Goal: Task Accomplishment & Management: Use online tool/utility

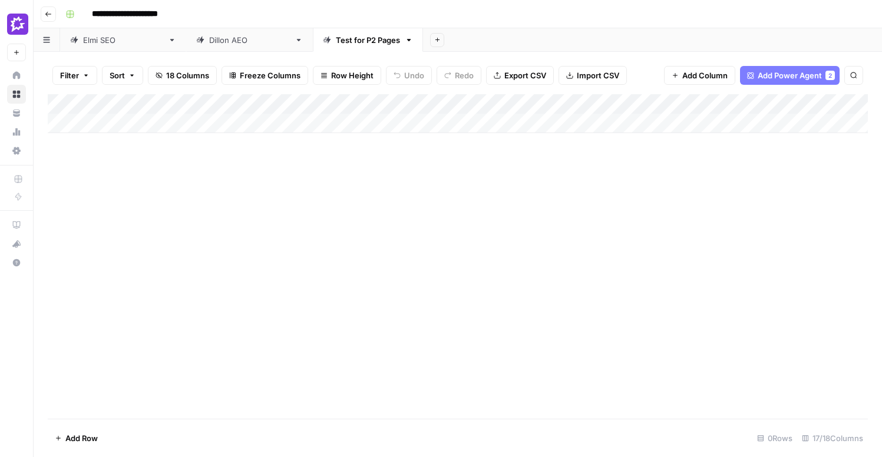
click at [149, 125] on div "Add Column" at bounding box center [458, 113] width 820 height 39
type input "**********"
click at [244, 206] on div "Add Column" at bounding box center [458, 256] width 820 height 324
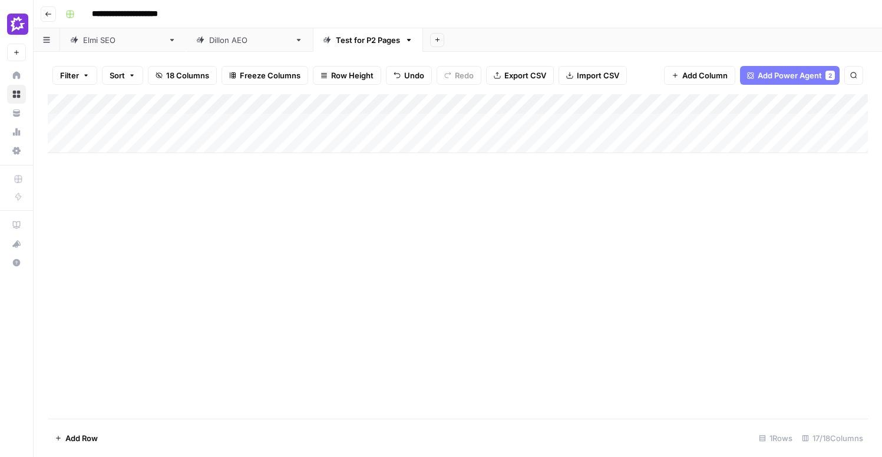
click at [419, 104] on div "Add Column" at bounding box center [458, 123] width 820 height 59
click at [276, 194] on div "Add Column" at bounding box center [458, 256] width 820 height 324
click at [260, 123] on div "Add Column" at bounding box center [458, 123] width 820 height 59
type textarea "**********"
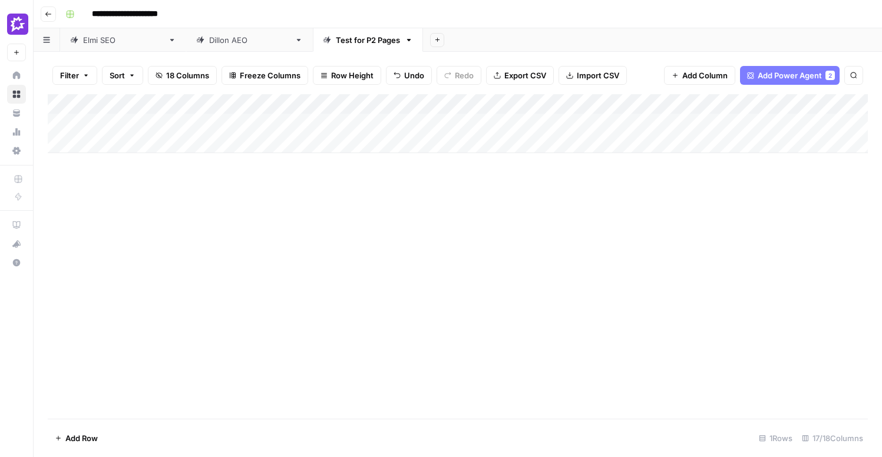
click at [269, 105] on div "Add Column" at bounding box center [458, 123] width 820 height 59
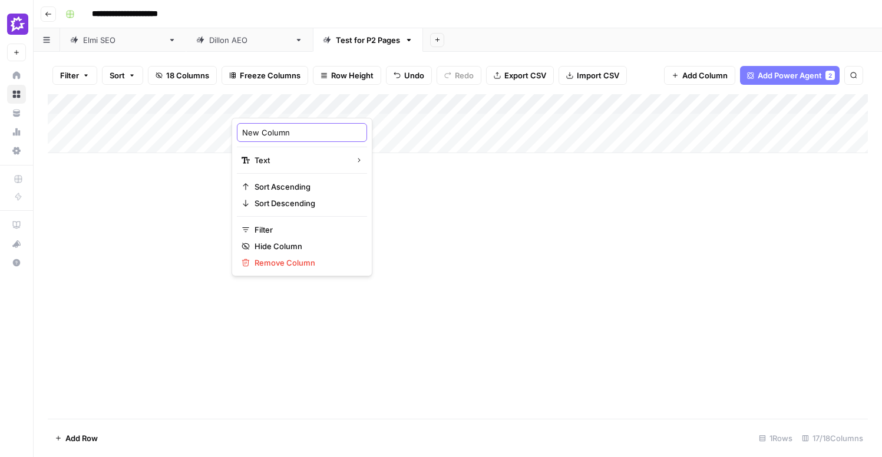
click at [312, 134] on input "New Column" at bounding box center [302, 133] width 120 height 12
type input "P"
type input "Gated Asset"
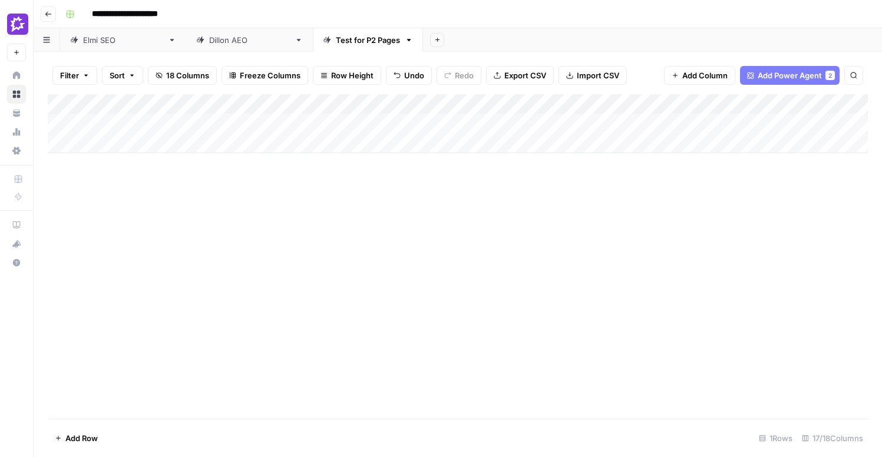
click at [482, 240] on div "Add Column" at bounding box center [458, 256] width 820 height 324
click at [420, 104] on div "Add Column" at bounding box center [458, 123] width 820 height 59
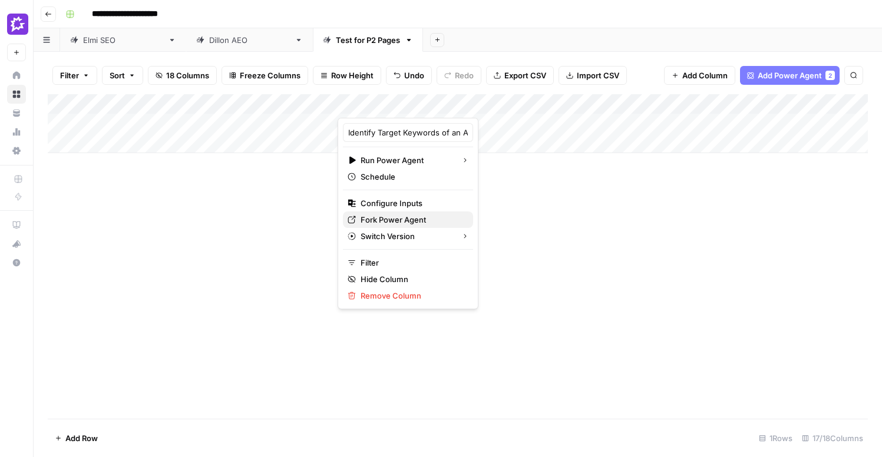
click at [425, 220] on span "Fork Power Agent" at bounding box center [411, 220] width 103 height 12
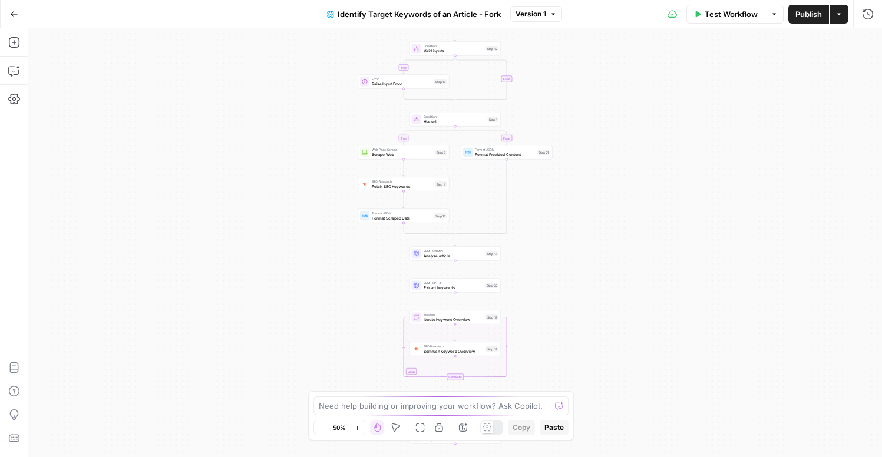
click at [486, 14] on span "Identify Target Keywords of an Article - Fork" at bounding box center [418, 14] width 163 height 12
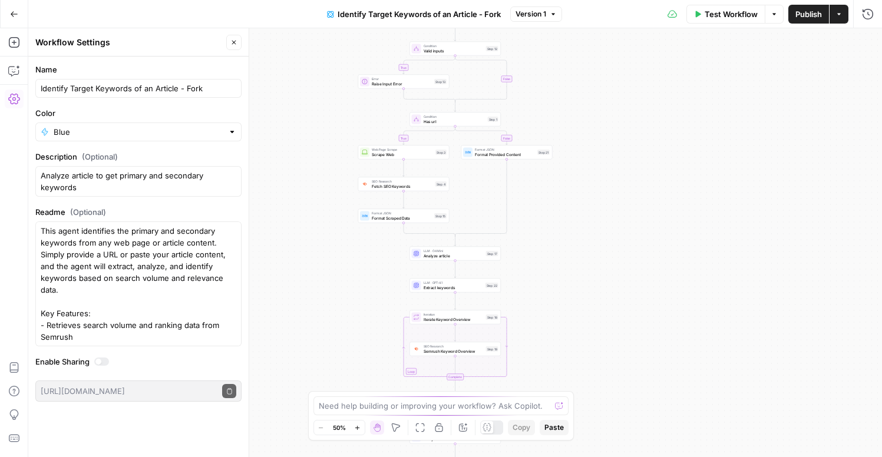
click at [395, 11] on span "Identify Target Keywords of an Article - Fork" at bounding box center [418, 14] width 163 height 12
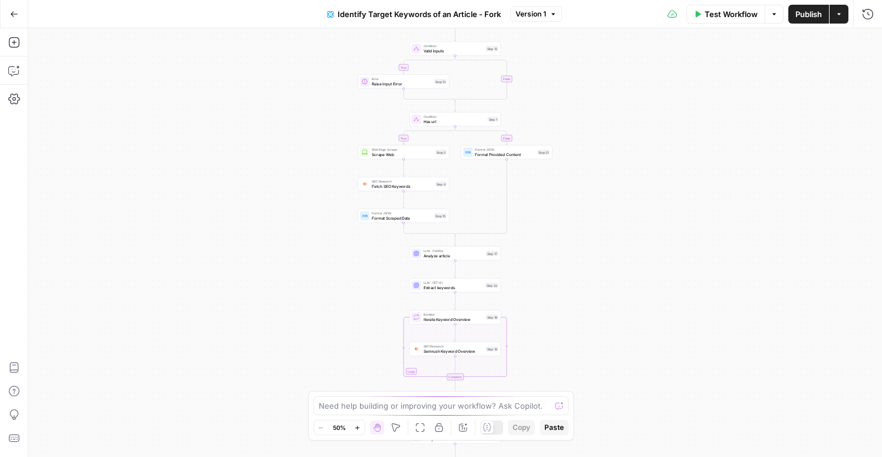
click at [360, 19] on span "Identify Target Keywords of an Article - Fork" at bounding box center [418, 14] width 163 height 12
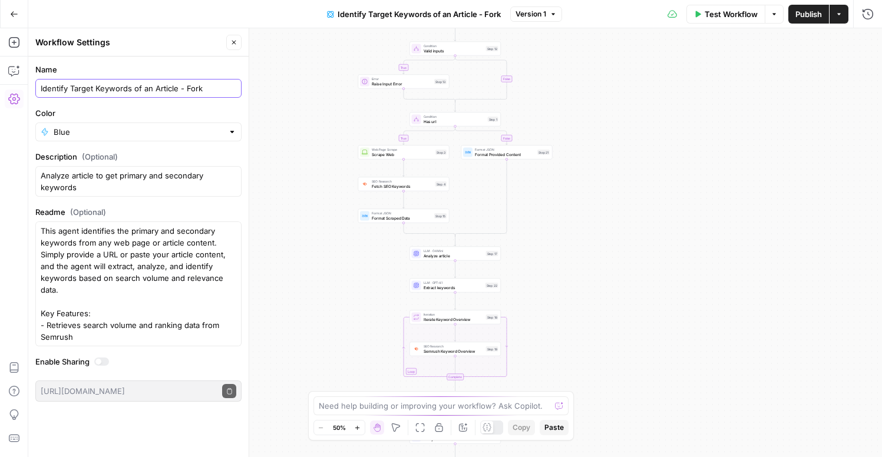
click at [108, 85] on input "Identify Target Keywords of an Article - Fork" at bounding box center [139, 88] width 196 height 12
drag, startPoint x: 207, startPoint y: 92, endPoint x: 140, endPoint y: 92, distance: 67.1
click at [140, 92] on input "Identify Target Topic of an Article - Fork" at bounding box center [139, 88] width 196 height 12
type input "Identify Target Topic of an Gated Asset"
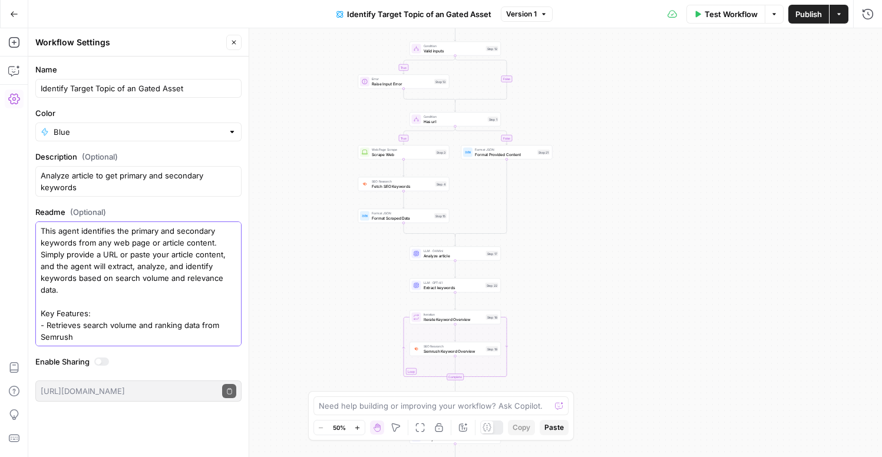
click at [197, 268] on textarea "This agent identifies the primary and secondary keywords from any web page or a…" at bounding box center [139, 313] width 196 height 177
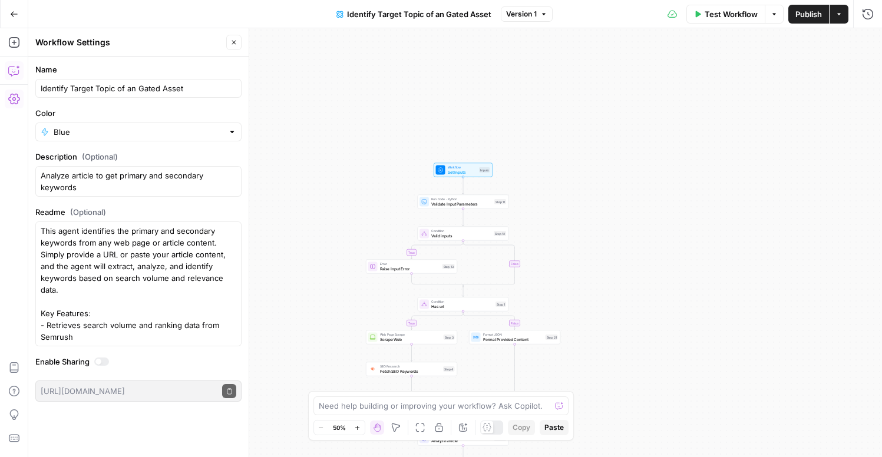
click at [9, 74] on icon "button" at bounding box center [13, 71] width 10 height 9
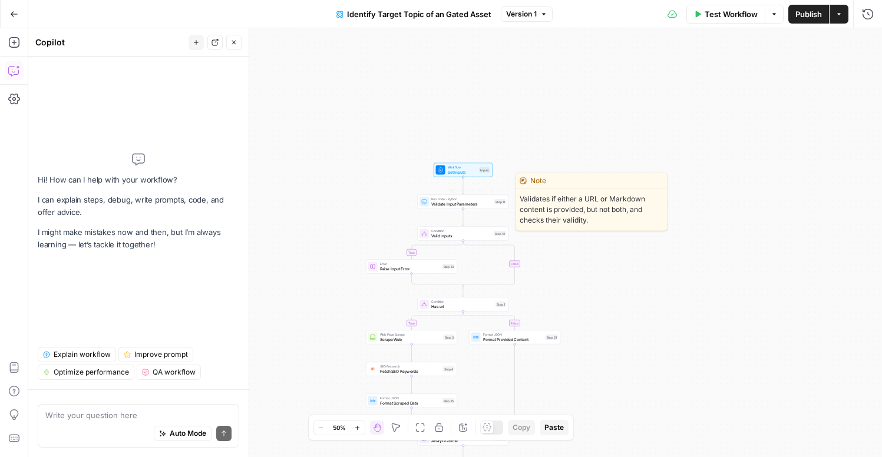
click at [479, 203] on span "Validate Input Parameters" at bounding box center [461, 204] width 61 height 6
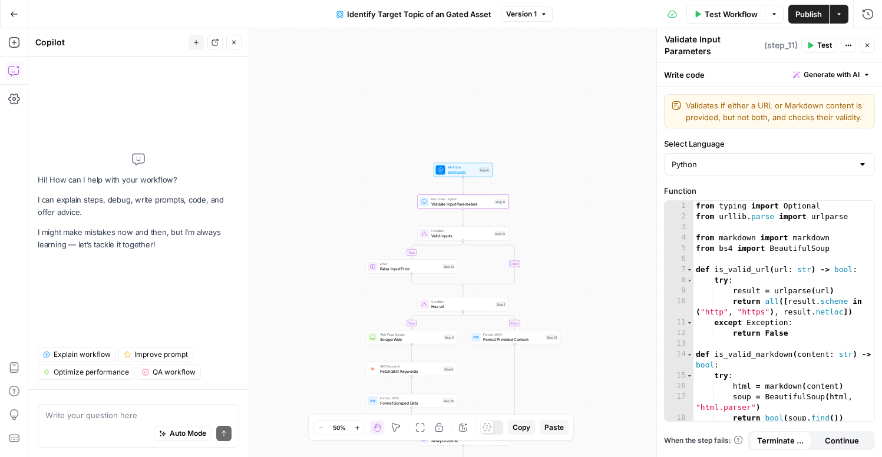
click at [466, 170] on span "Set Inputs" at bounding box center [462, 172] width 29 height 6
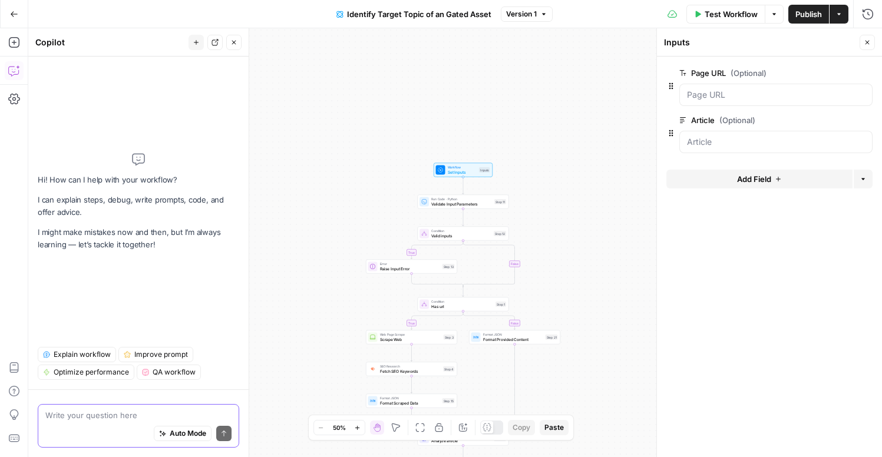
click at [104, 412] on textarea at bounding box center [138, 415] width 186 height 12
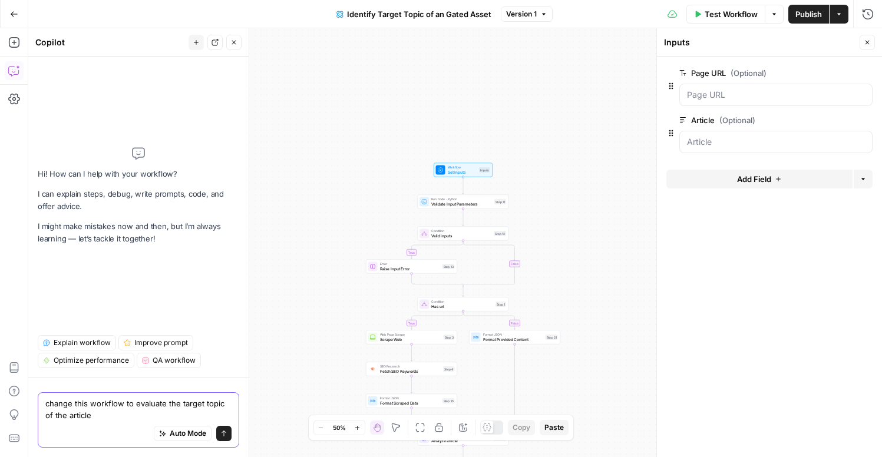
type textarea "change this workflow to evaluate the target topic of the article"
click at [823, 72] on span "edit field" at bounding box center [828, 72] width 26 height 9
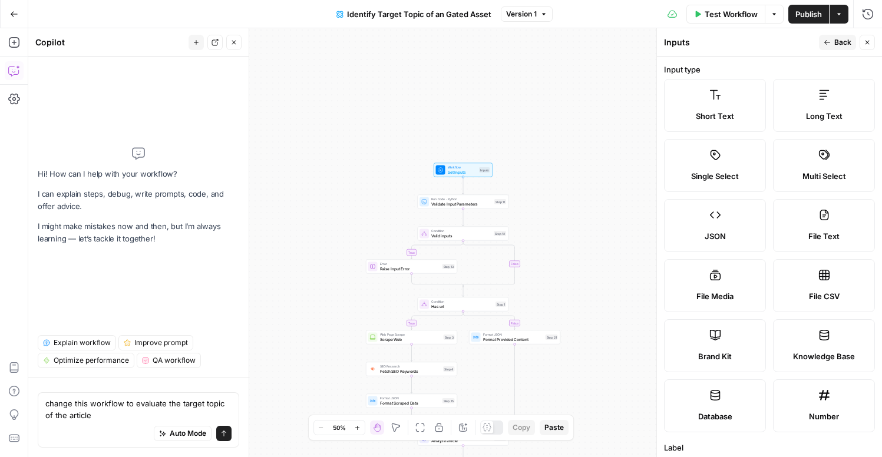
click at [839, 48] on button "Back" at bounding box center [837, 42] width 37 height 15
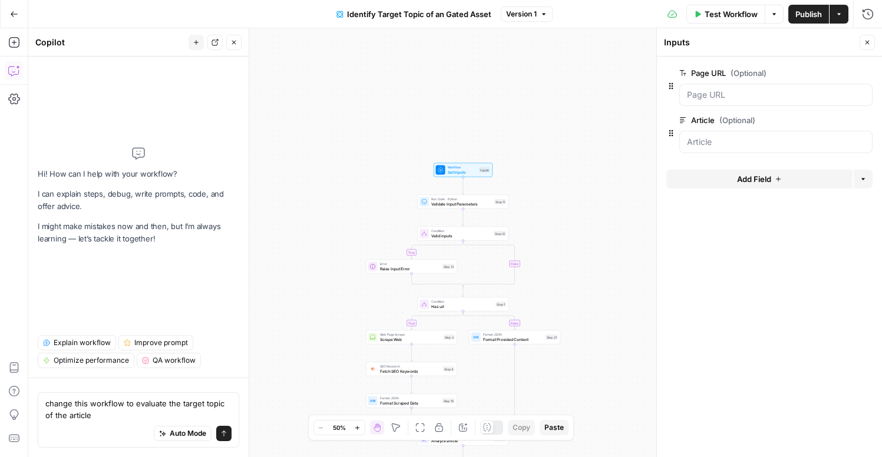
click at [826, 73] on span "edit field" at bounding box center [828, 72] width 26 height 9
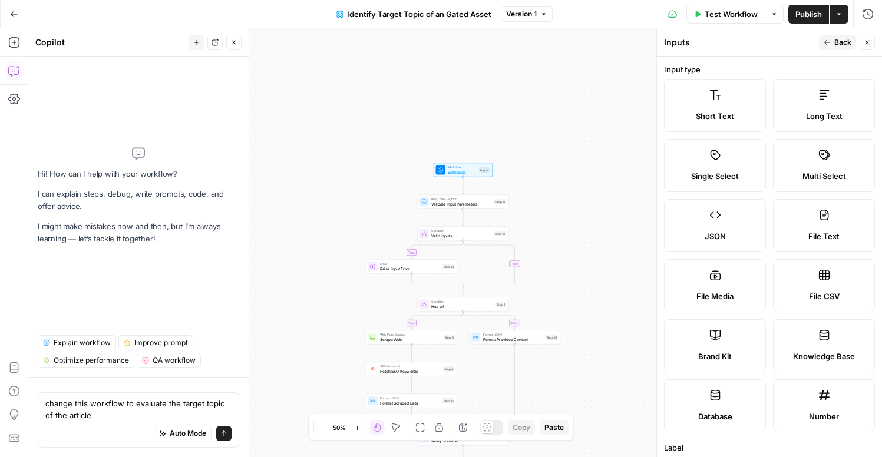
scroll to position [327, 0]
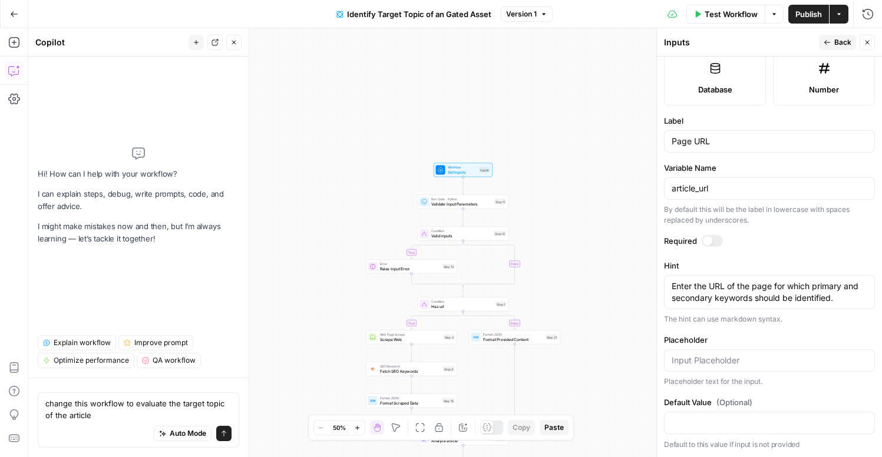
click at [711, 241] on div at bounding box center [707, 240] width 9 height 9
click at [713, 139] on input "Page URL" at bounding box center [769, 141] width 196 height 12
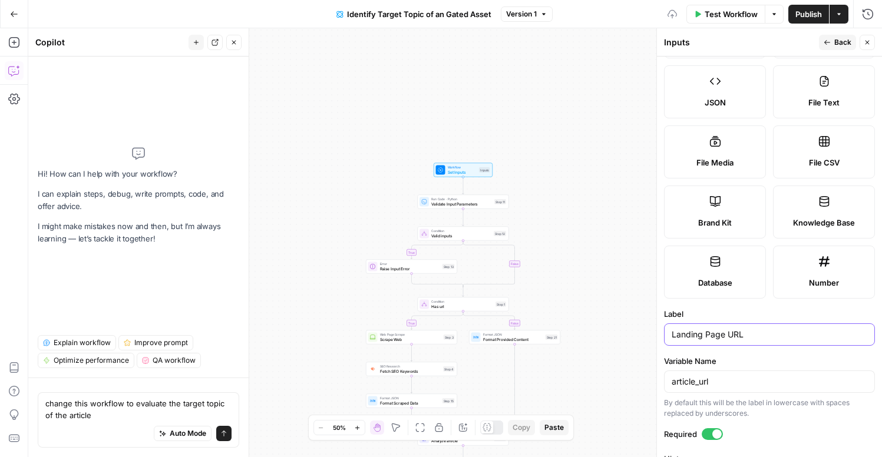
scroll to position [0, 0]
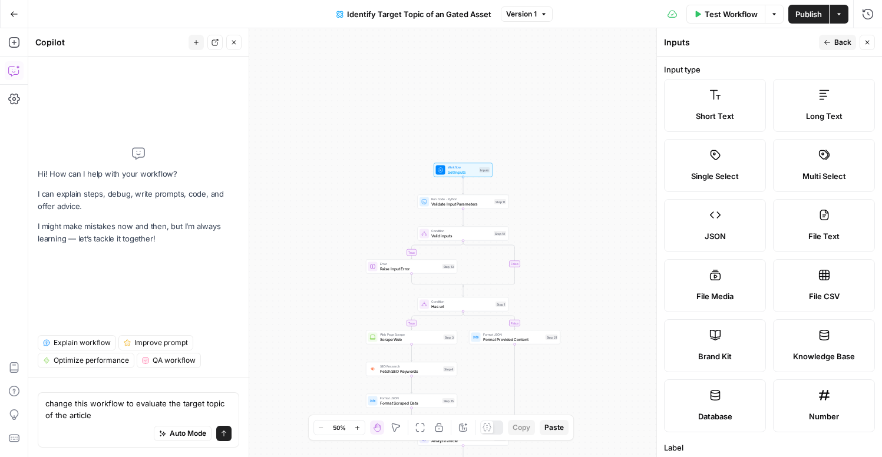
type input "Landing Page URL"
click at [837, 41] on span "Back" at bounding box center [842, 42] width 17 height 11
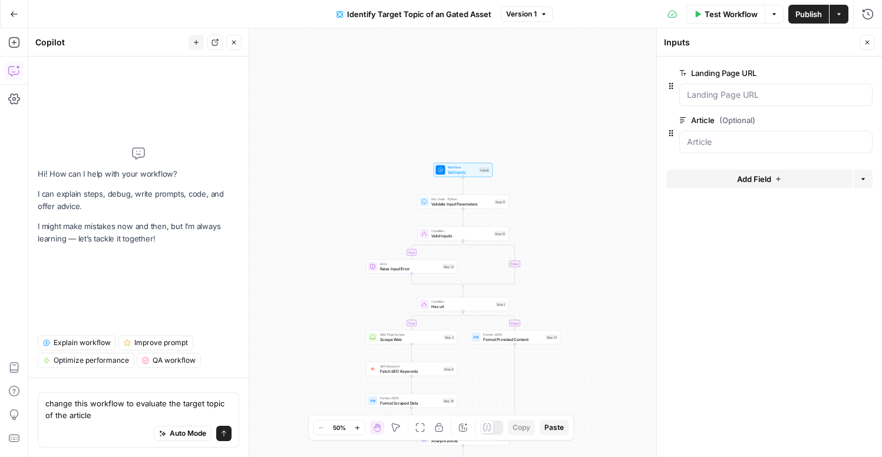
click at [756, 73] on label "Landing Page URL" at bounding box center [742, 73] width 127 height 12
click at [756, 89] on URL "Landing Page URL" at bounding box center [776, 95] width 178 height 12
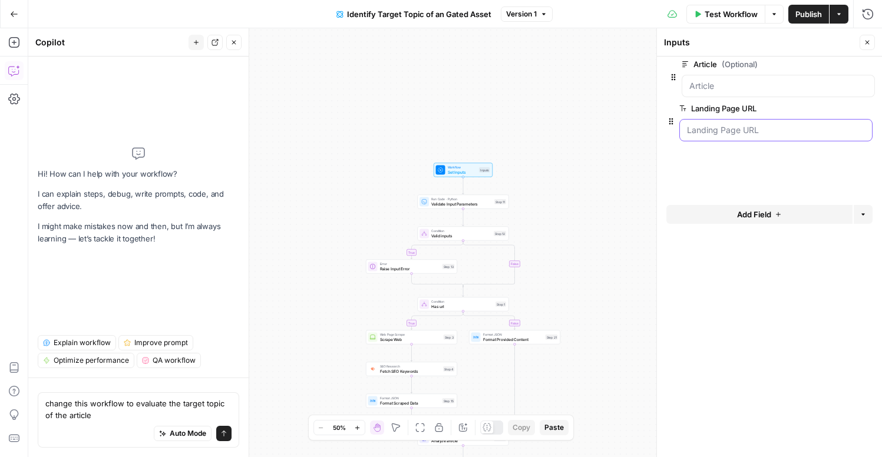
drag, startPoint x: 669, startPoint y: 135, endPoint x: 671, endPoint y: 75, distance: 60.1
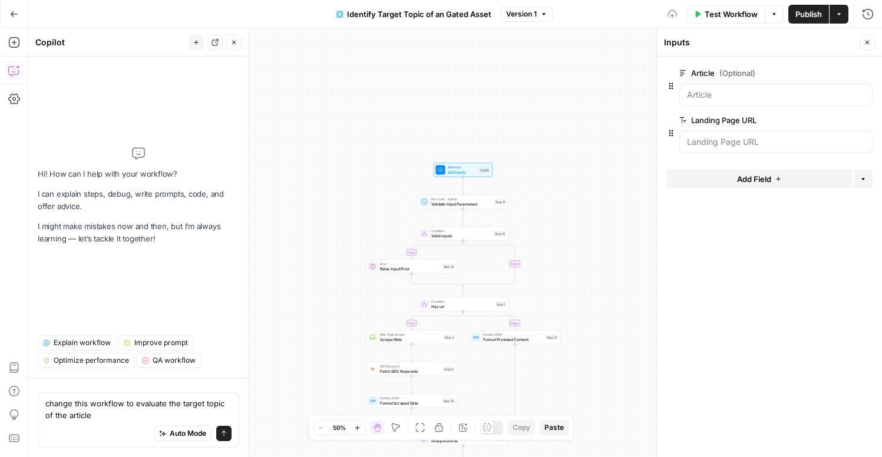
click at [840, 73] on span "edit field" at bounding box center [828, 72] width 26 height 9
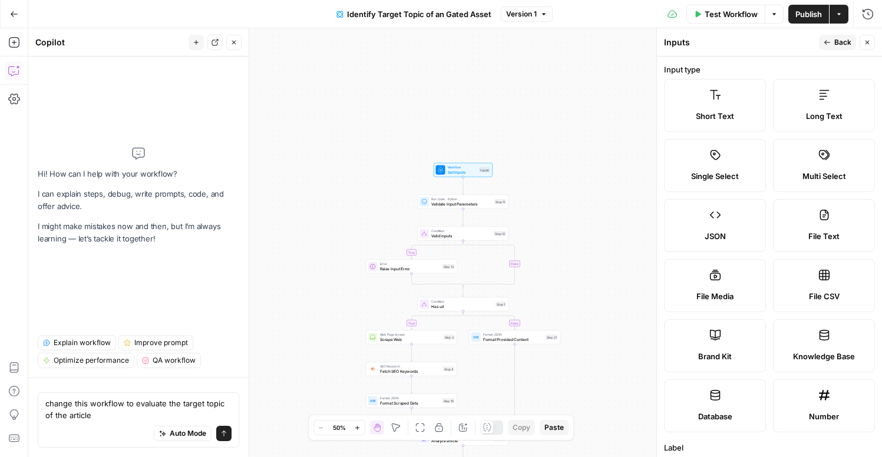
click at [727, 101] on label "Short Text" at bounding box center [715, 105] width 102 height 53
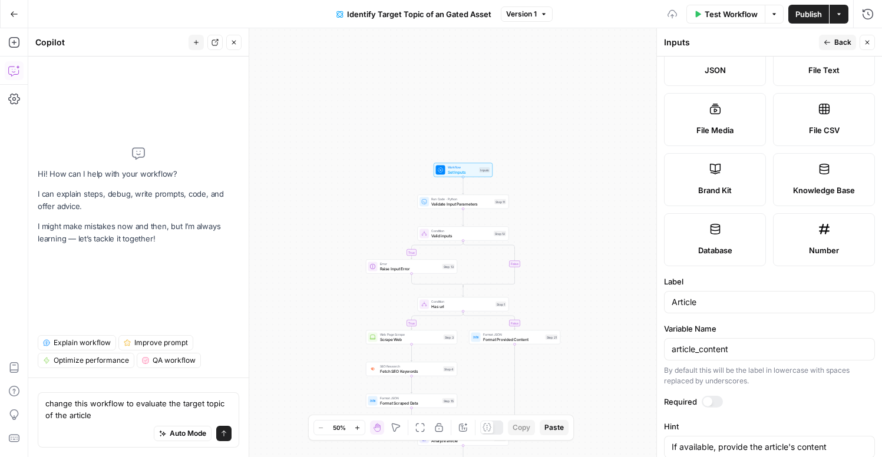
scroll to position [315, 0]
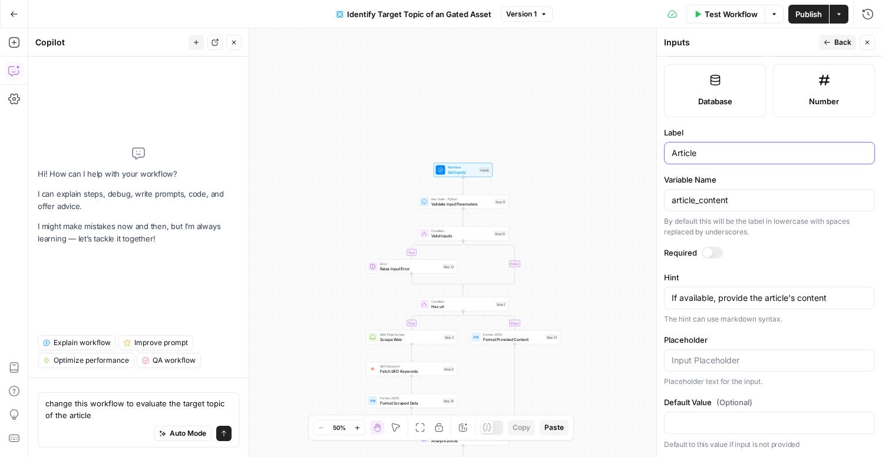
click at [714, 156] on input "Article" at bounding box center [769, 153] width 196 height 12
type input "Gated Asset URL"
click at [710, 250] on div at bounding box center [707, 252] width 9 height 9
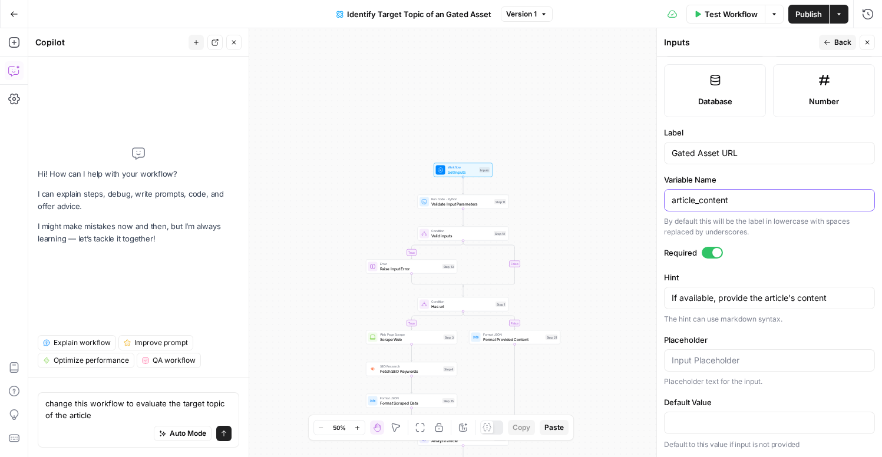
click at [719, 201] on input "article_content" at bounding box center [769, 200] width 196 height 12
click at [741, 159] on div "Gated Asset URL" at bounding box center [769, 153] width 211 height 22
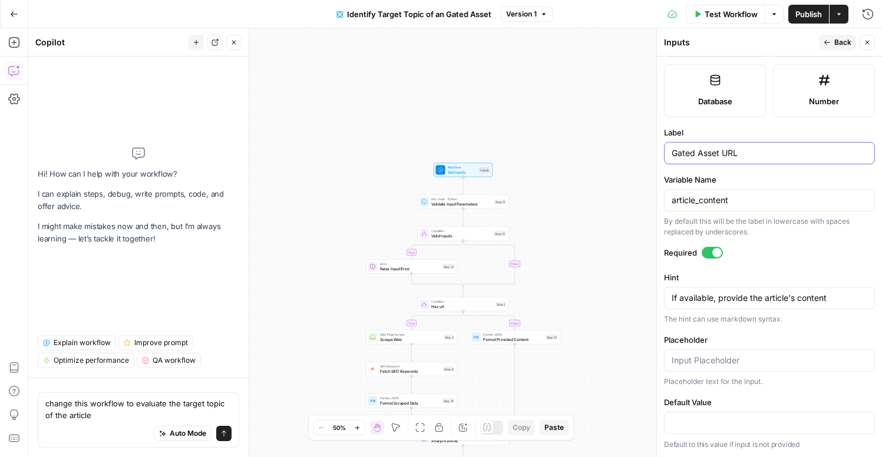
click at [719, 153] on input "Gated Asset URL" at bounding box center [769, 153] width 196 height 12
click at [711, 197] on input "article_content" at bounding box center [769, 200] width 196 height 12
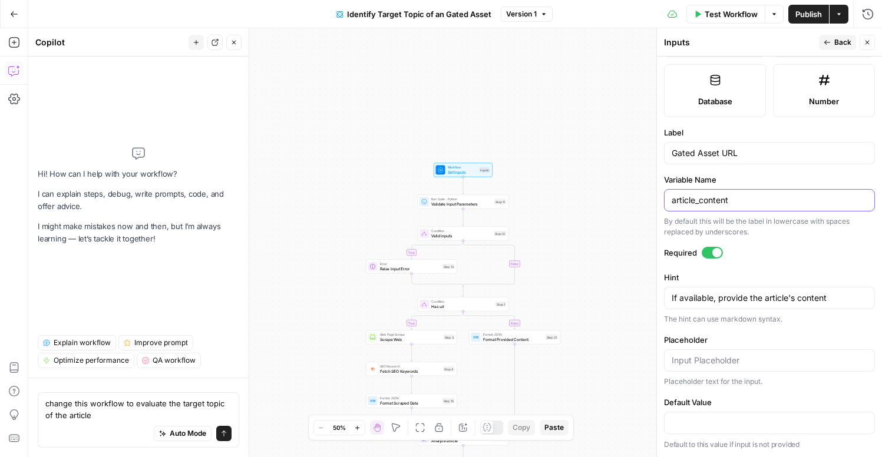
click at [711, 197] on input "article_content" at bounding box center [769, 200] width 196 height 12
paste input "Gated Asset URL"
click at [700, 203] on input "Gated Asset URL" at bounding box center [769, 200] width 196 height 12
click at [675, 202] on input "Gated_asset URL" at bounding box center [769, 200] width 196 height 12
click at [721, 201] on input "gated_asset URL" at bounding box center [769, 200] width 196 height 12
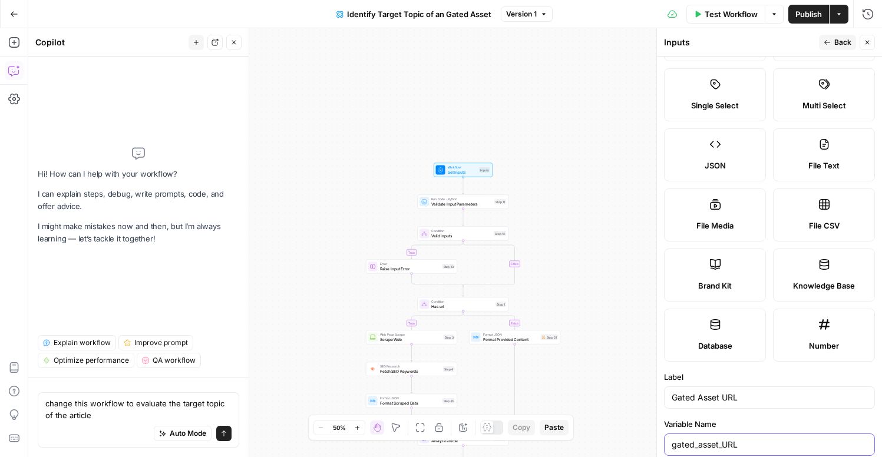
scroll to position [0, 0]
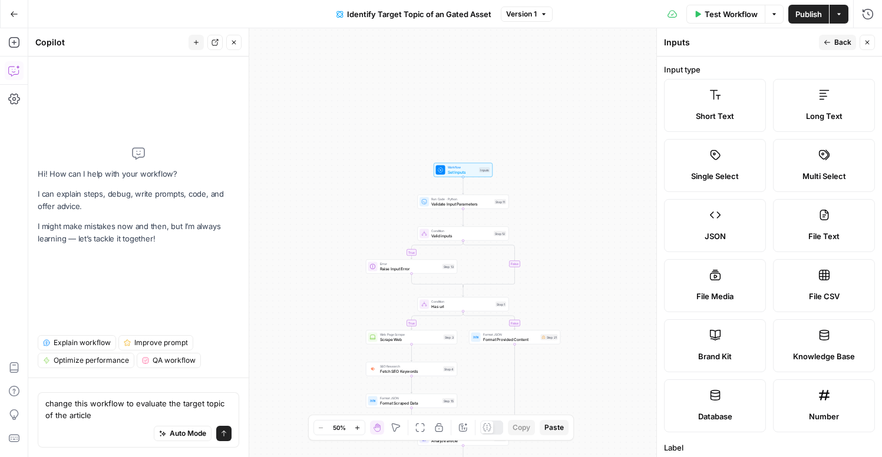
type input "gated_asset_URL"
click at [834, 39] on span "Back" at bounding box center [842, 42] width 17 height 11
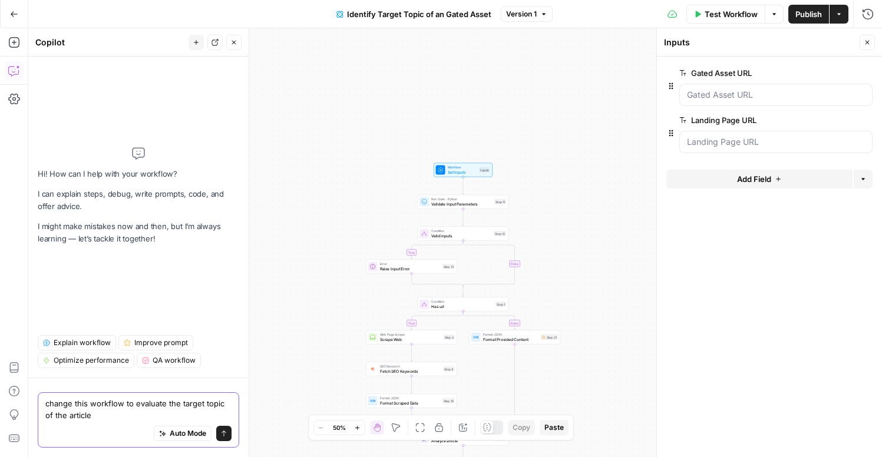
click at [111, 420] on textarea "change this workflow to evaluate the target topic of the article" at bounding box center [138, 410] width 186 height 24
drag, startPoint x: 111, startPoint y: 420, endPoint x: 59, endPoint y: 418, distance: 52.4
click at [59, 418] on textarea "change this workflow to evaluate the target topic of the article" at bounding box center [138, 410] width 186 height 24
click at [138, 408] on textarea "change this workflow to evaluate the target topic of the gated asset." at bounding box center [138, 410] width 186 height 24
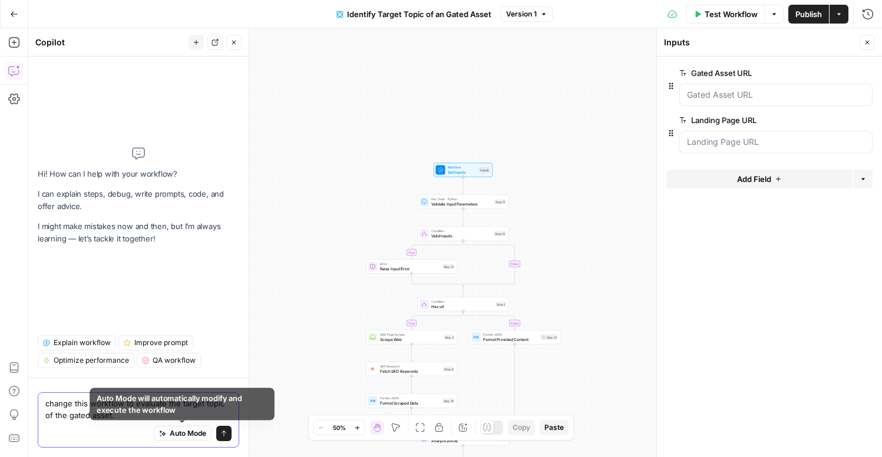
type textarea "change this workflow to evaluate the target topic of the gated asset."
click at [227, 435] on icon "submit" at bounding box center [223, 433] width 7 height 7
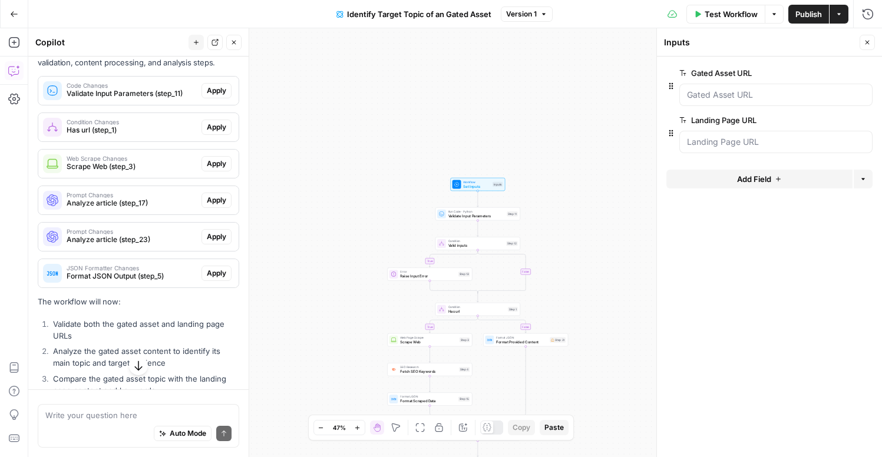
scroll to position [197, 0]
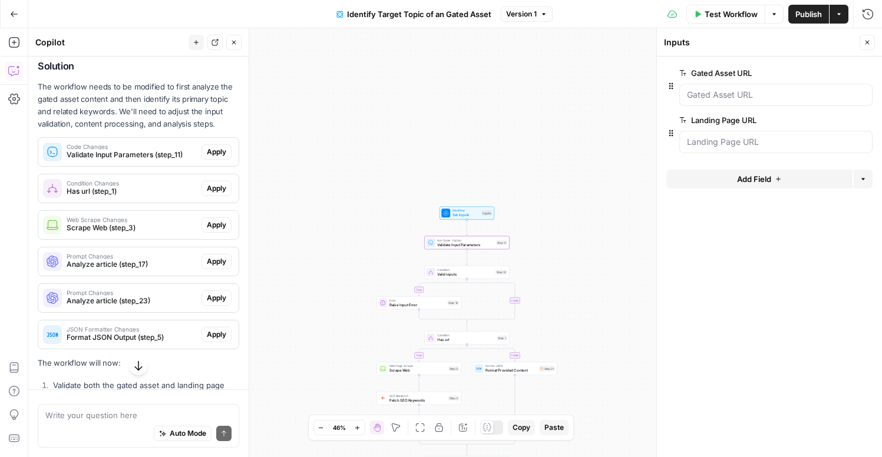
click at [216, 153] on span "Apply" at bounding box center [216, 152] width 19 height 11
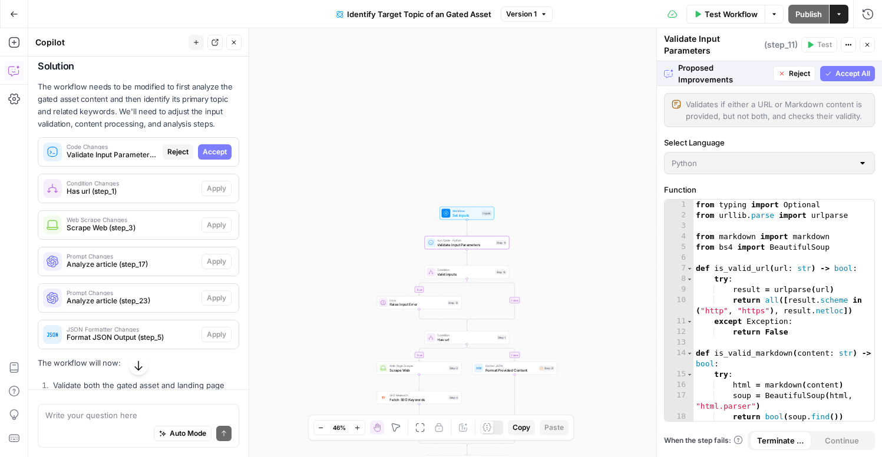
click at [216, 155] on span "Accept" at bounding box center [215, 152] width 24 height 11
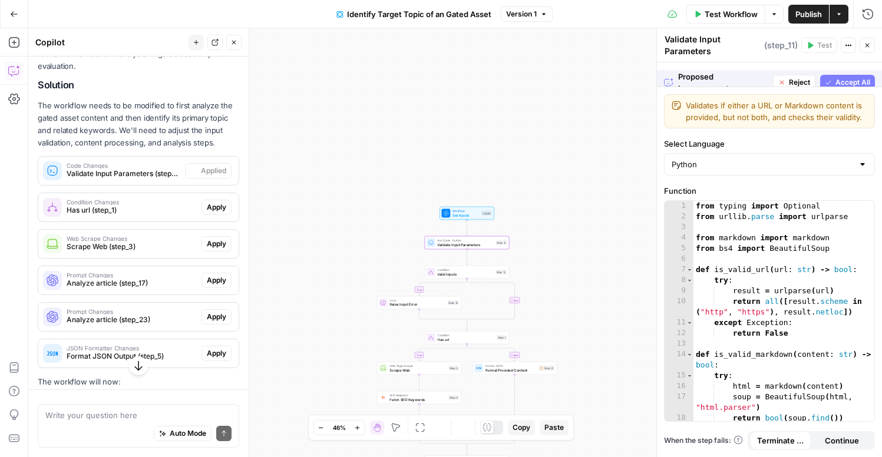
scroll to position [216, 0]
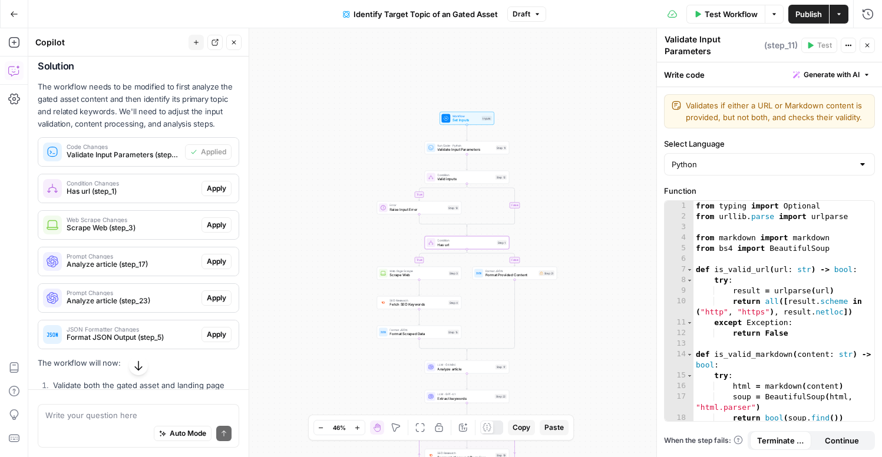
click at [173, 186] on span "Condition Changes" at bounding box center [132, 183] width 130 height 6
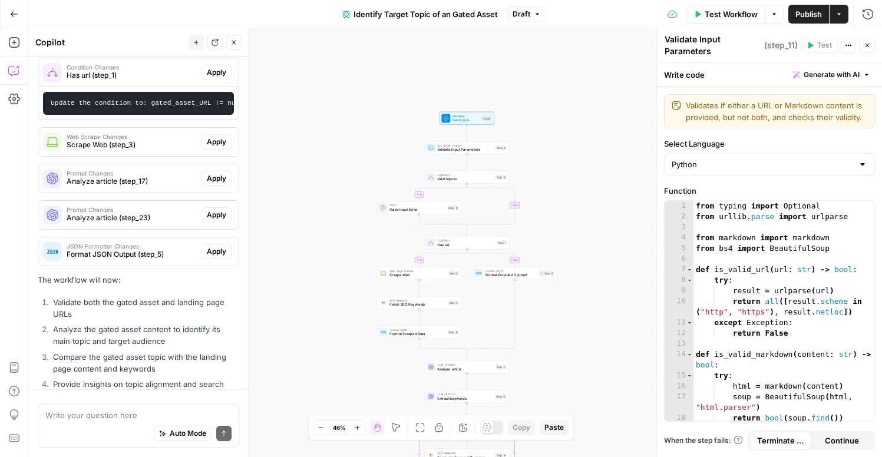
scroll to position [295, 0]
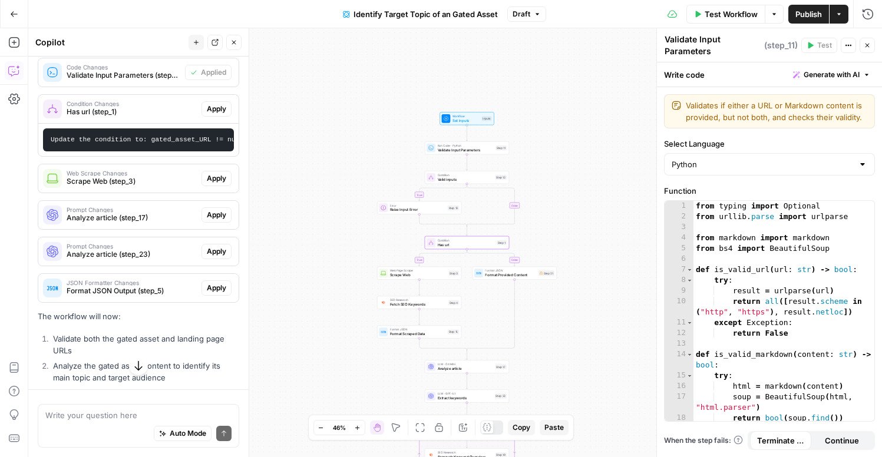
click at [220, 110] on span "Apply" at bounding box center [216, 109] width 19 height 11
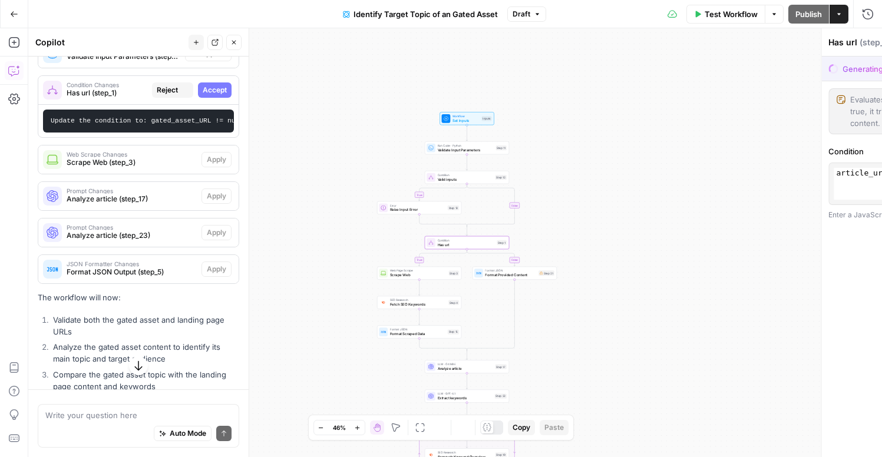
scroll to position [276, 0]
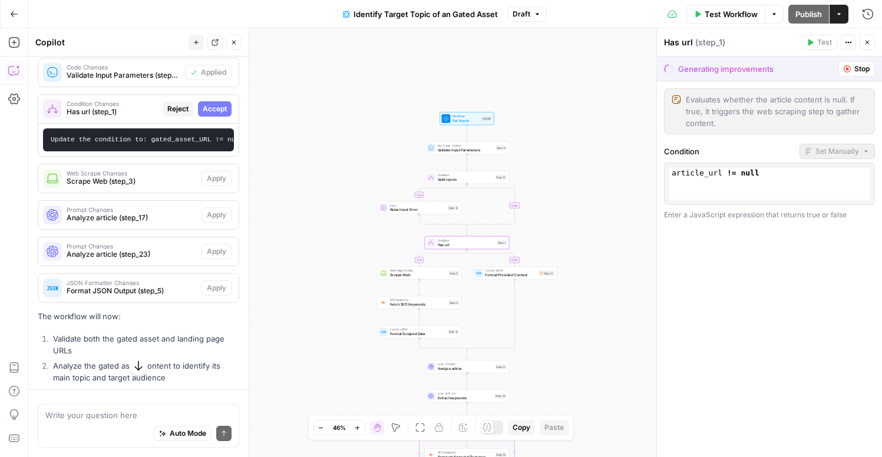
click at [220, 110] on span "Accept" at bounding box center [215, 109] width 24 height 11
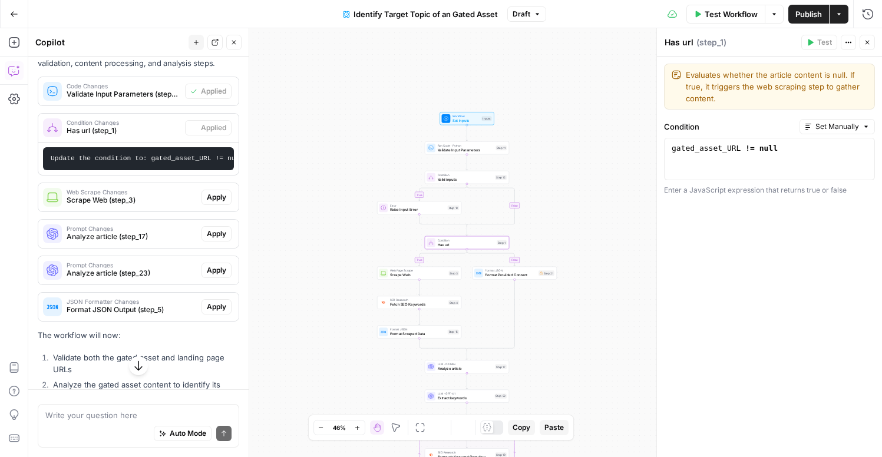
scroll to position [295, 0]
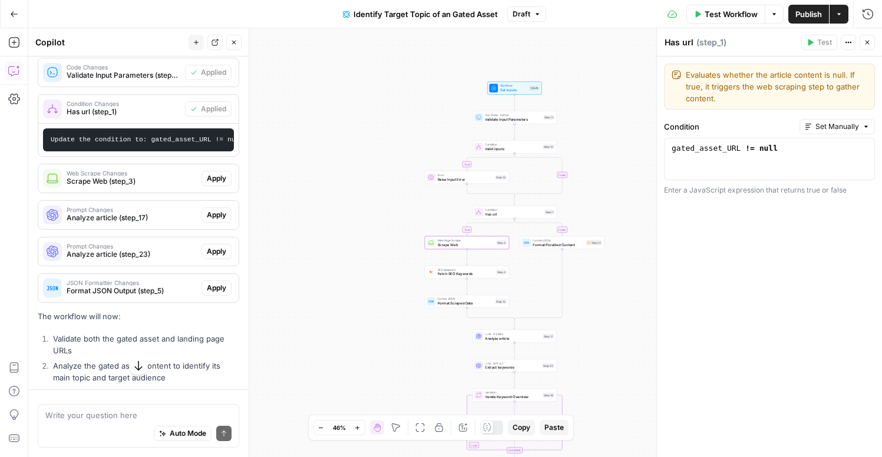
click at [147, 181] on span "Scrape Web (step_3)" at bounding box center [132, 181] width 130 height 11
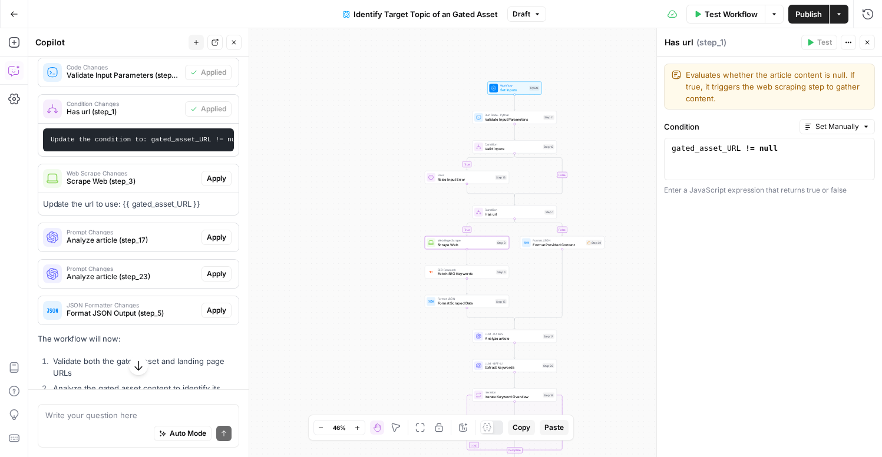
click at [224, 182] on span "Apply" at bounding box center [216, 178] width 19 height 11
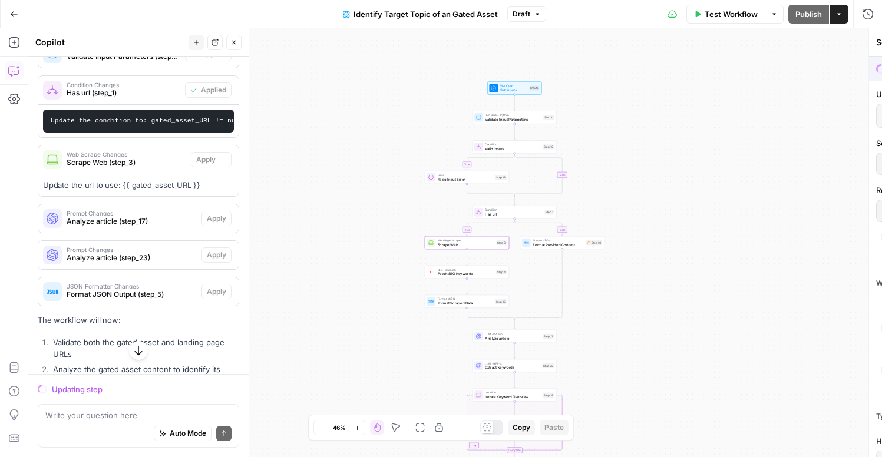
scroll to position [276, 0]
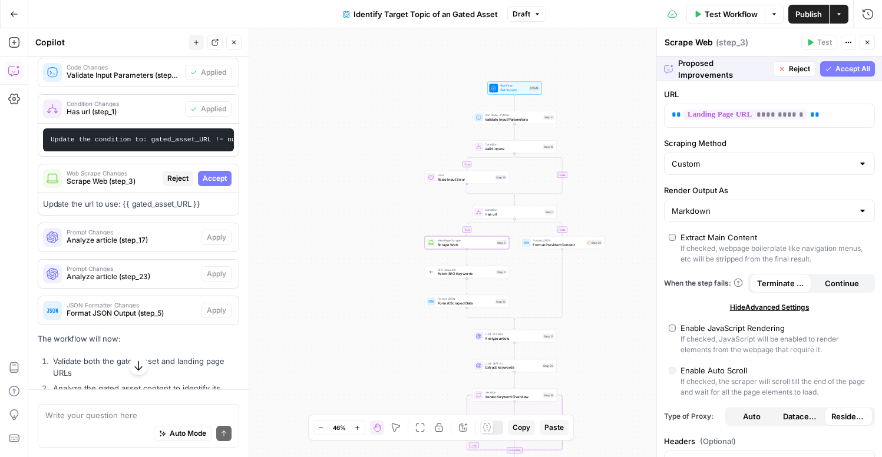
click at [224, 182] on span "Accept" at bounding box center [215, 178] width 24 height 11
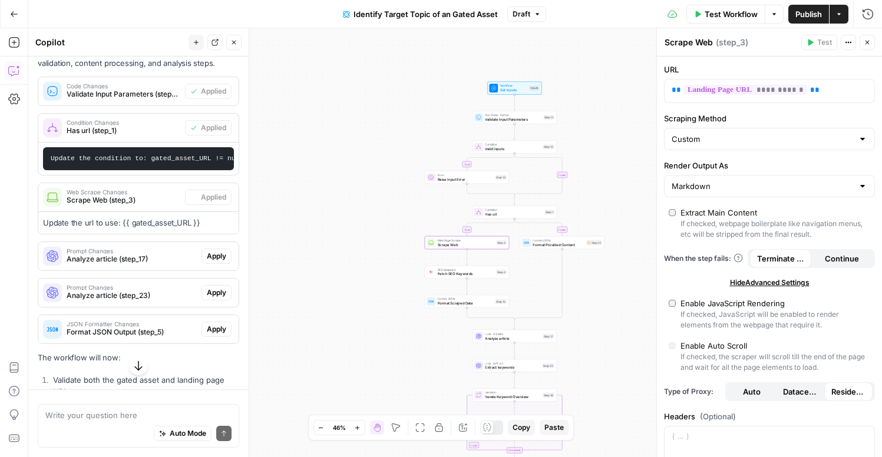
scroll to position [295, 0]
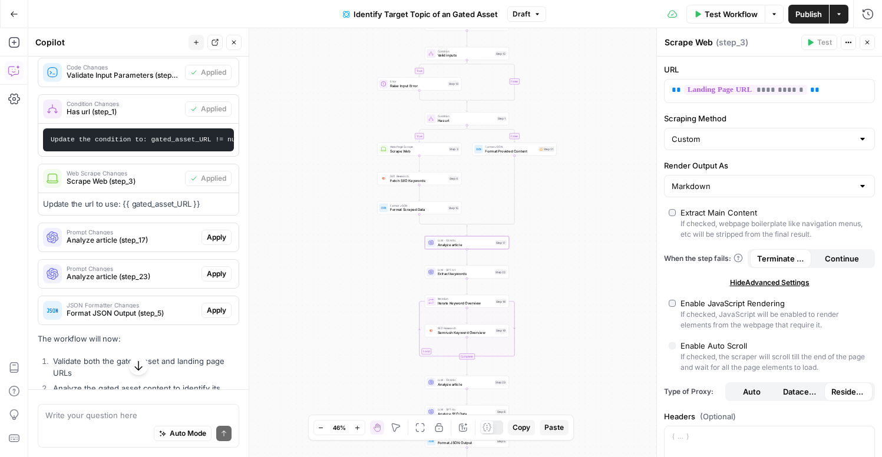
click at [208, 235] on span "Apply" at bounding box center [216, 237] width 19 height 11
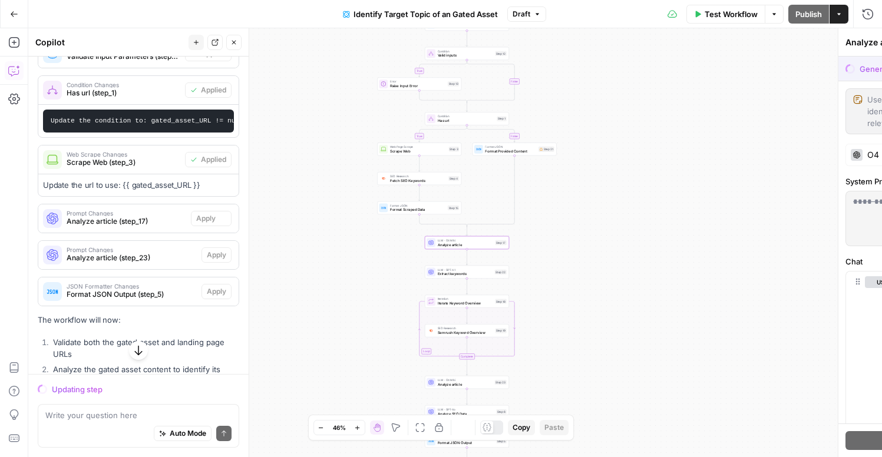
scroll to position [276, 0]
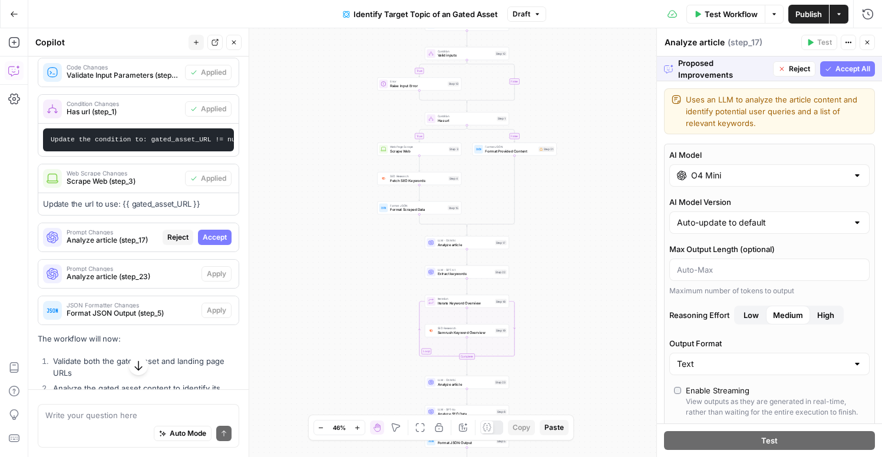
click at [856, 69] on span "Accept All" at bounding box center [852, 69] width 35 height 11
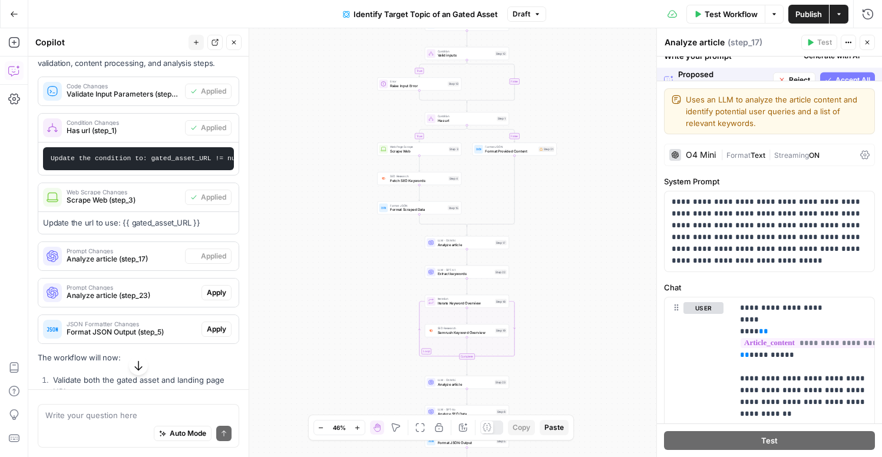
scroll to position [295, 0]
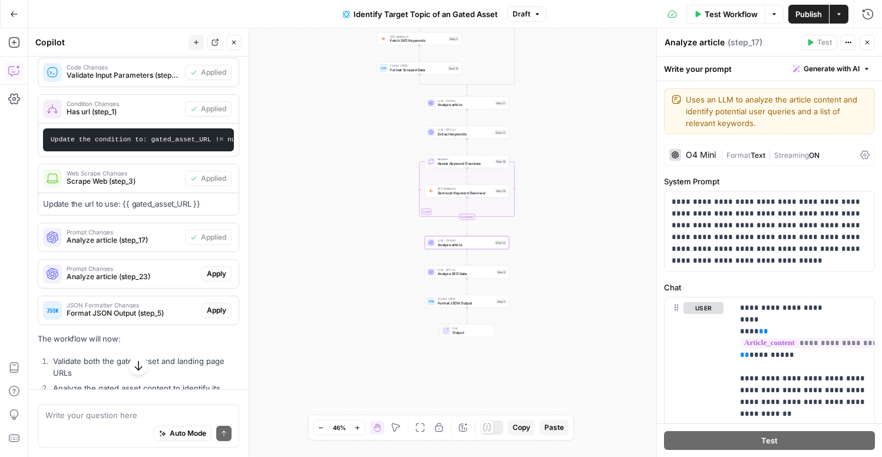
click at [210, 276] on span "Apply" at bounding box center [216, 274] width 19 height 11
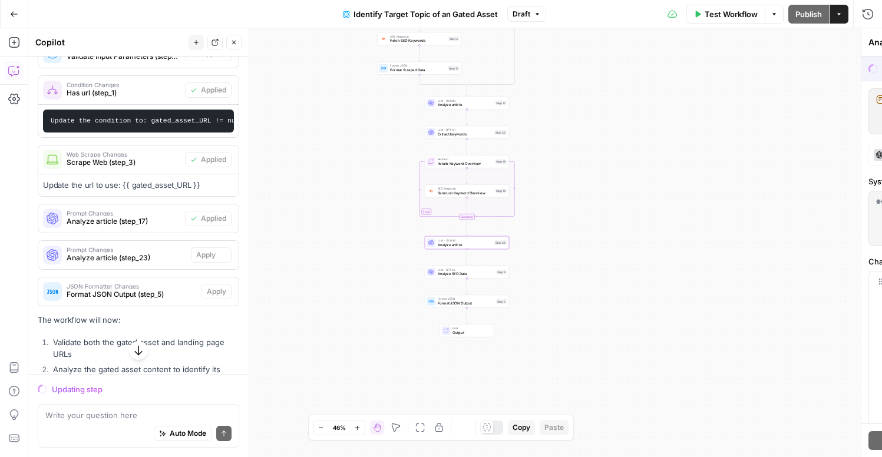
scroll to position [276, 0]
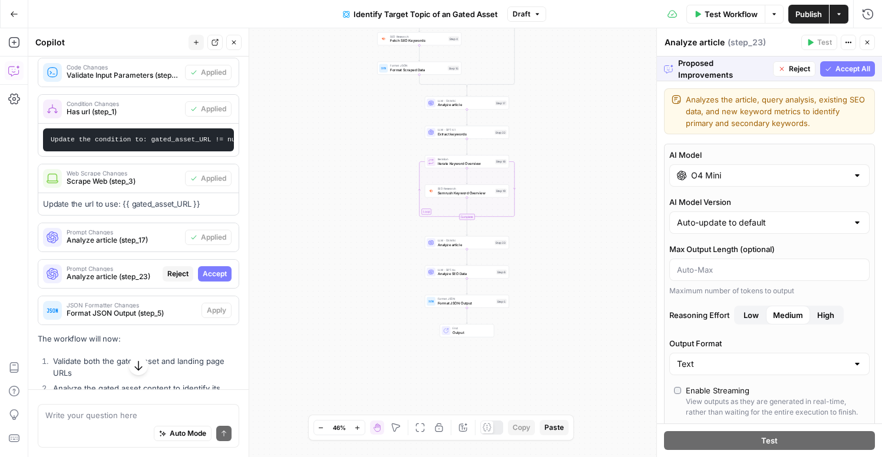
click at [849, 66] on span "Accept All" at bounding box center [852, 69] width 35 height 11
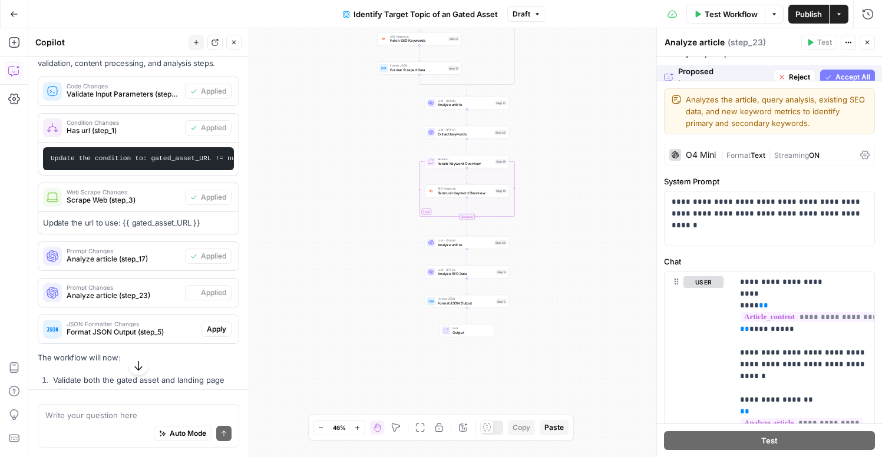
scroll to position [295, 0]
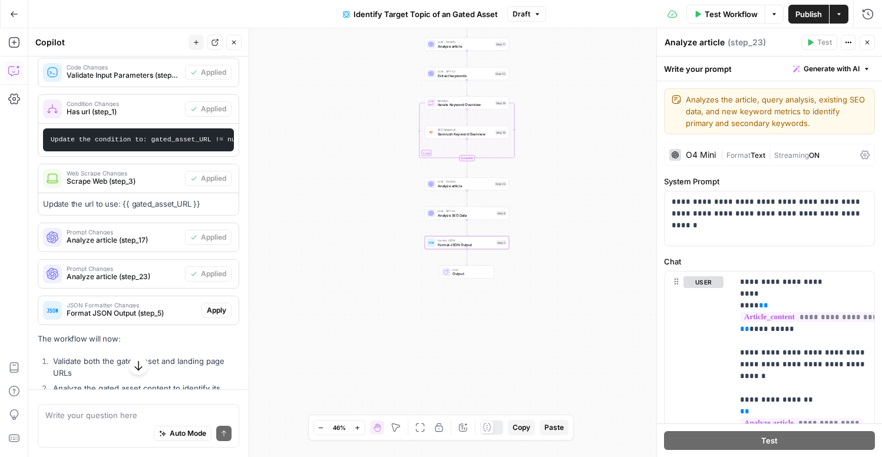
click at [216, 313] on span "Apply" at bounding box center [216, 310] width 19 height 11
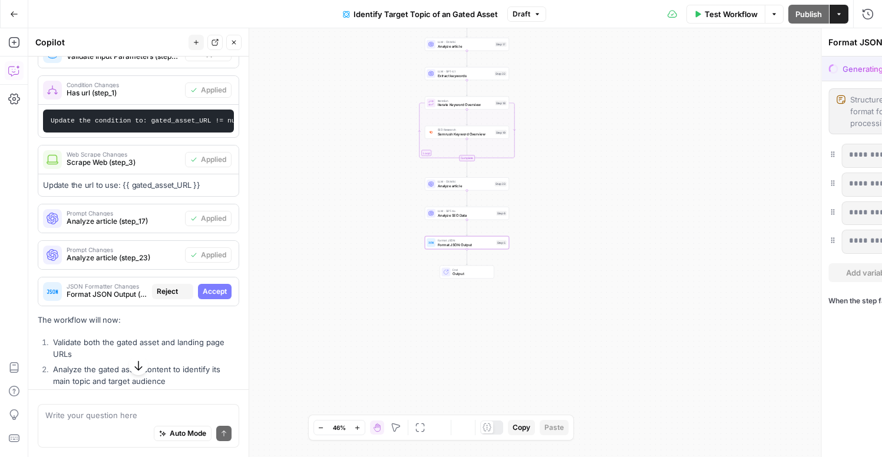
scroll to position [276, 0]
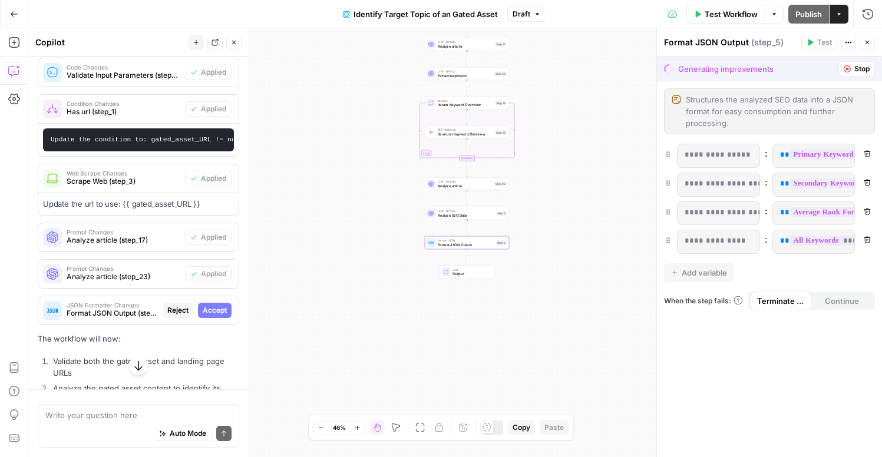
click at [211, 313] on span "Accept" at bounding box center [215, 310] width 24 height 11
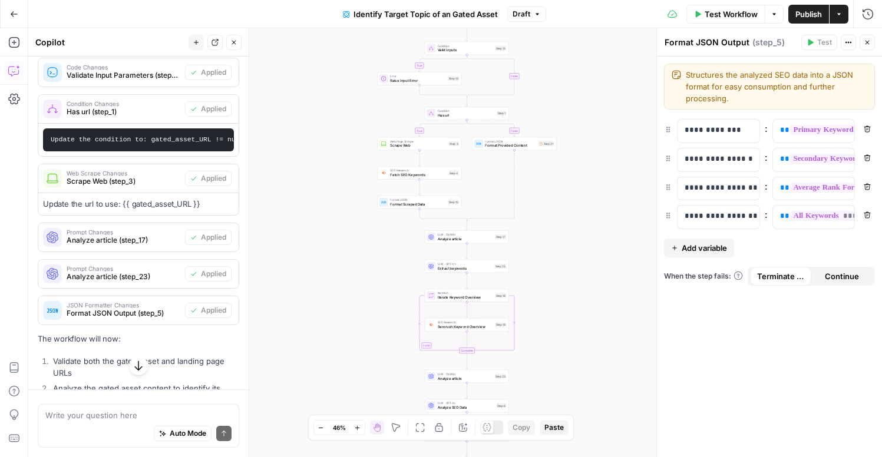
scroll to position [454, 0]
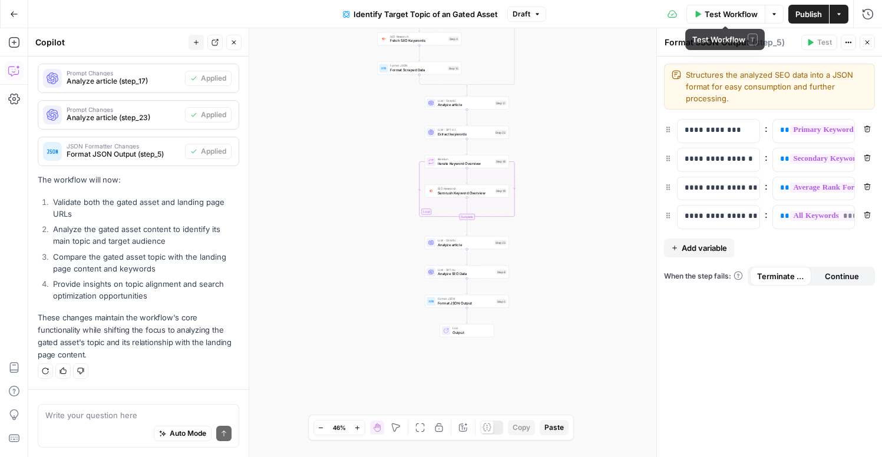
click at [744, 14] on span "Test Workflow" at bounding box center [730, 14] width 53 height 12
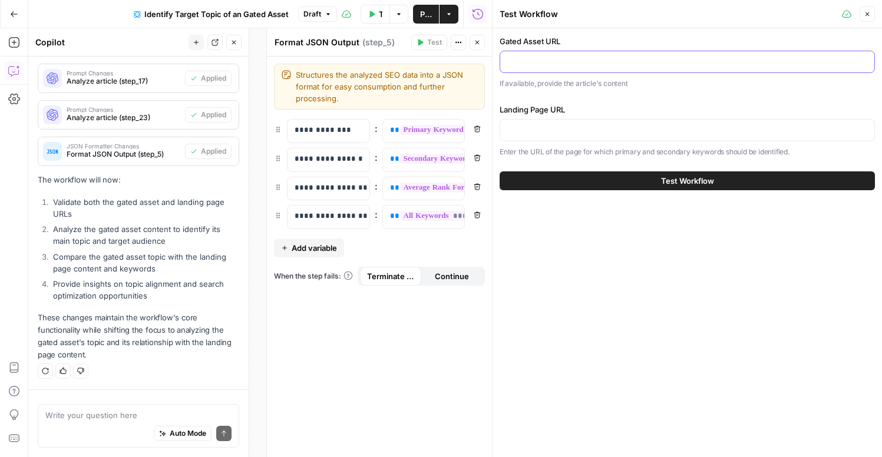
click at [527, 62] on input "Gated Asset URL" at bounding box center [687, 62] width 360 height 12
paste input "https://www.gong.io/wp-content/uploads/2025/03/Cheat-sheet_Deal-risk-management…"
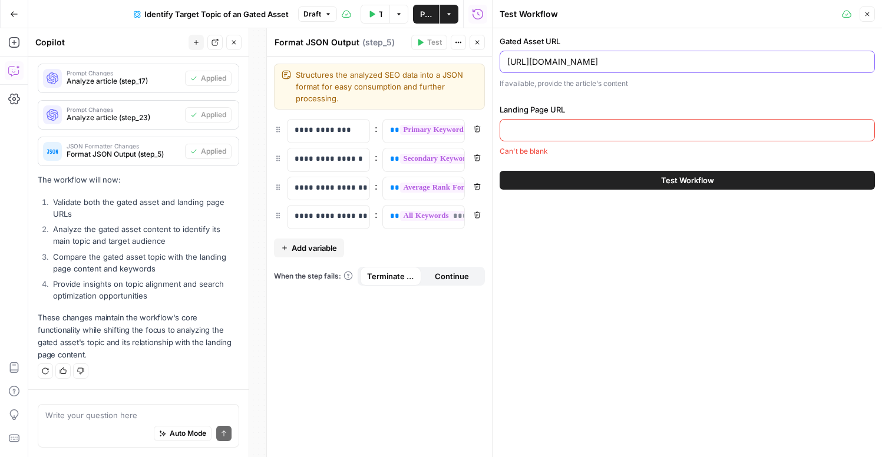
type input "https://www.gong.io/wp-content/uploads/2025/03/Cheat-sheet_Deal-risk-management…"
click at [538, 133] on input "Landing Page URL" at bounding box center [687, 130] width 360 height 12
paste input "https://www.gong.io/resources/guides/cheat-sheet-5-reasons-deals-fall-apart-and…"
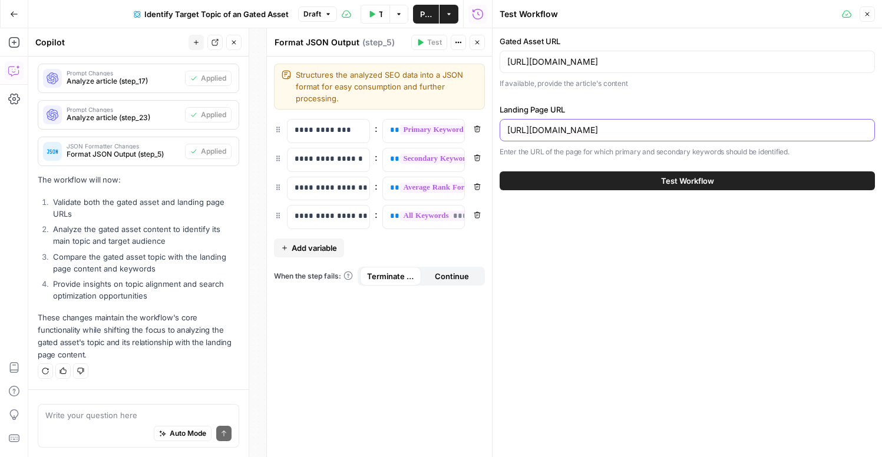
scroll to position [0, 66]
type input "https://www.gong.io/resources/guides/cheat-sheet-5-reasons-deals-fall-apart-and…"
click at [643, 179] on button "Test Workflow" at bounding box center [686, 180] width 375 height 19
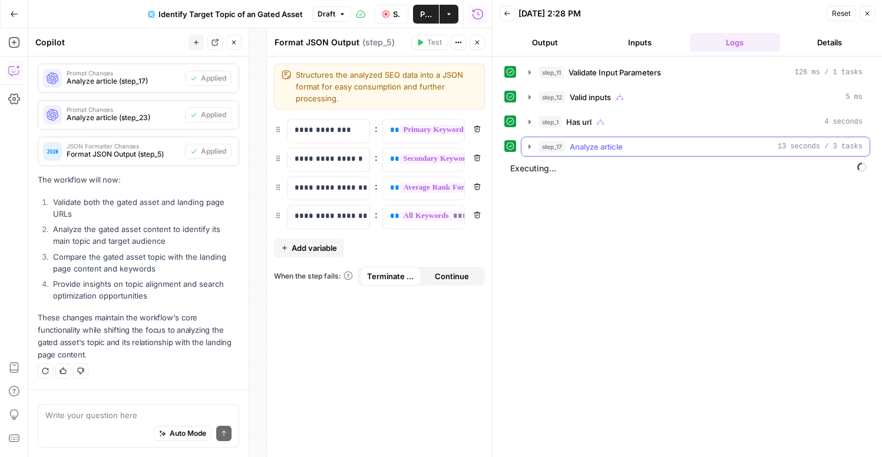
click at [529, 147] on icon "button" at bounding box center [529, 146] width 2 height 4
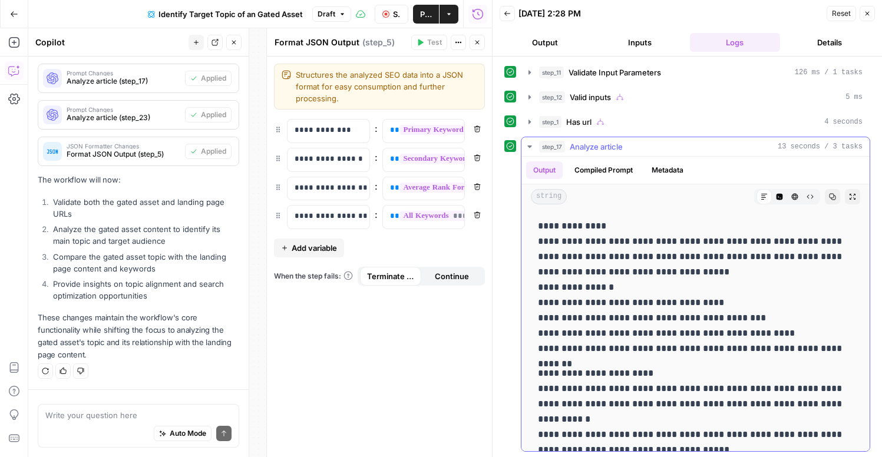
click at [529, 147] on icon "button" at bounding box center [529, 146] width 4 height 2
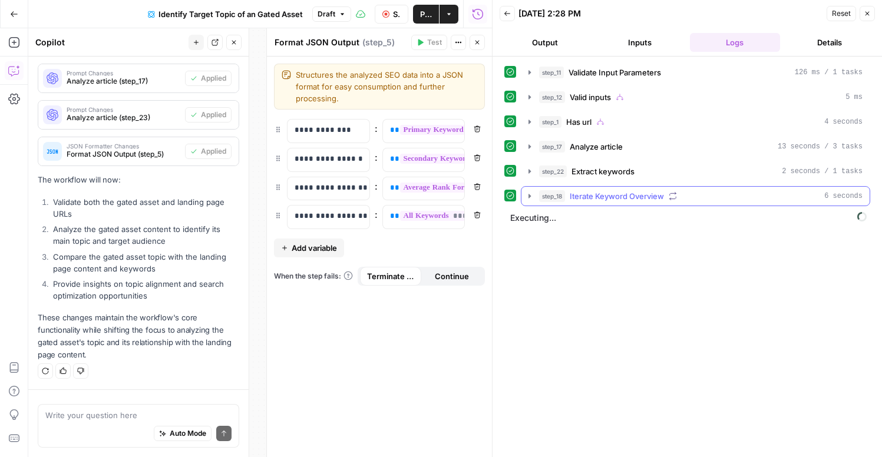
click at [527, 195] on icon "button" at bounding box center [529, 195] width 9 height 9
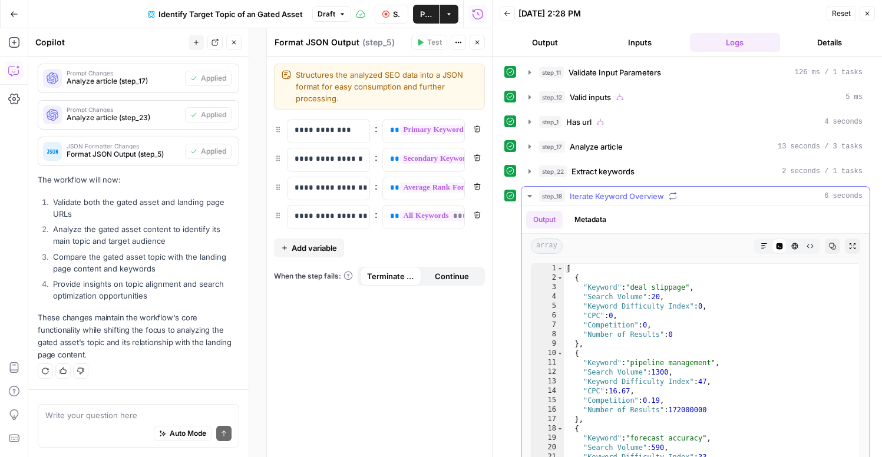
click at [527, 195] on icon "button" at bounding box center [529, 196] width 4 height 2
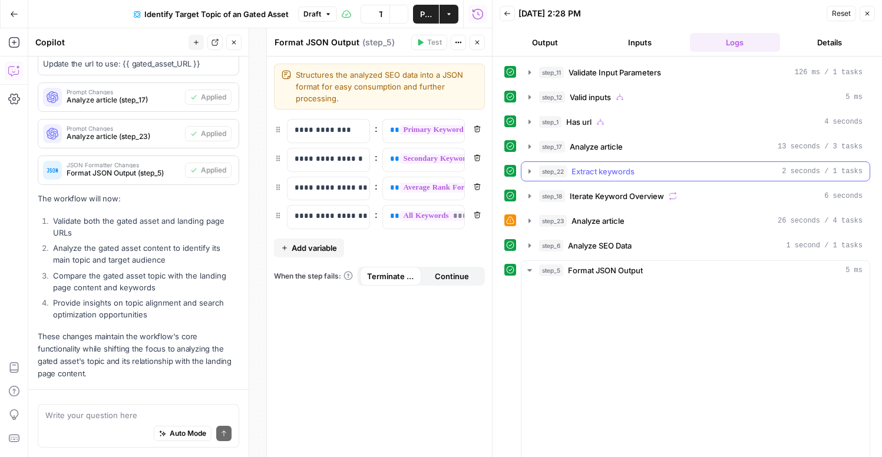
scroll to position [399, 0]
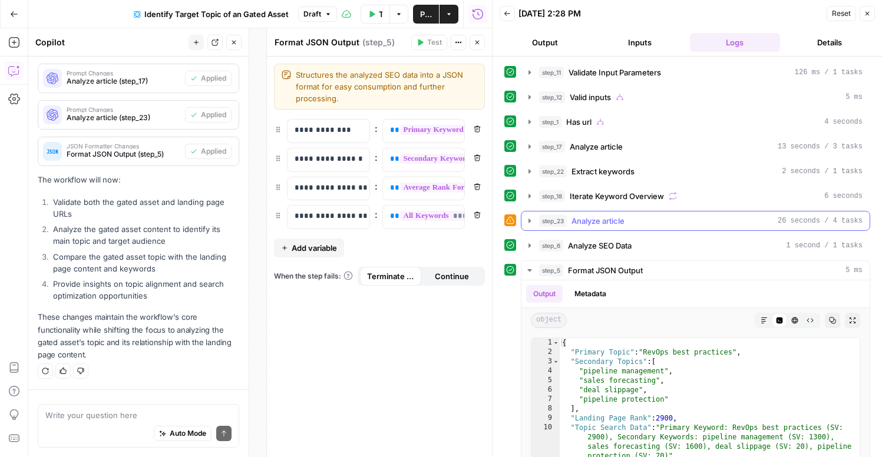
click at [528, 220] on icon "button" at bounding box center [529, 220] width 9 height 9
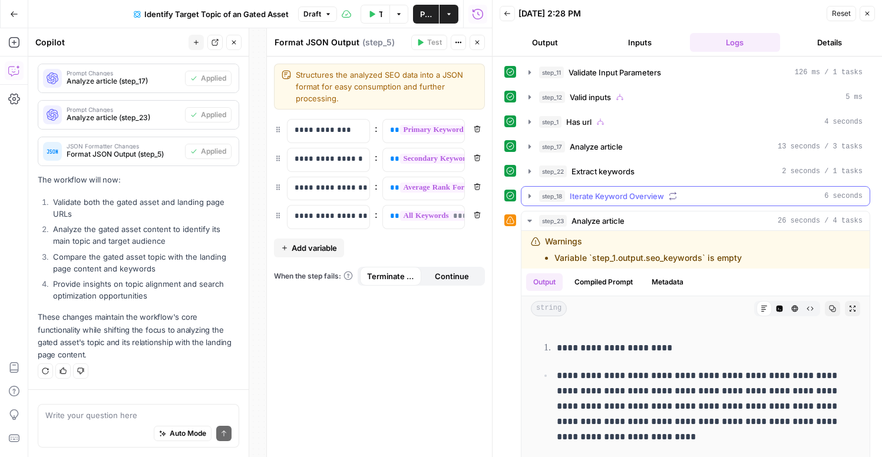
click at [530, 197] on icon "button" at bounding box center [529, 195] width 9 height 9
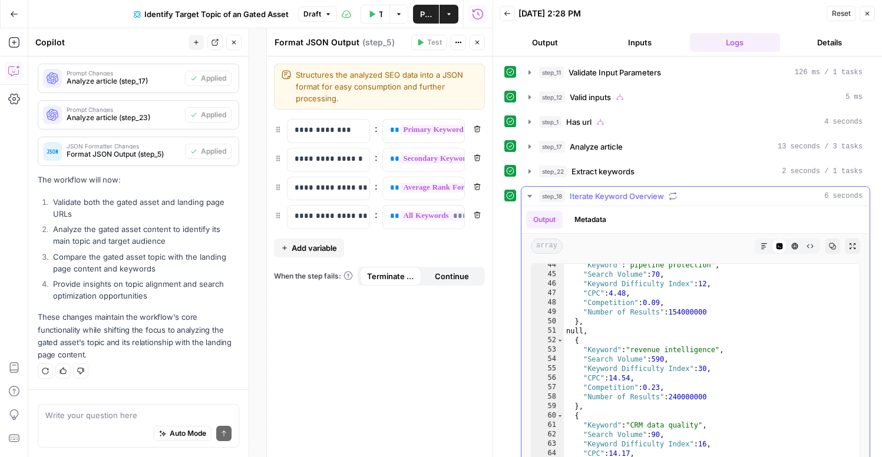
scroll to position [408, 0]
click at [532, 195] on icon "button" at bounding box center [529, 195] width 9 height 9
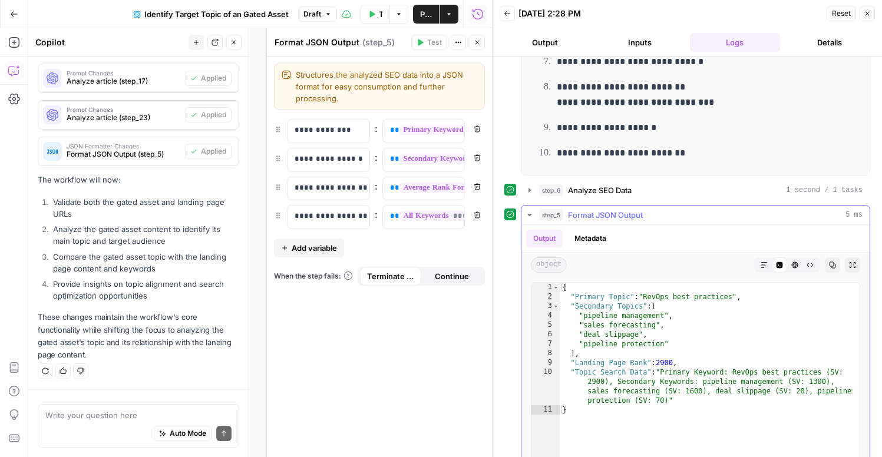
scroll to position [457, 0]
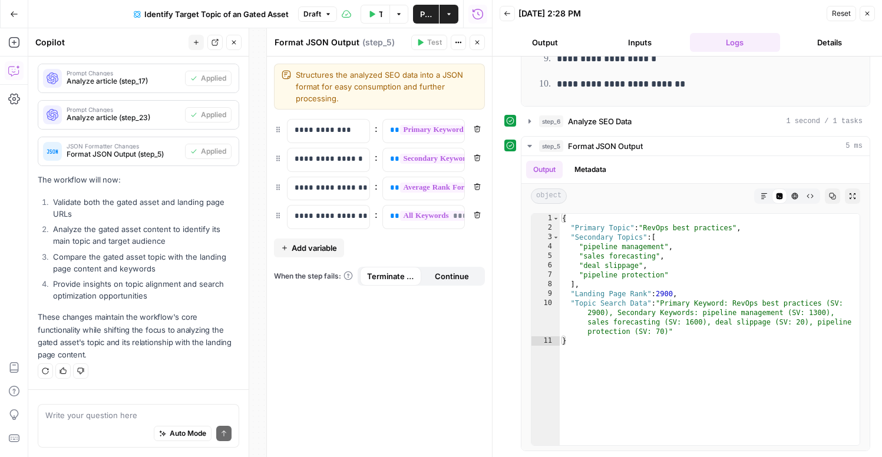
click at [423, 12] on span "Publish" at bounding box center [426, 14] width 12 height 12
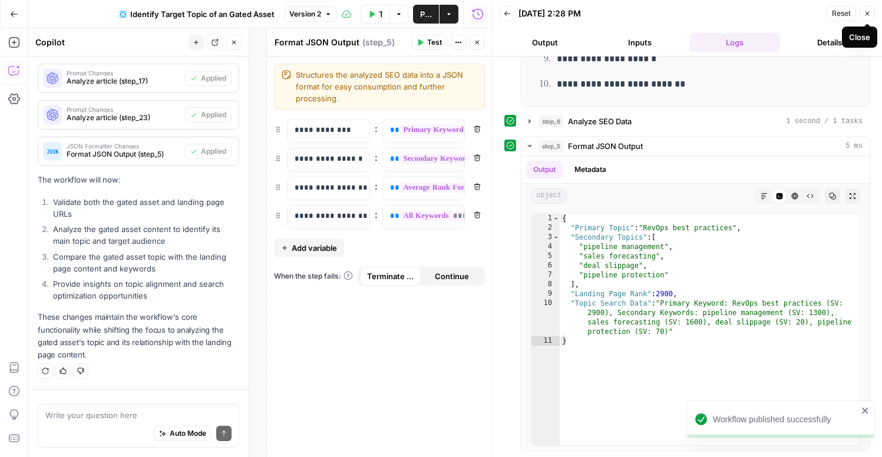
click at [868, 15] on icon "button" at bounding box center [866, 13] width 7 height 7
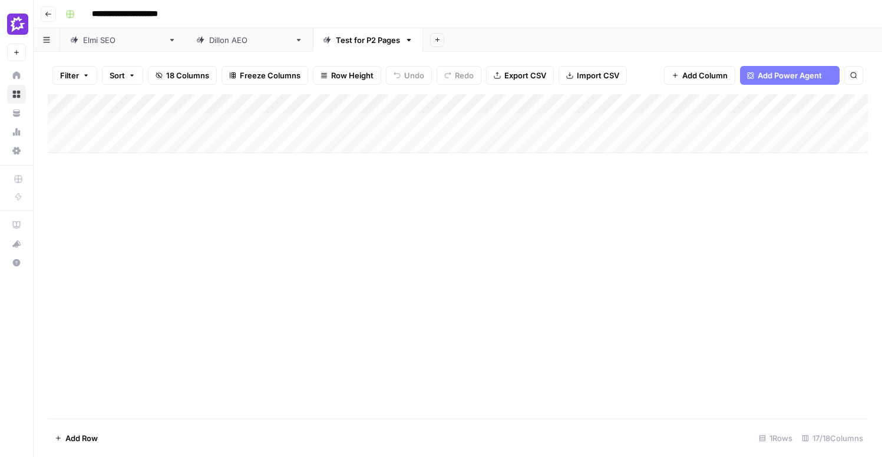
click at [420, 108] on div "Add Column" at bounding box center [458, 123] width 820 height 59
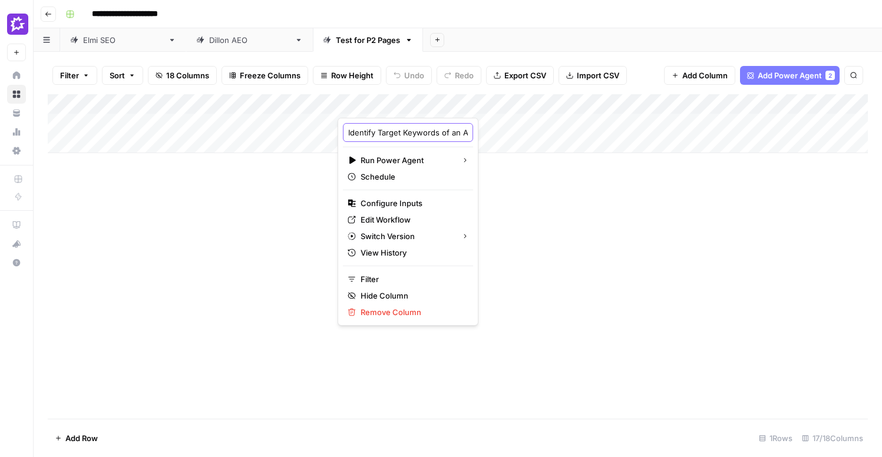
click at [408, 135] on input "Identify Target Keywords of an Article - Fork" at bounding box center [408, 133] width 120 height 12
drag, startPoint x: 390, startPoint y: 134, endPoint x: 521, endPoint y: 131, distance: 131.4
click at [521, 131] on body "**********" at bounding box center [441, 228] width 882 height 457
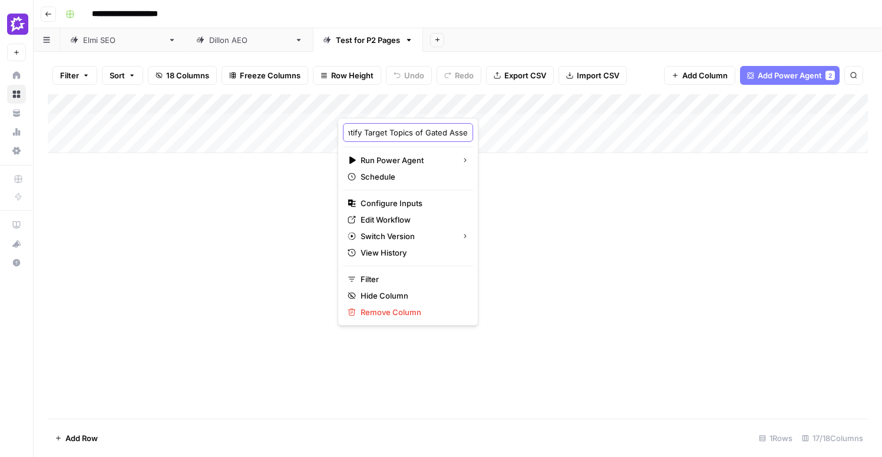
type input "Identify Target Topics of Gated Asset"
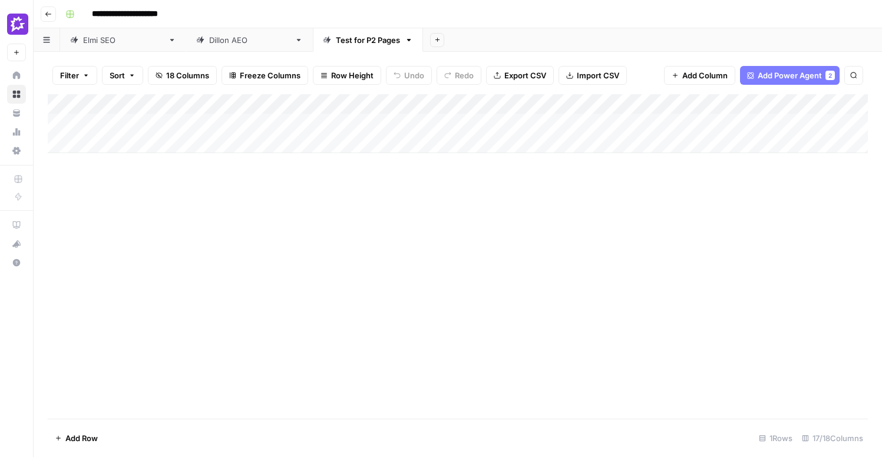
click at [586, 217] on div "Add Column" at bounding box center [458, 256] width 820 height 324
click at [687, 102] on div "Add Column" at bounding box center [458, 123] width 820 height 59
click at [687, 102] on div at bounding box center [701, 106] width 107 height 24
click at [671, 128] on input "Article HTML" at bounding box center [718, 133] width 120 height 12
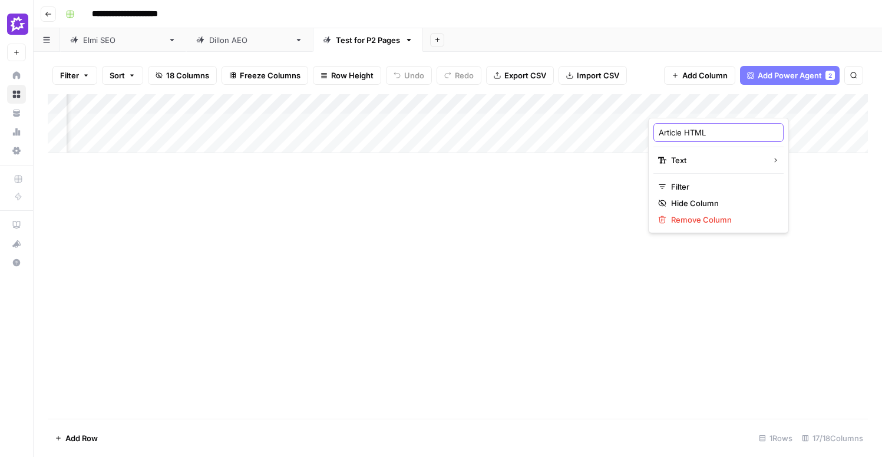
click at [671, 128] on input "Article HTML" at bounding box center [718, 133] width 120 height 12
type input "Landing Page HTML"
click at [575, 220] on div "Add Column" at bounding box center [458, 256] width 820 height 324
click at [682, 108] on div "Add Column" at bounding box center [458, 123] width 820 height 59
click at [669, 133] on input "Article HTML" at bounding box center [718, 133] width 120 height 12
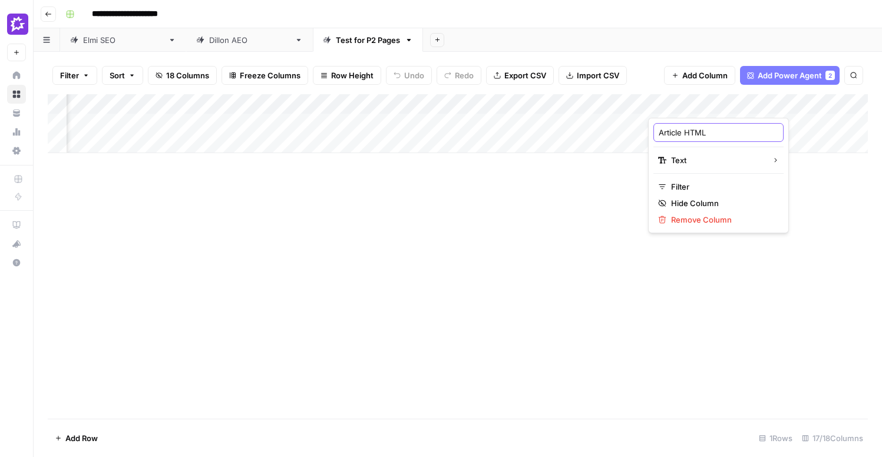
click at [669, 133] on input "Article HTML" at bounding box center [718, 133] width 120 height 12
type input "Landing Page HTML"
click at [417, 101] on div "Add Column" at bounding box center [458, 123] width 820 height 59
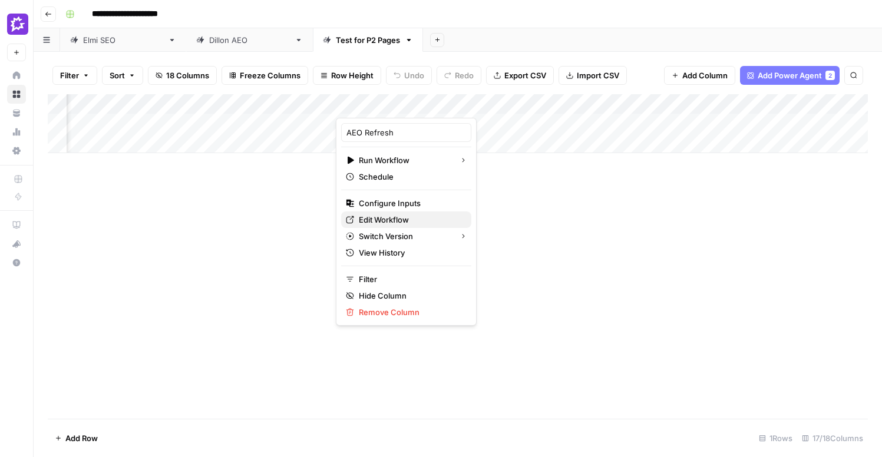
click at [389, 223] on span "Edit Workflow" at bounding box center [410, 220] width 103 height 12
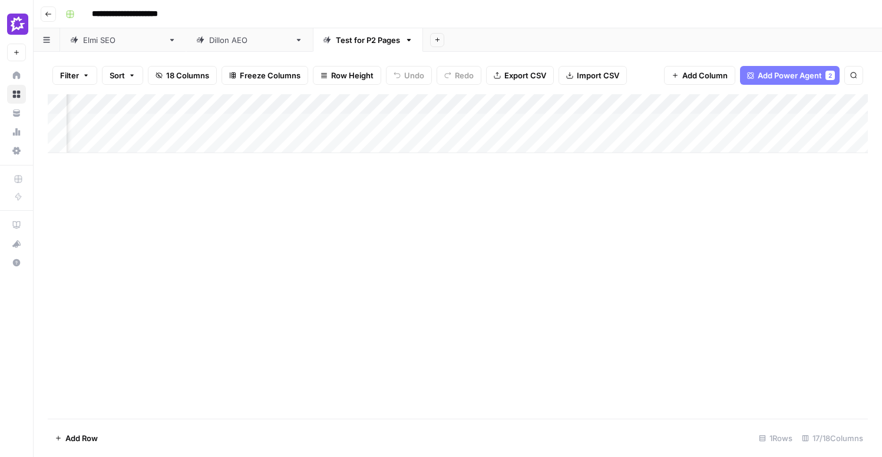
scroll to position [0, 0]
click at [390, 122] on div "Add Column" at bounding box center [458, 123] width 820 height 59
click at [419, 105] on div "Add Column" at bounding box center [458, 123] width 820 height 59
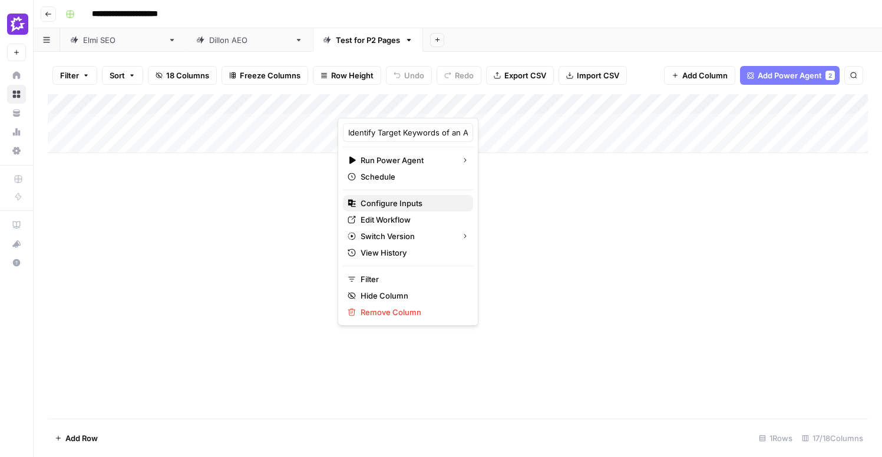
click at [389, 200] on span "Configure Inputs" at bounding box center [411, 203] width 103 height 12
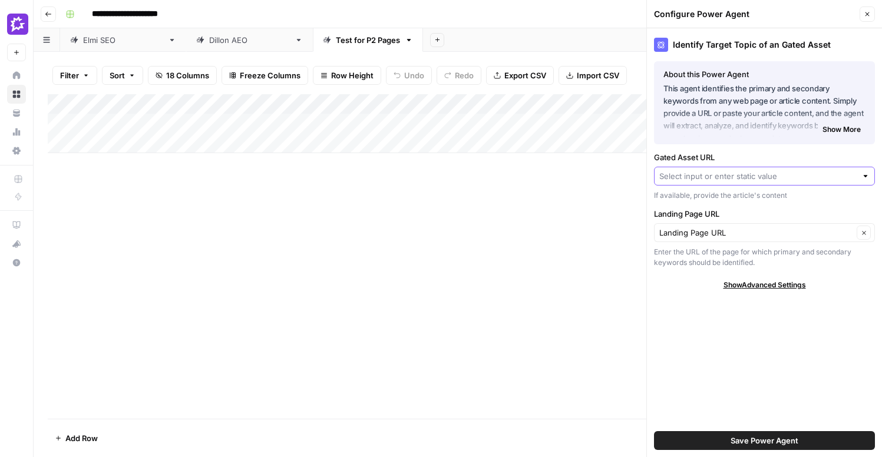
click at [771, 181] on input "Gated Asset URL" at bounding box center [757, 176] width 197 height 12
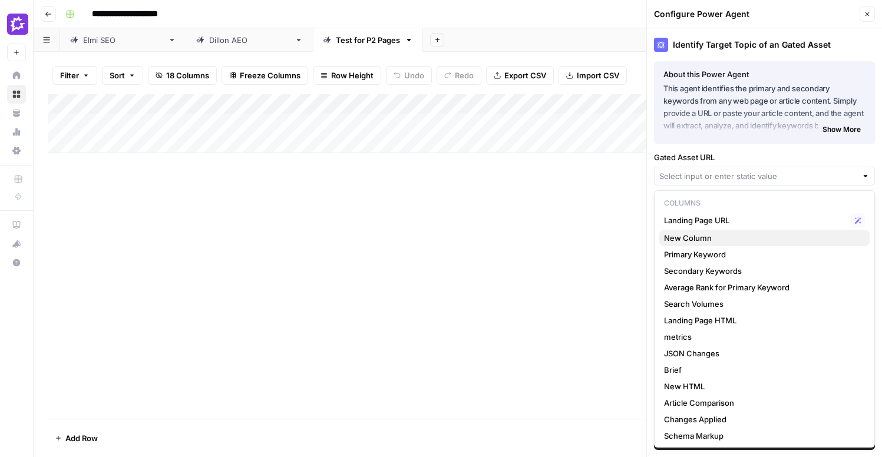
click at [759, 242] on span "New Column" at bounding box center [762, 238] width 196 height 12
type input "New Column"
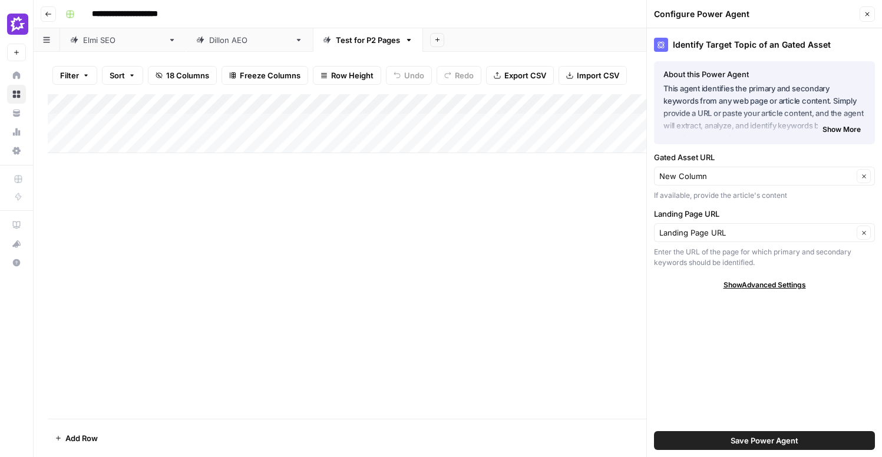
click at [845, 130] on span "Show More" at bounding box center [841, 129] width 38 height 11
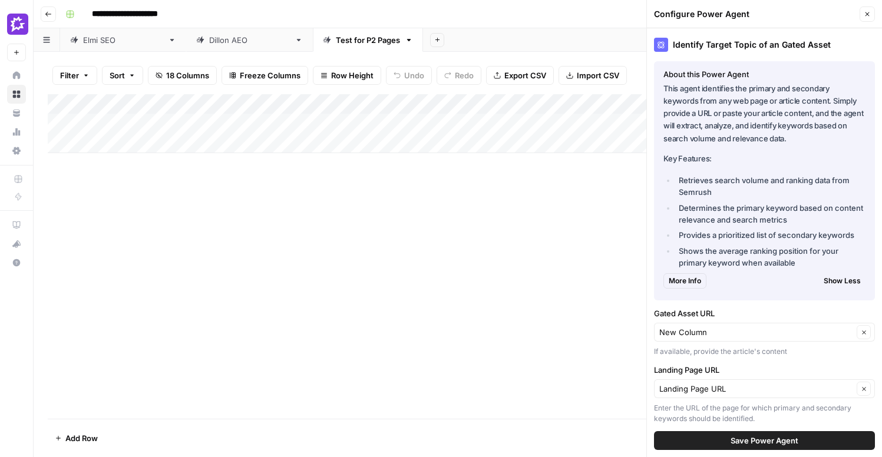
click at [765, 90] on p "This agent identifies the primary and secondary keywords from any web page or a…" at bounding box center [764, 113] width 202 height 62
click at [761, 441] on span "Save Power Agent" at bounding box center [764, 441] width 68 height 12
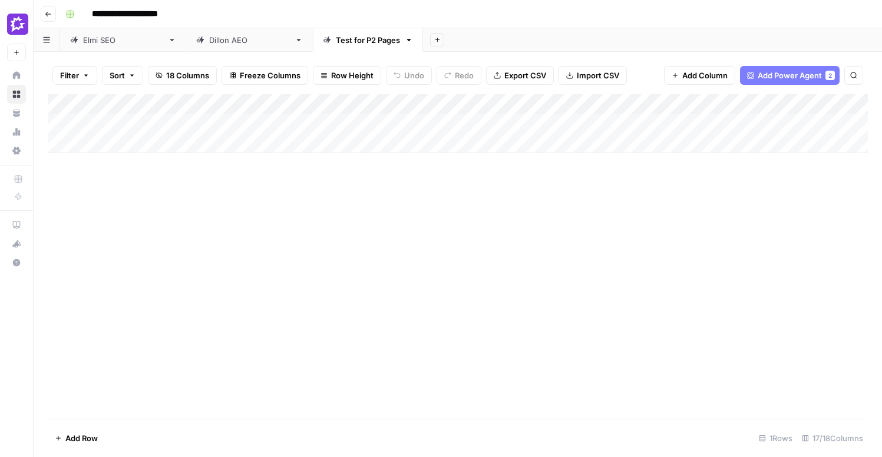
click at [388, 124] on div "Add Column" at bounding box center [458, 123] width 820 height 59
click at [198, 124] on div "Add Column" at bounding box center [458, 123] width 820 height 59
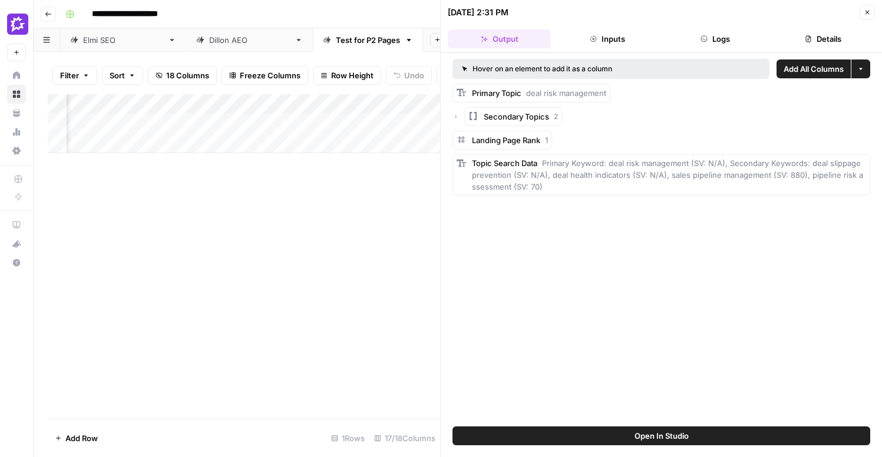
click at [793, 67] on span "Add All Columns" at bounding box center [813, 69] width 60 height 12
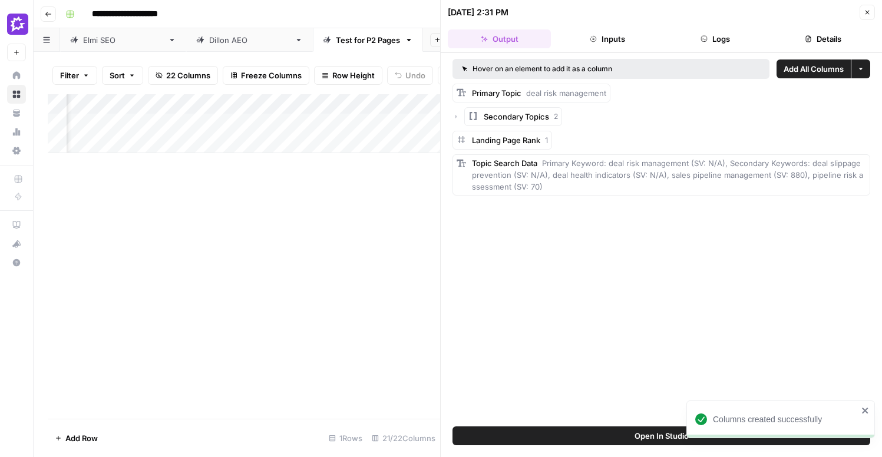
click at [863, 14] on icon "button" at bounding box center [866, 12] width 7 height 7
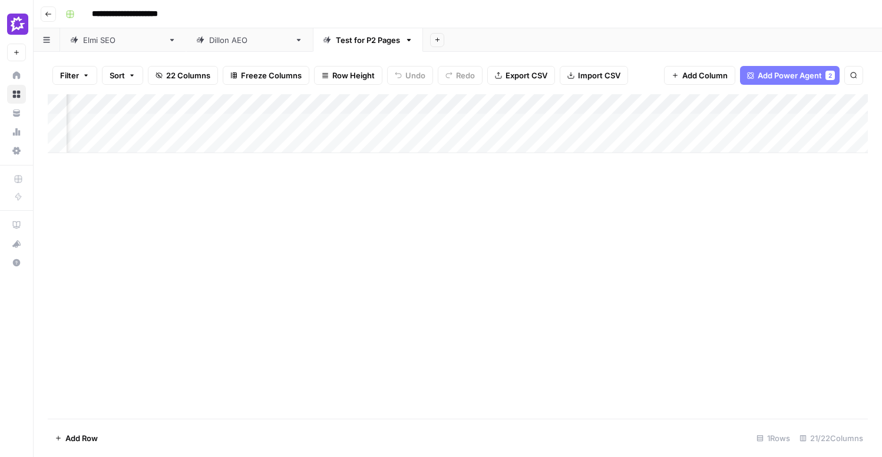
scroll to position [0, 470]
click at [495, 104] on div "Add Column" at bounding box center [458, 123] width 820 height 59
click at [444, 221] on span "Remove Column" at bounding box center [471, 220] width 103 height 12
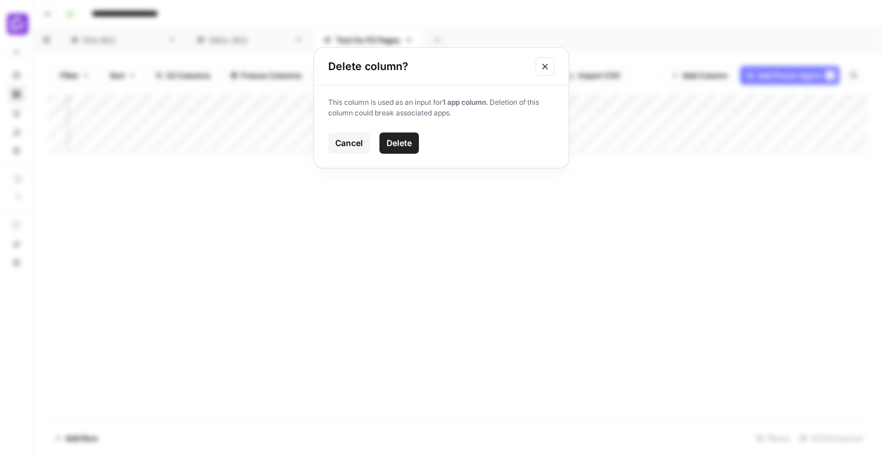
click at [399, 143] on span "Delete" at bounding box center [398, 143] width 25 height 12
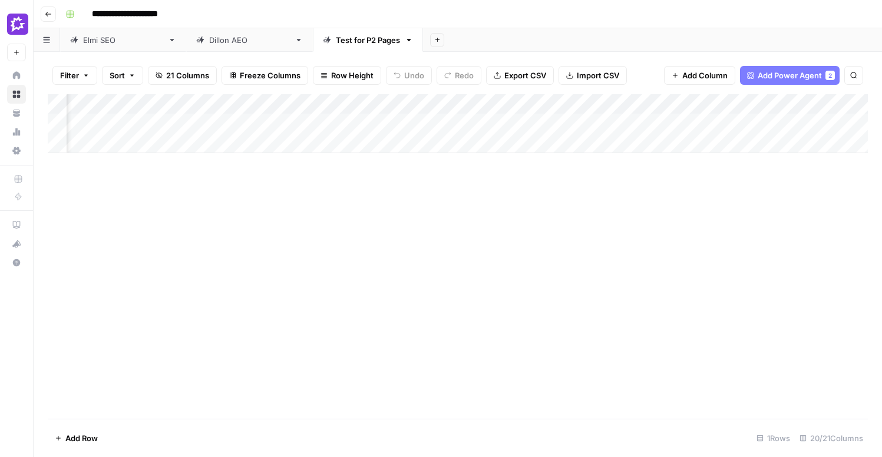
click at [496, 104] on div "Add Column" at bounding box center [458, 123] width 820 height 59
click at [457, 220] on span "Remove Column" at bounding box center [471, 220] width 103 height 12
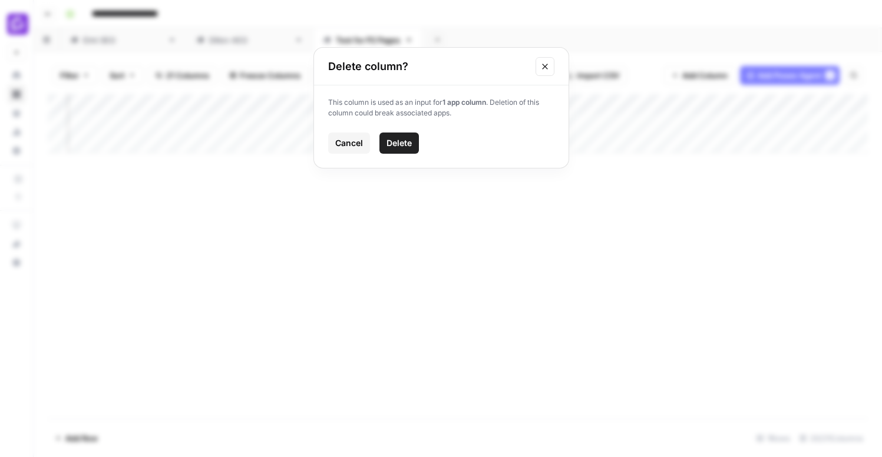
click at [400, 144] on span "Delete" at bounding box center [398, 143] width 25 height 12
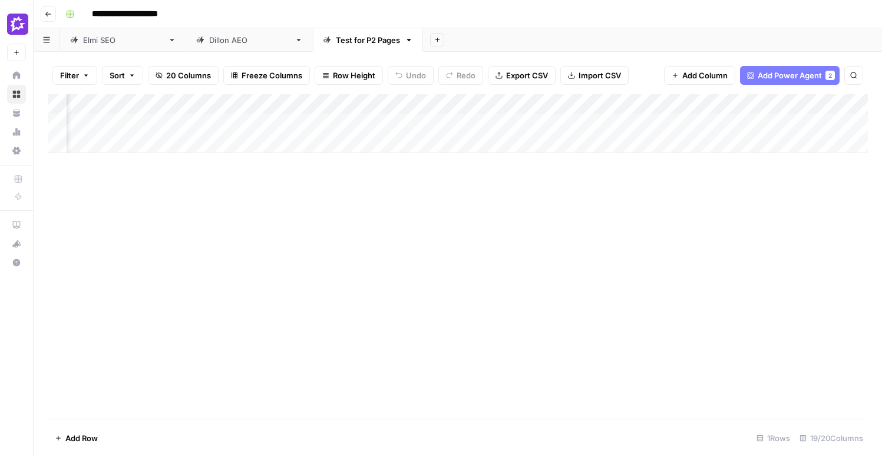
click at [447, 101] on div "Add Column" at bounding box center [458, 123] width 820 height 59
click at [435, 220] on span "Remove Column" at bounding box center [471, 220] width 103 height 12
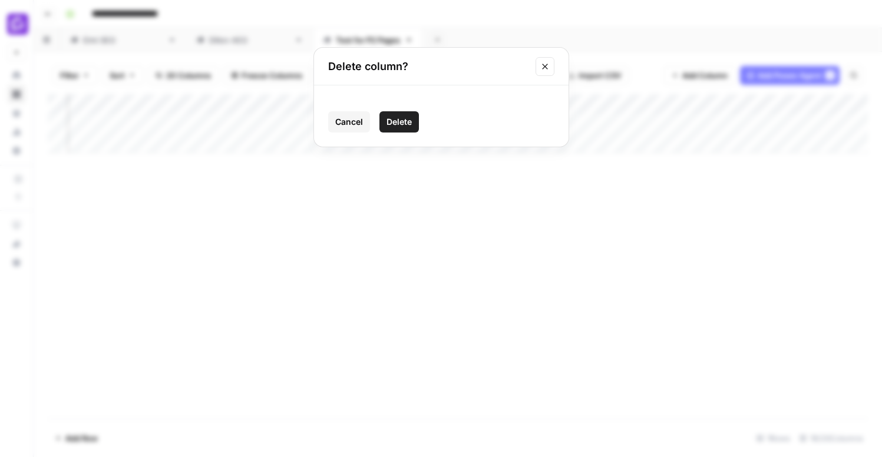
click at [401, 118] on span "Delete" at bounding box center [398, 122] width 25 height 12
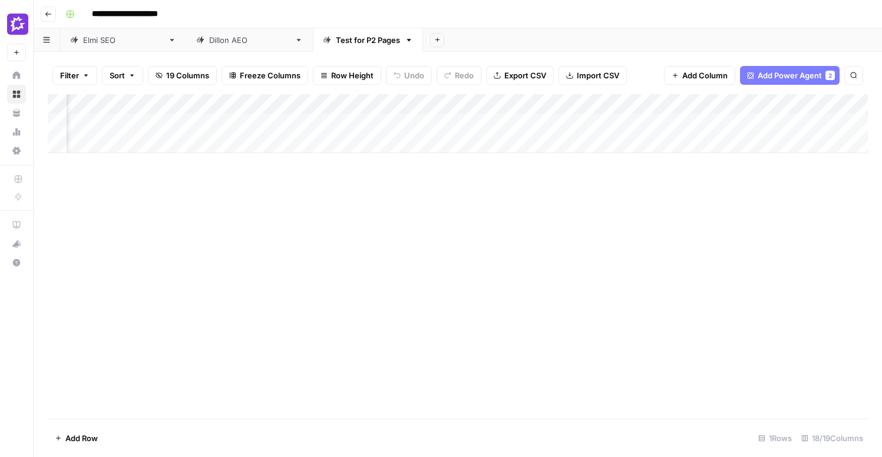
click at [492, 105] on div "Add Column" at bounding box center [458, 123] width 820 height 59
click at [454, 218] on span "Remove Column" at bounding box center [471, 220] width 103 height 12
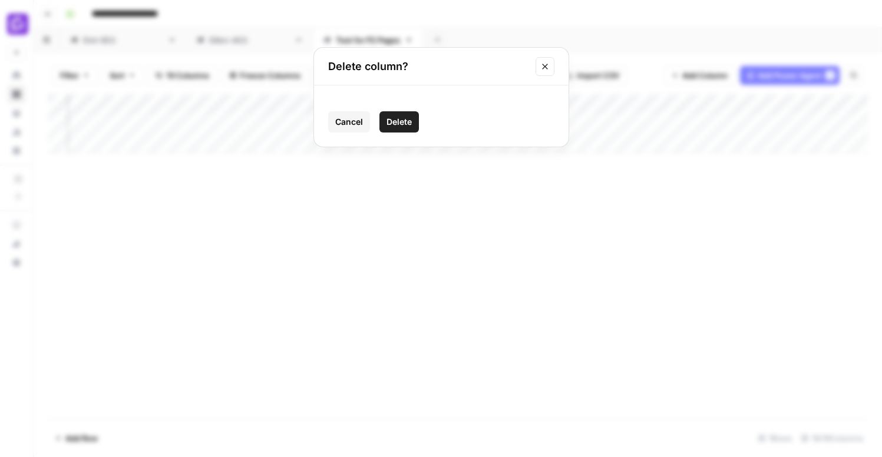
click at [392, 121] on span "Delete" at bounding box center [398, 122] width 25 height 12
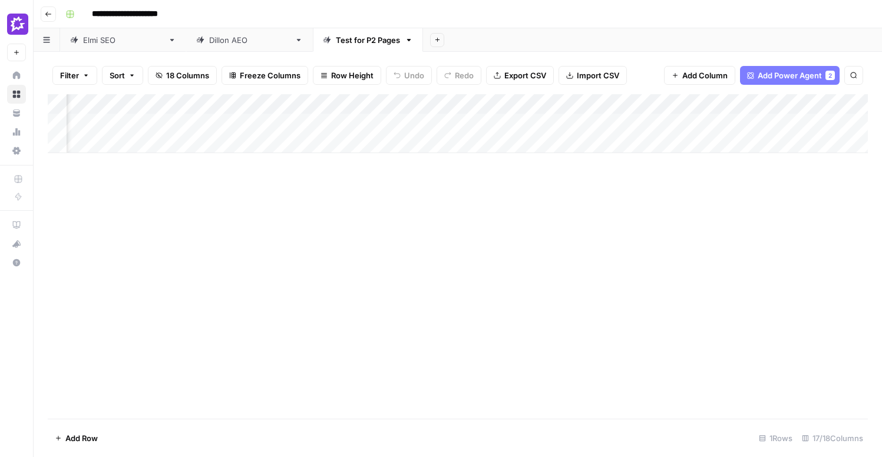
click at [690, 105] on div "Add Column" at bounding box center [458, 123] width 820 height 59
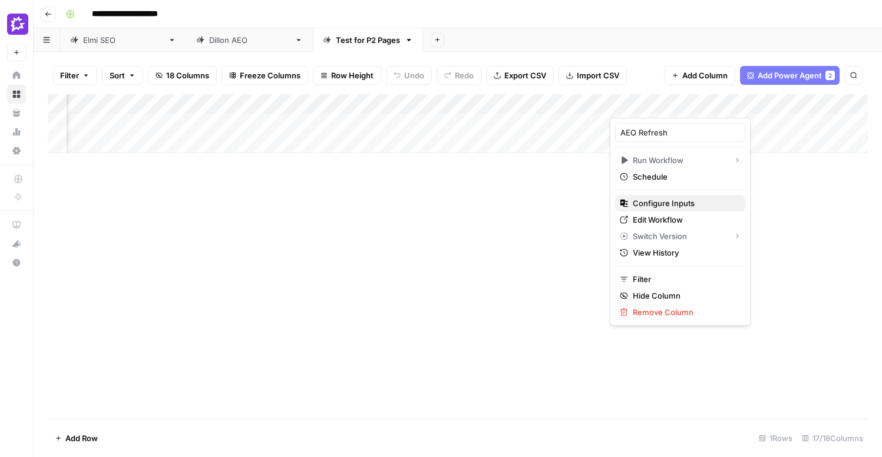
click at [673, 200] on span "Configure Inputs" at bounding box center [683, 203] width 103 height 12
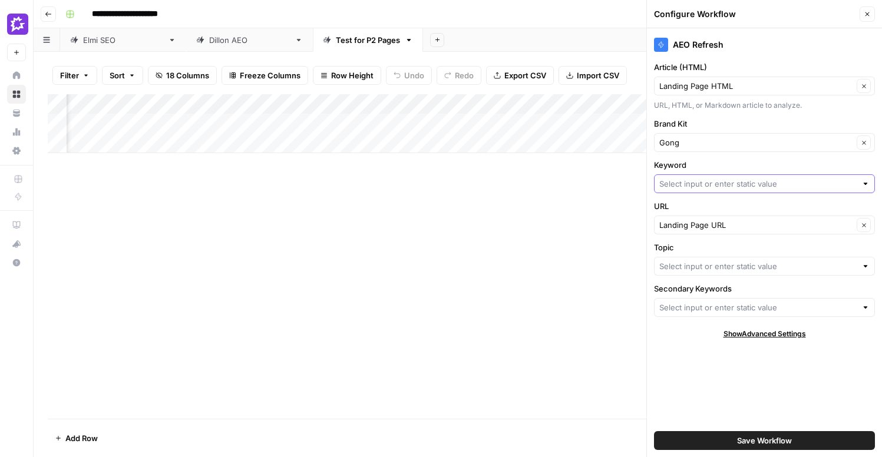
click at [686, 187] on input "Keyword" at bounding box center [757, 184] width 197 height 12
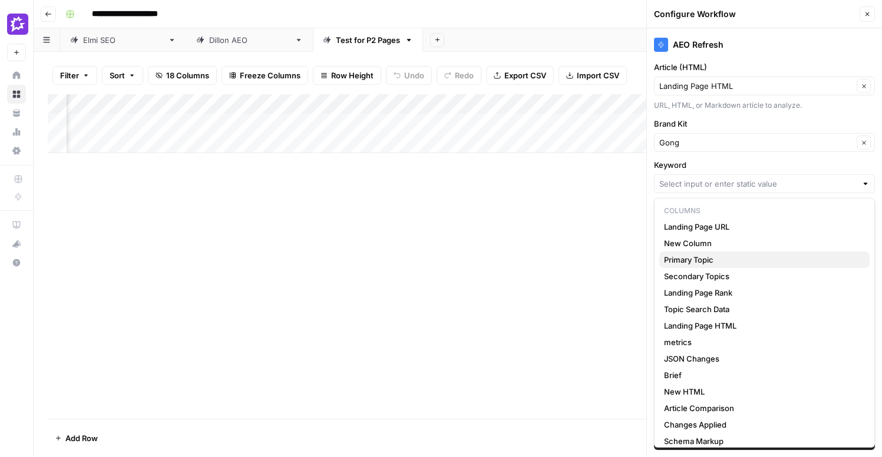
click at [707, 263] on span "Primary Topic" at bounding box center [762, 260] width 196 height 12
type input "Primary Topic"
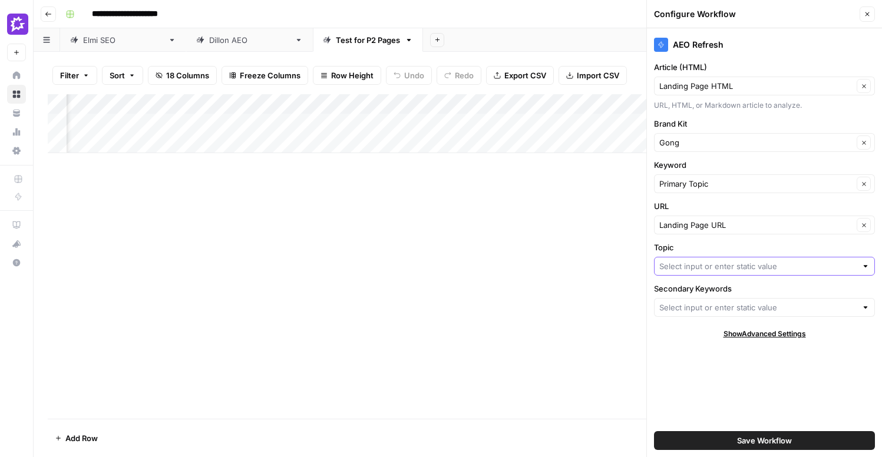
click at [728, 266] on input "Topic" at bounding box center [757, 266] width 197 height 12
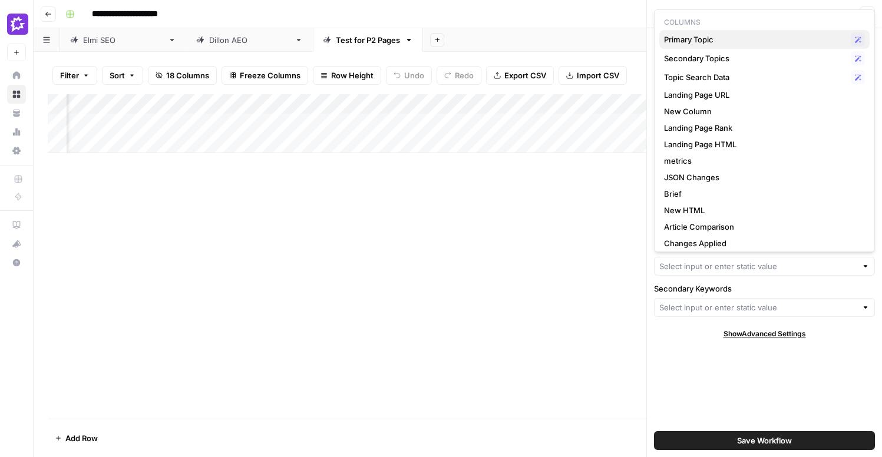
click at [693, 38] on span "Primary Topic" at bounding box center [755, 40] width 182 height 12
type input "Primary Topic"
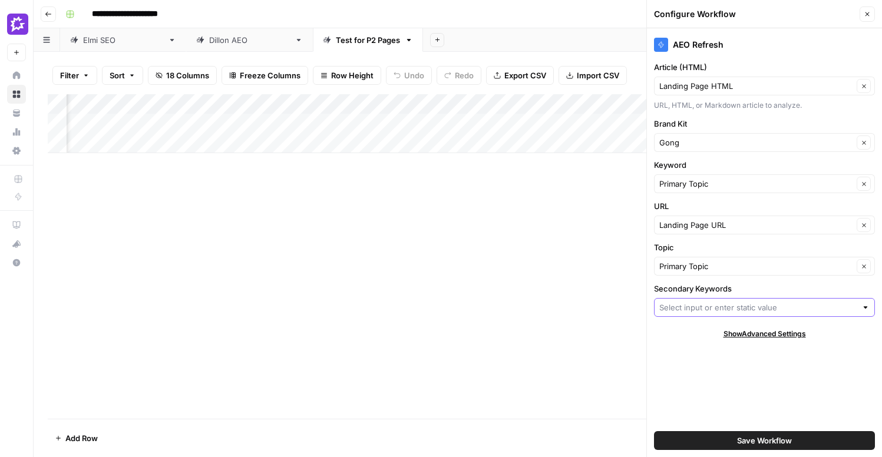
click at [732, 304] on input "Secondary Keywords" at bounding box center [757, 308] width 197 height 12
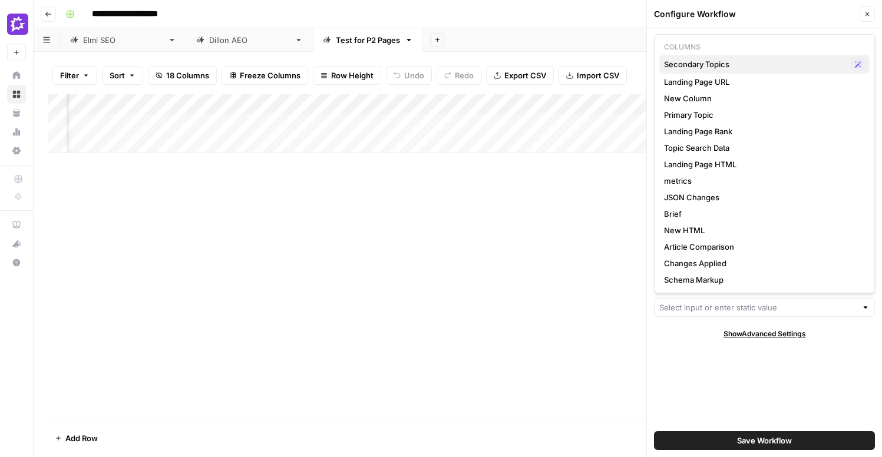
click at [686, 65] on span "Secondary Topics" at bounding box center [755, 64] width 182 height 12
type input "Secondary Topics"
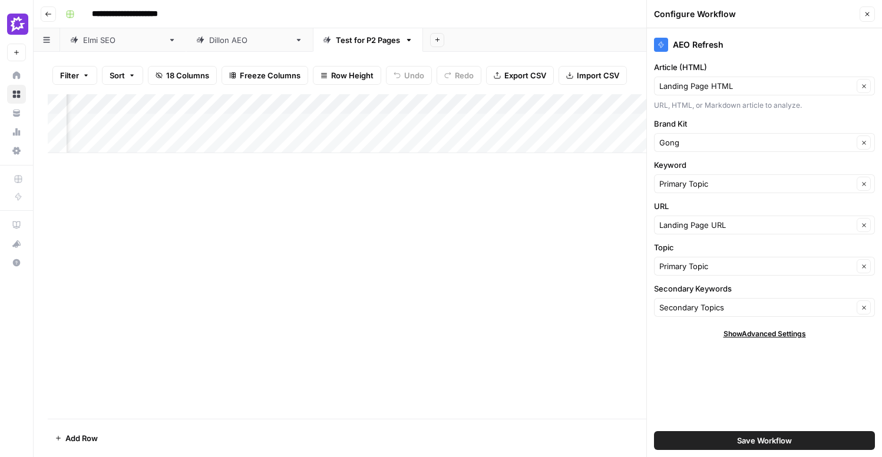
click at [136, 126] on div "Add Column" at bounding box center [458, 123] width 820 height 59
click at [174, 122] on div "Add Column" at bounding box center [458, 123] width 820 height 59
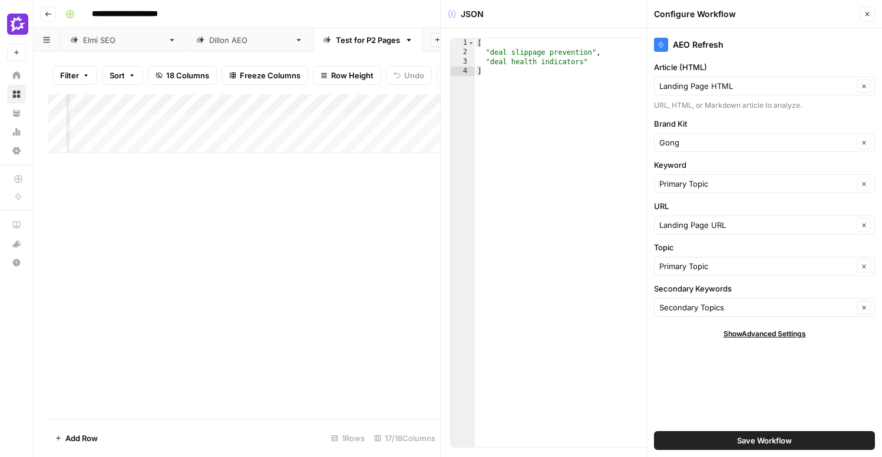
click at [867, 17] on icon "button" at bounding box center [866, 14] width 7 height 7
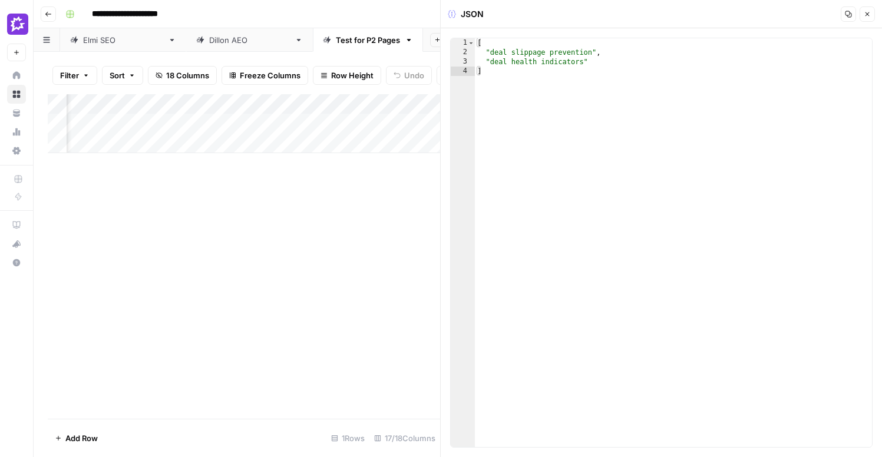
click at [870, 14] on span "Close" at bounding box center [870, 14] width 1 height 1
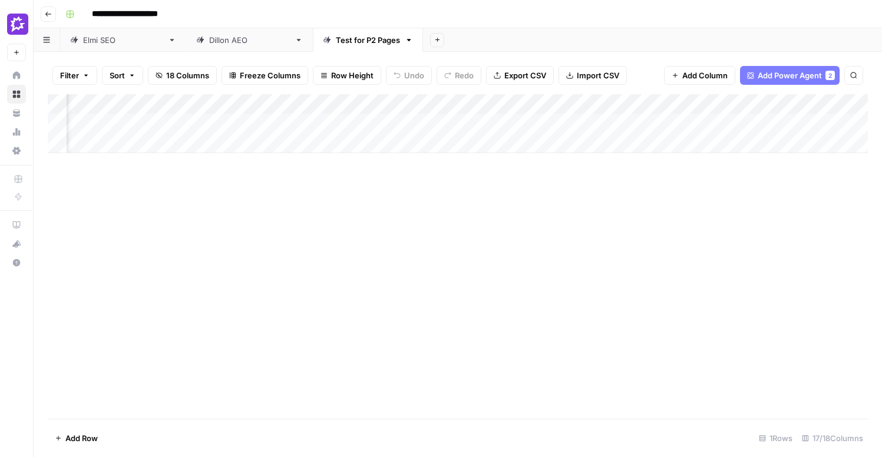
click at [450, 124] on div "Add Column" at bounding box center [458, 123] width 820 height 59
click at [376, 103] on div "Add Column" at bounding box center [458, 123] width 820 height 59
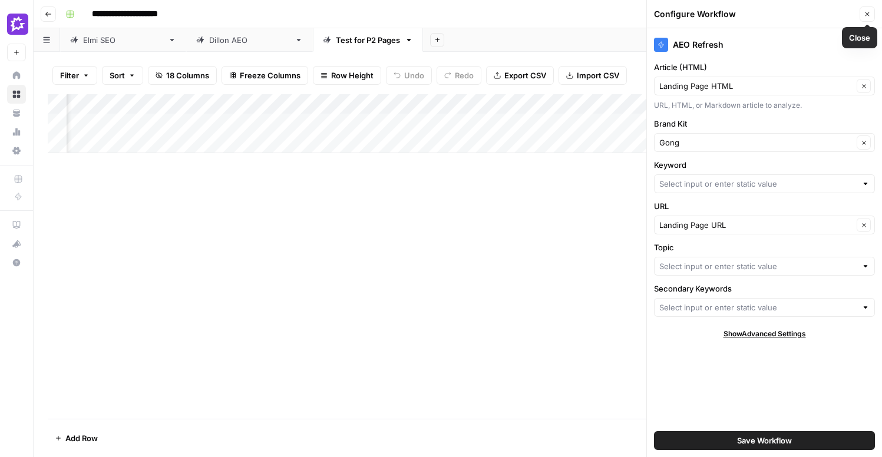
click at [869, 16] on icon "button" at bounding box center [866, 14] width 7 height 7
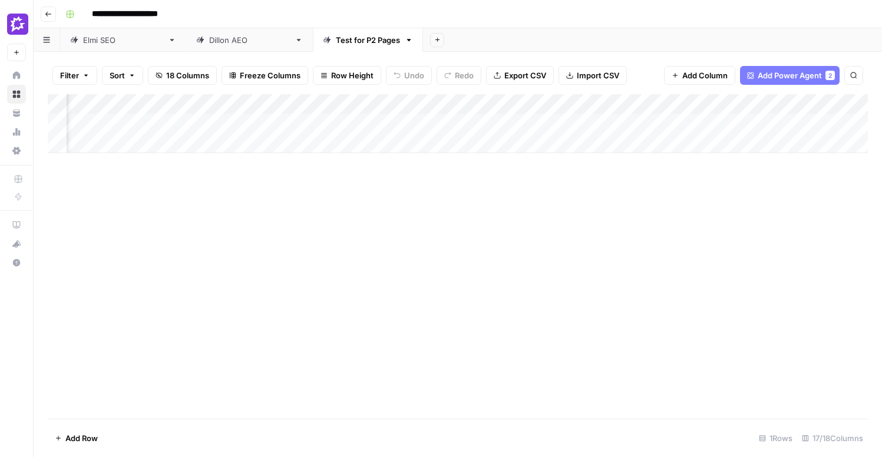
click at [447, 102] on div "Add Column" at bounding box center [458, 123] width 820 height 59
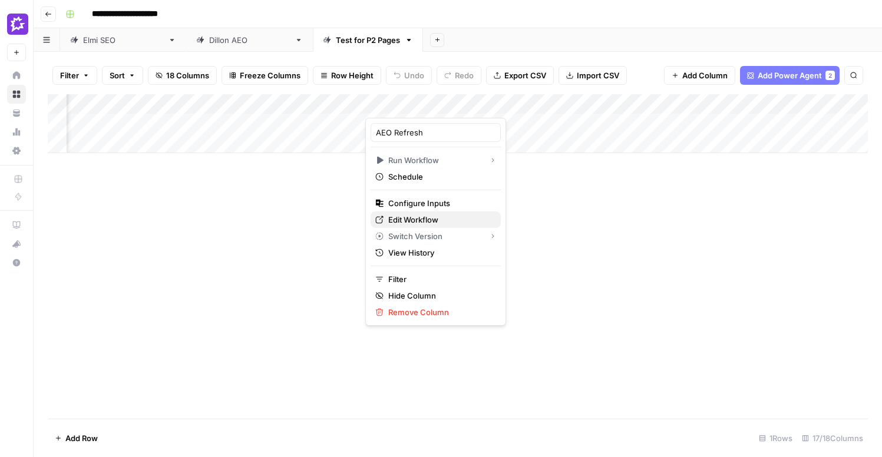
click at [433, 220] on span "Edit Workflow" at bounding box center [439, 220] width 103 height 12
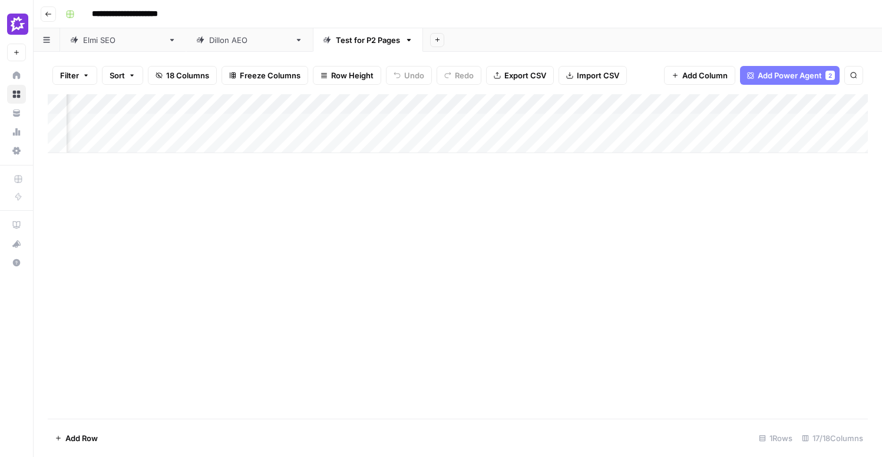
click at [448, 102] on div "Add Column" at bounding box center [458, 123] width 820 height 59
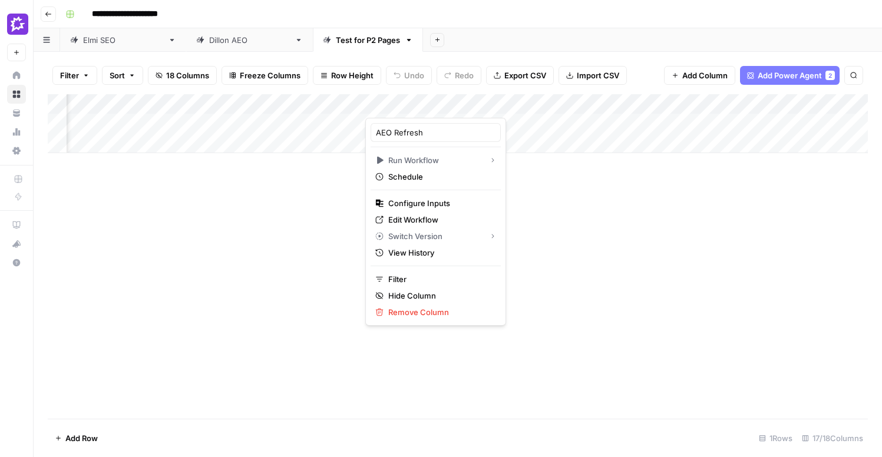
click at [295, 223] on div "Add Column" at bounding box center [458, 256] width 820 height 324
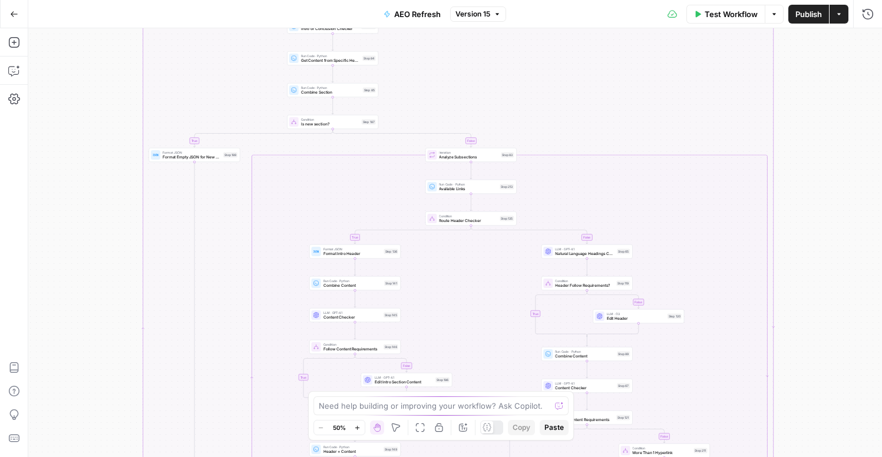
click at [496, 15] on icon "button" at bounding box center [497, 14] width 7 height 7
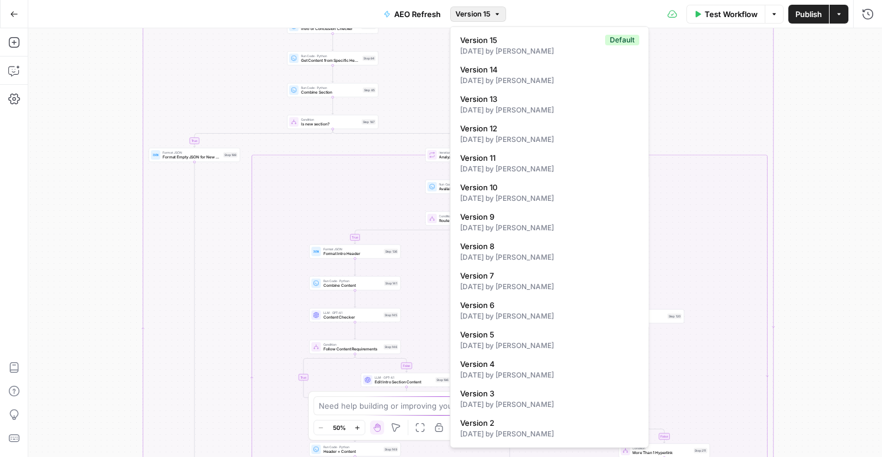
click at [496, 15] on icon "button" at bounding box center [497, 14] width 7 height 7
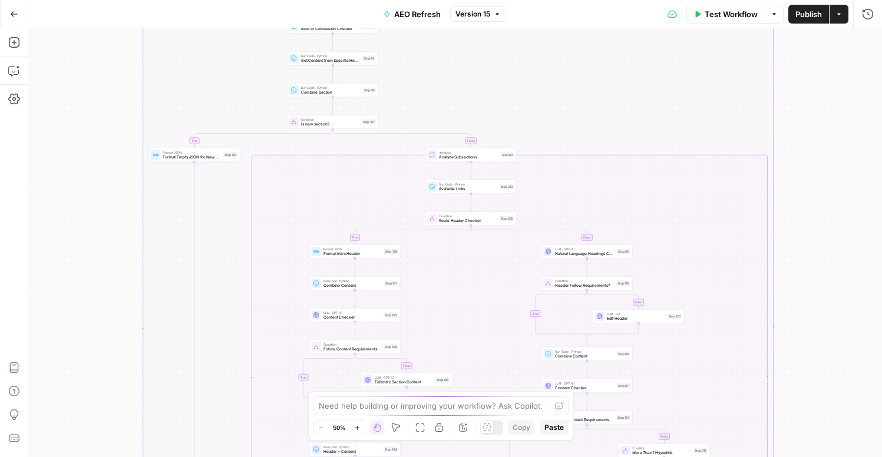
click at [18, 17] on button "Go Back" at bounding box center [14, 14] width 21 height 21
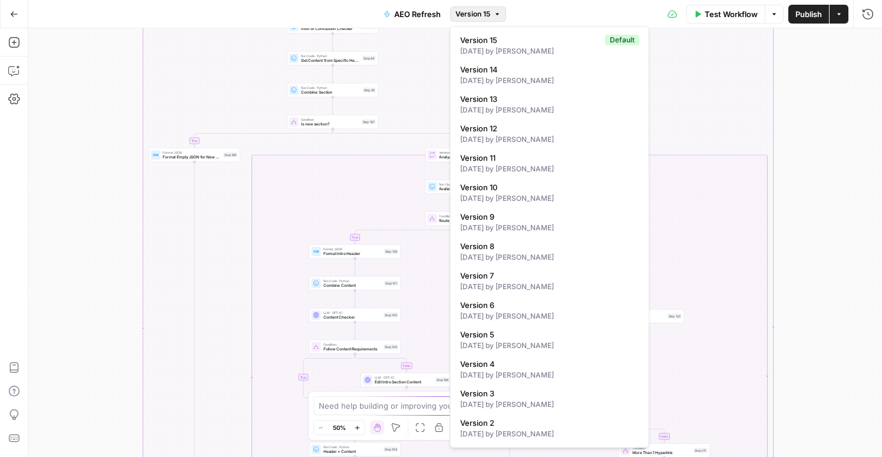
click at [496, 16] on icon "button" at bounding box center [497, 14] width 7 height 7
click at [771, 15] on icon "button" at bounding box center [773, 14] width 7 height 7
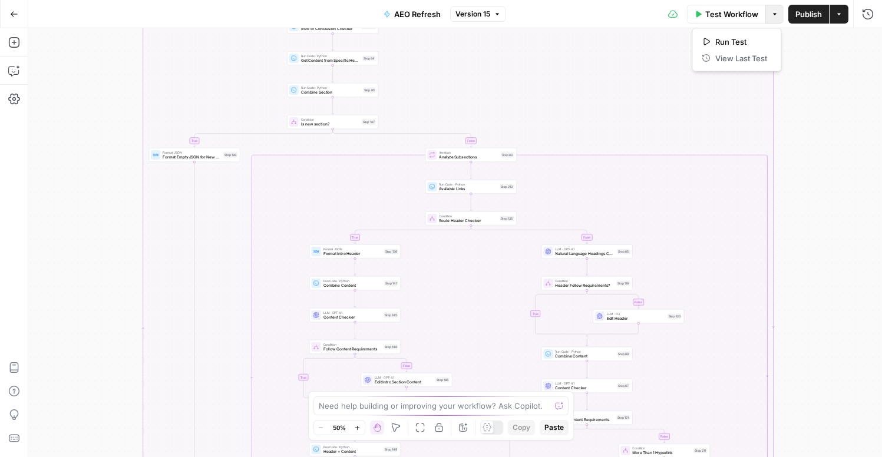
click at [561, 21] on div "Test Workflow Options Publish Actions Run History" at bounding box center [694, 14] width 376 height 28
click at [416, 15] on span "AEO Refresh" at bounding box center [417, 14] width 47 height 12
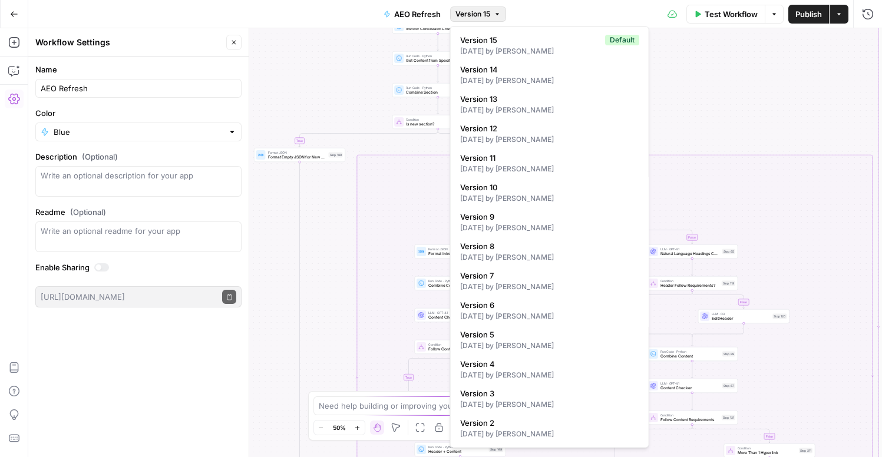
click at [502, 14] on button "Version 15" at bounding box center [478, 13] width 56 height 15
click at [767, 107] on div "true false false false true false false true false true false true true true Wo…" at bounding box center [454, 242] width 853 height 429
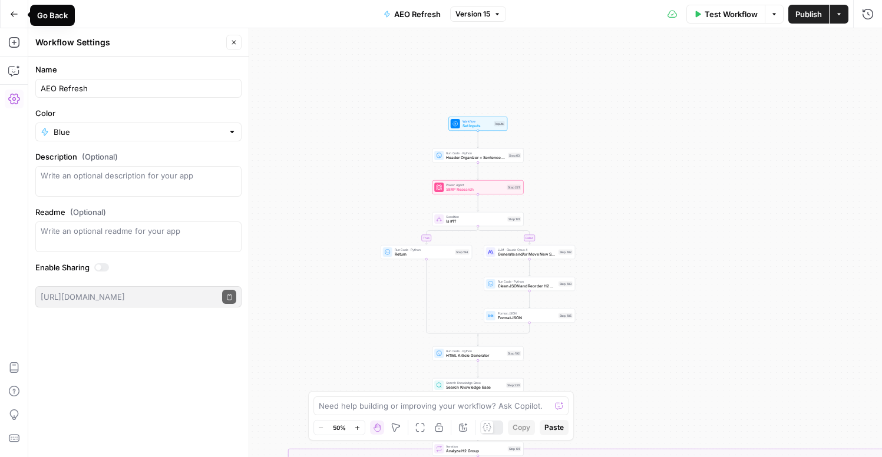
click at [11, 16] on icon "button" at bounding box center [14, 14] width 8 height 8
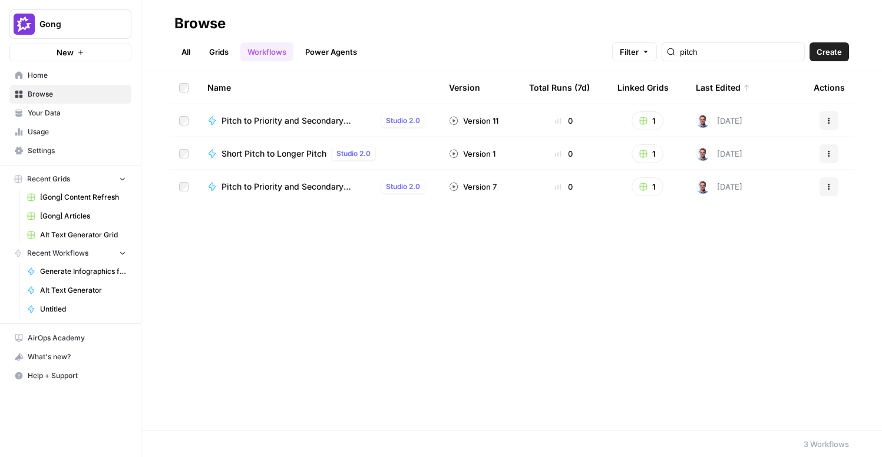
click at [44, 100] on link "Browse" at bounding box center [70, 94] width 122 height 19
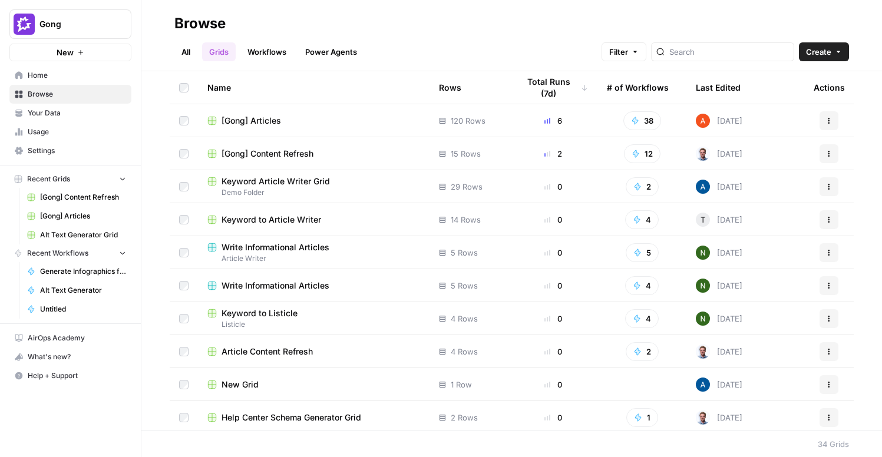
click at [269, 51] on link "Workflows" at bounding box center [266, 51] width 53 height 19
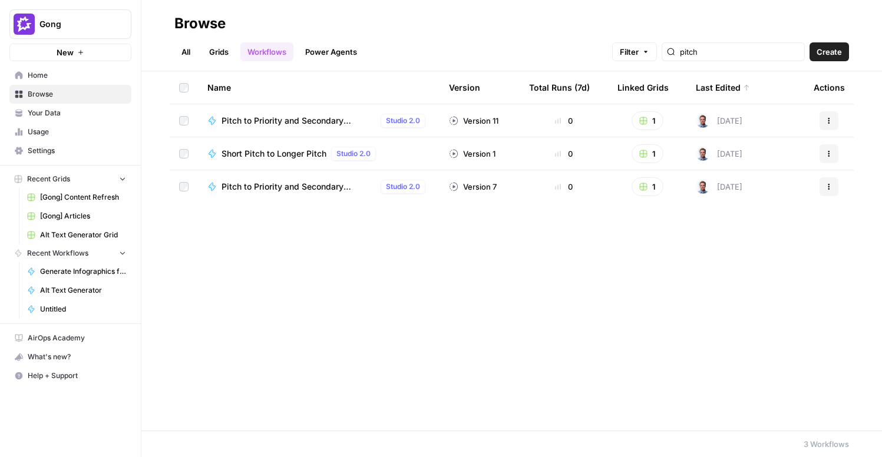
click at [188, 53] on link "All" at bounding box center [185, 51] width 23 height 19
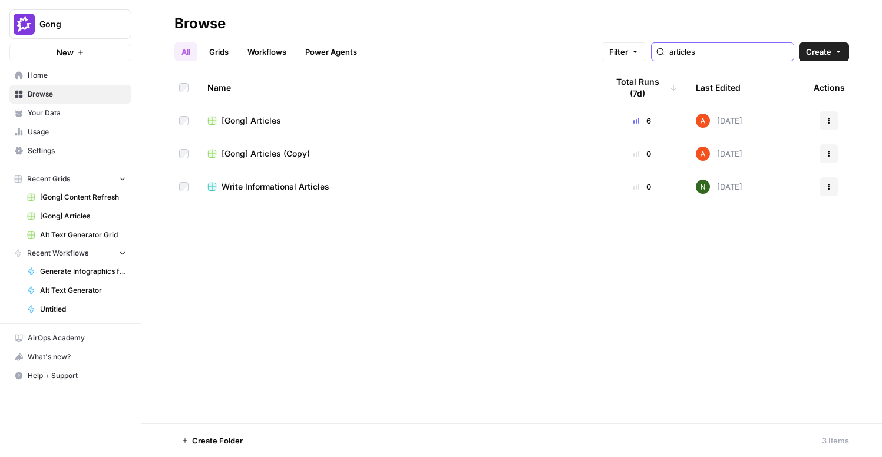
click at [724, 52] on input "articles" at bounding box center [729, 52] width 120 height 12
click at [781, 56] on input "articles" at bounding box center [729, 52] width 120 height 12
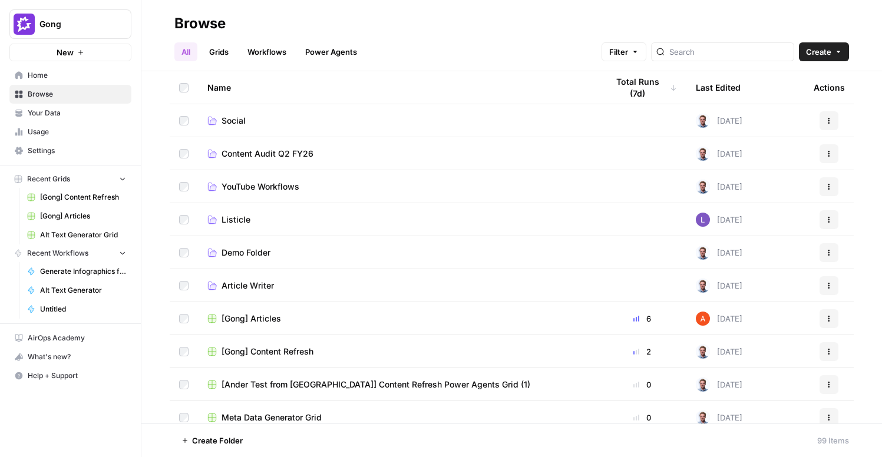
click at [268, 48] on link "Workflows" at bounding box center [266, 51] width 53 height 19
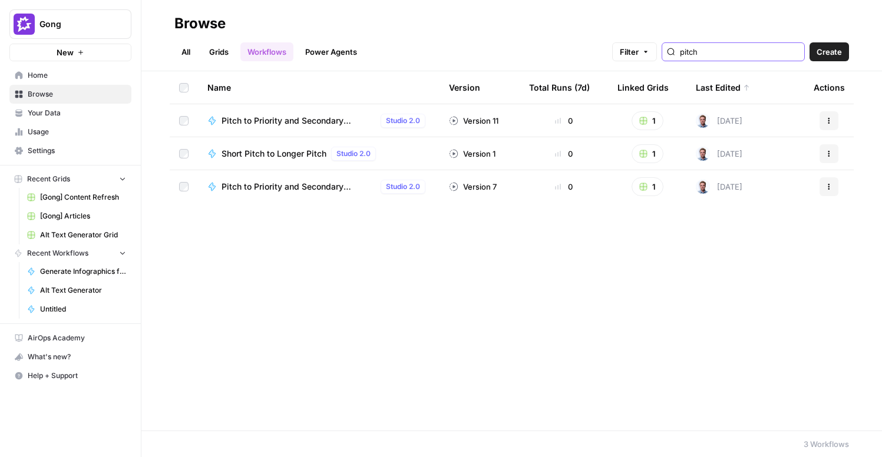
click at [723, 54] on input "pitch" at bounding box center [740, 52] width 120 height 12
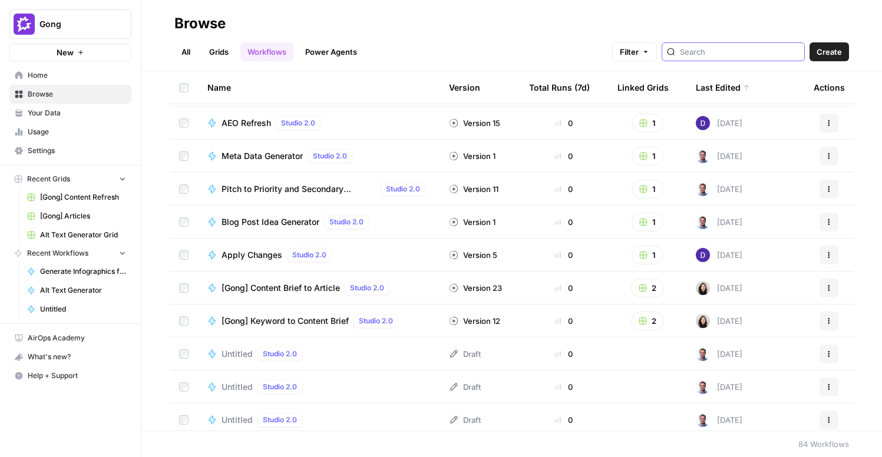
scroll to position [218, 0]
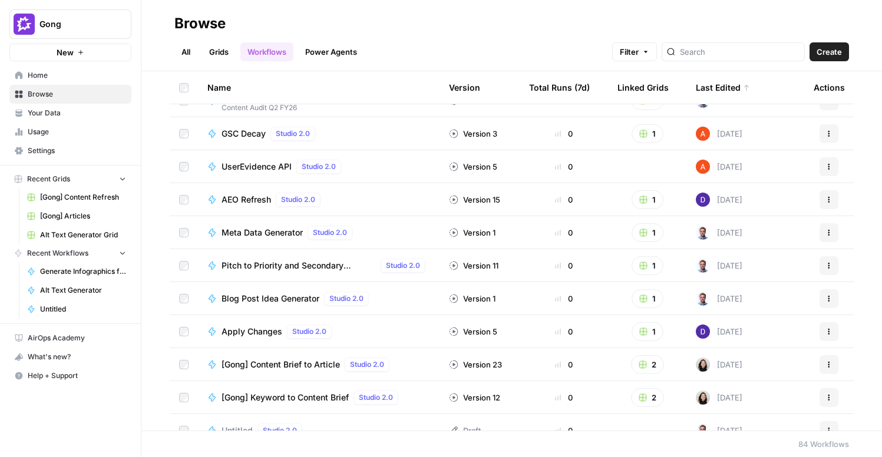
click at [397, 204] on div "AEO Refresh Studio 2.0" at bounding box center [318, 200] width 223 height 14
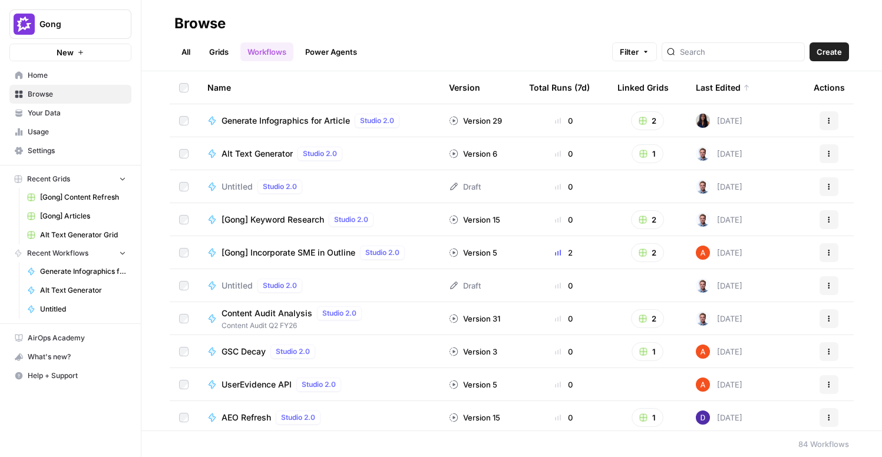
click at [826, 414] on icon "button" at bounding box center [828, 417] width 7 height 7
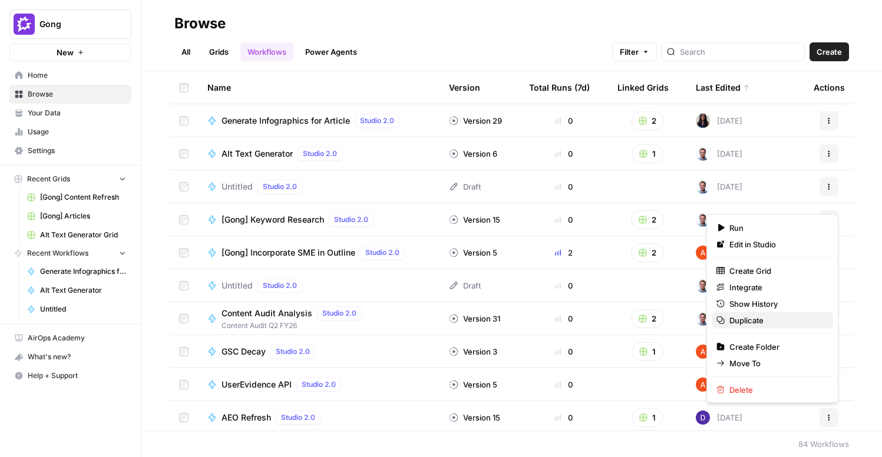
click at [753, 320] on span "Duplicate" at bounding box center [776, 320] width 94 height 12
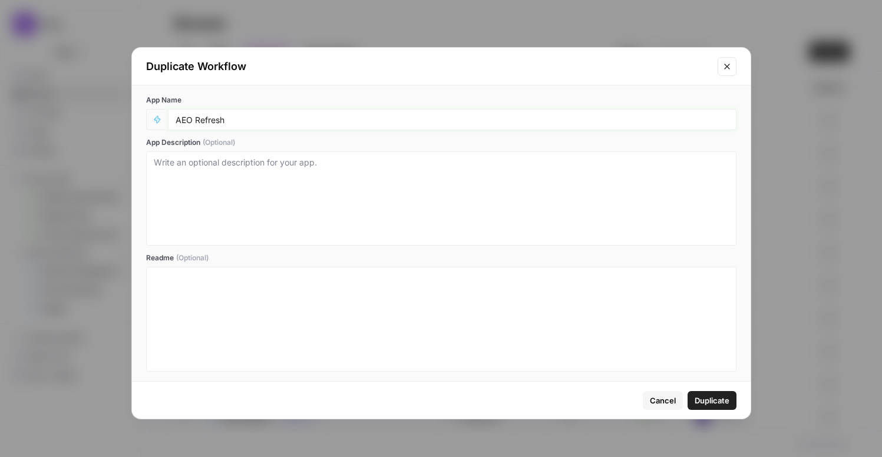
click at [270, 118] on input "AEO Refresh" at bounding box center [451, 119] width 553 height 11
type input "AEO Refresh - Gated Asset LPs"
click at [718, 402] on span "Duplicate" at bounding box center [711, 401] width 35 height 12
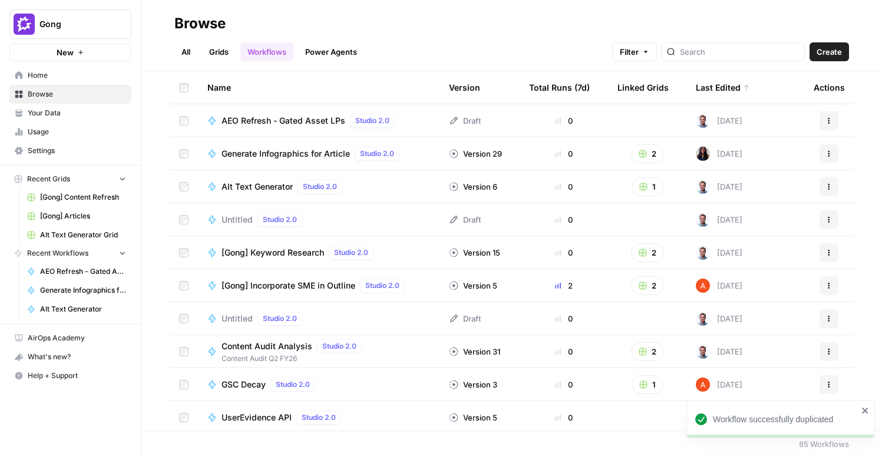
click at [310, 124] on span "AEO Refresh - Gated Asset LPs" at bounding box center [283, 121] width 124 height 12
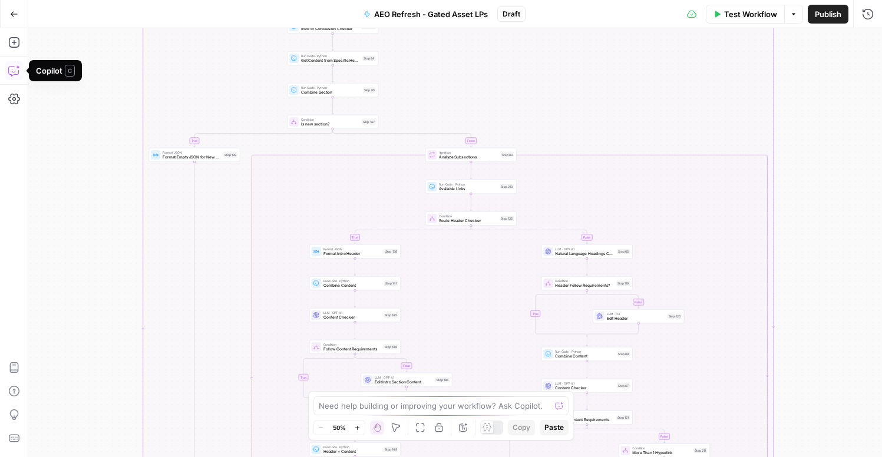
click at [12, 70] on icon "button" at bounding box center [14, 71] width 12 height 12
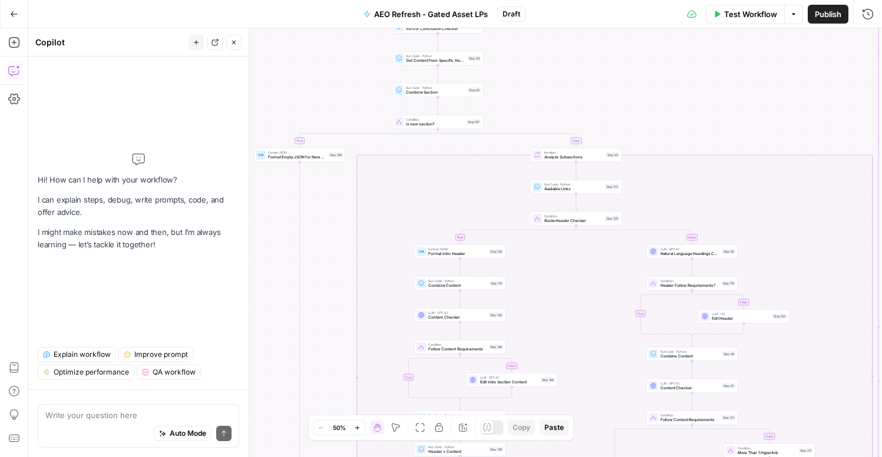
click at [119, 416] on textarea at bounding box center [138, 415] width 186 height 12
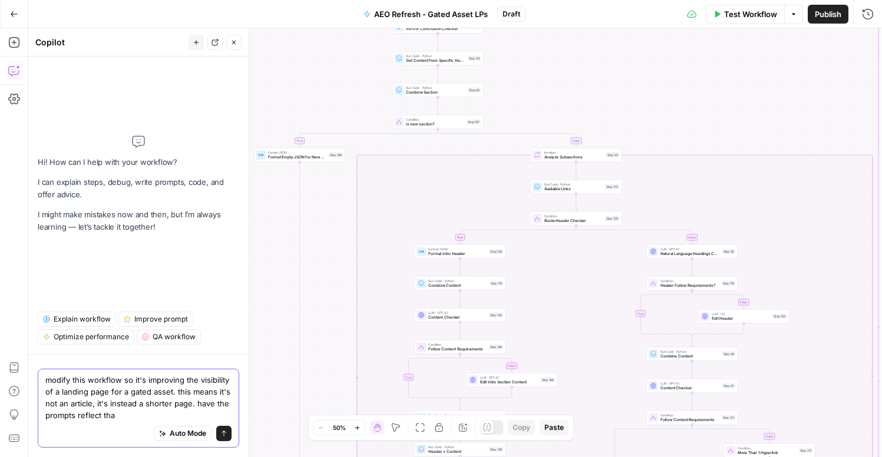
type textarea "modify this workflow so it's improving the visibility of a landing page for a g…"
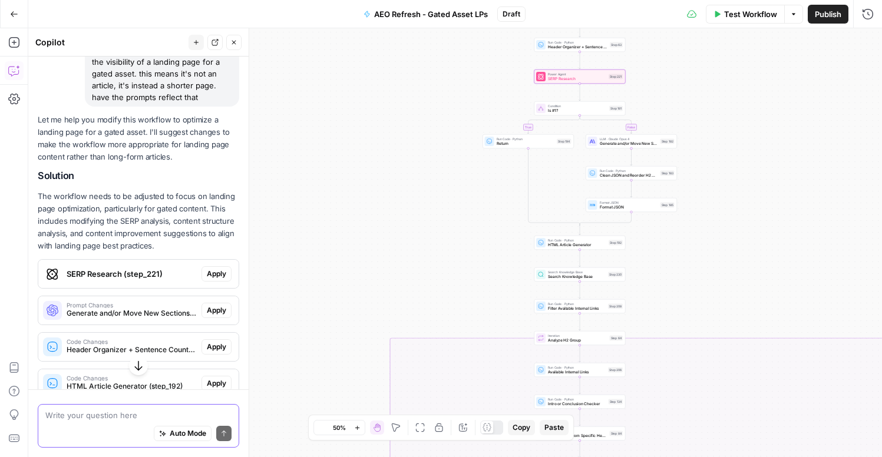
scroll to position [161, 0]
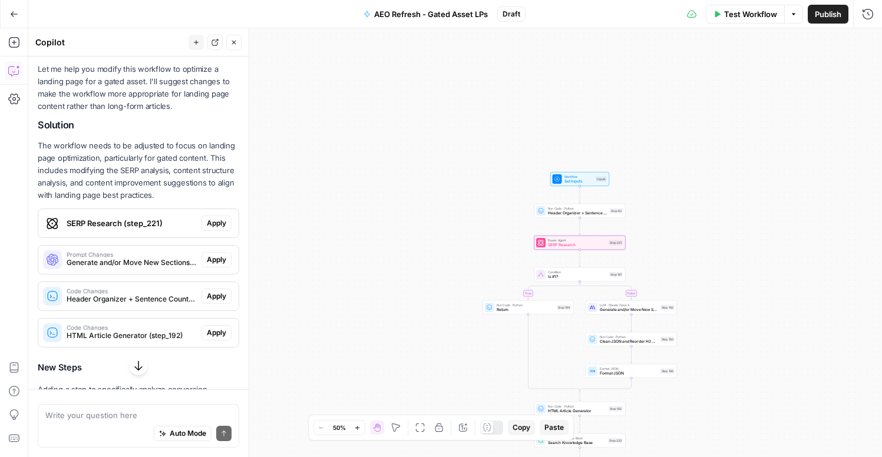
click at [187, 229] on span "SERP Research (step_221)" at bounding box center [132, 223] width 130 height 12
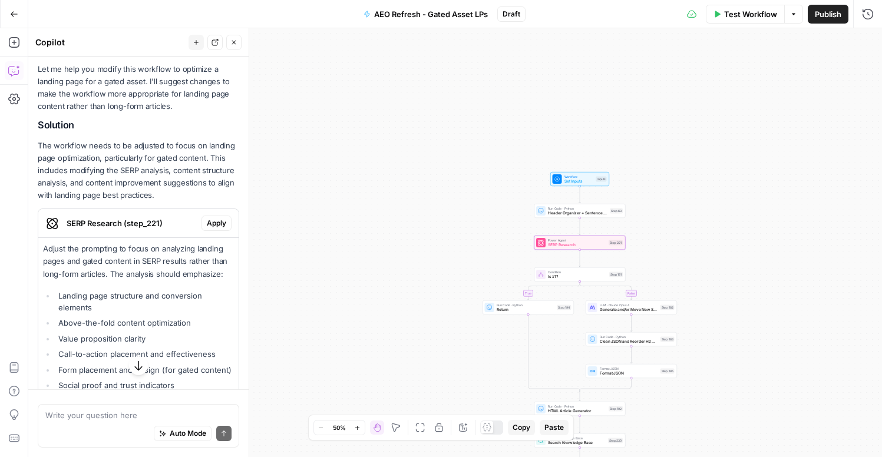
click at [214, 226] on span "Apply" at bounding box center [216, 223] width 19 height 11
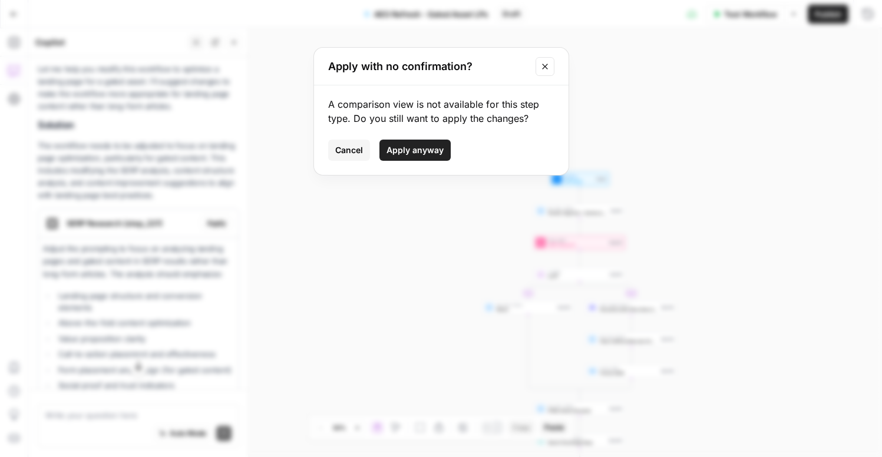
click at [350, 155] on span "Cancel" at bounding box center [349, 150] width 28 height 12
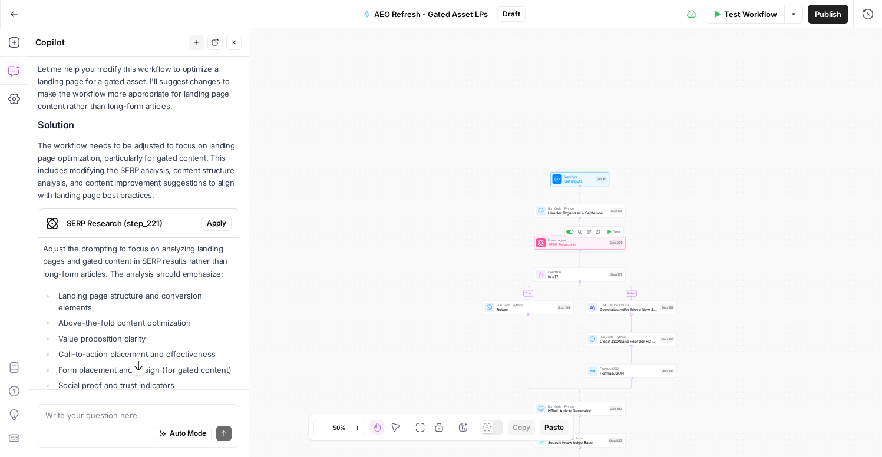
click at [558, 244] on span "SERP Research" at bounding box center [577, 245] width 58 height 6
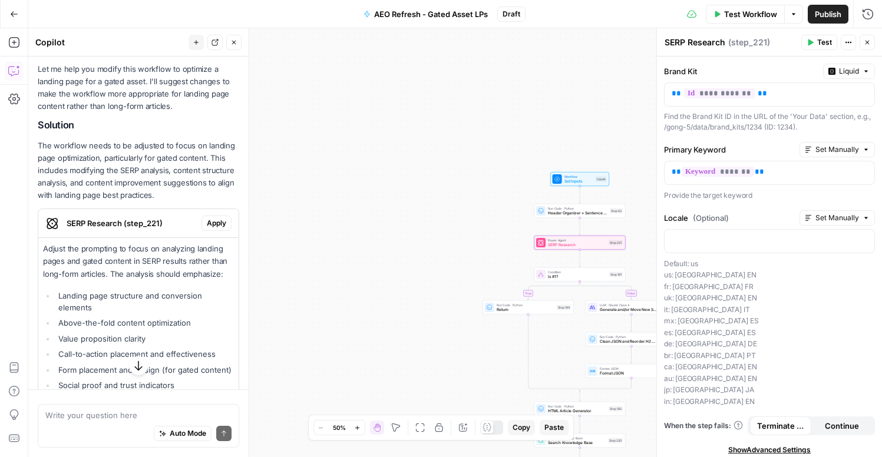
scroll to position [34, 0]
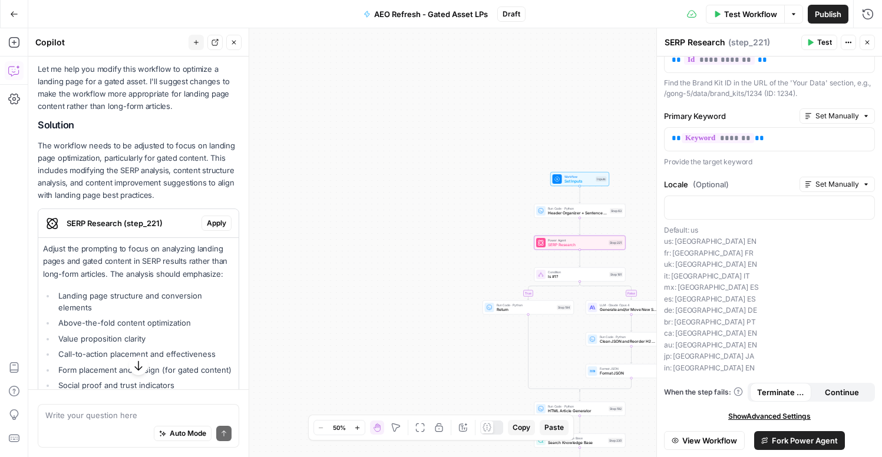
click at [797, 439] on span "Fork Power Agent" at bounding box center [804, 441] width 66 height 12
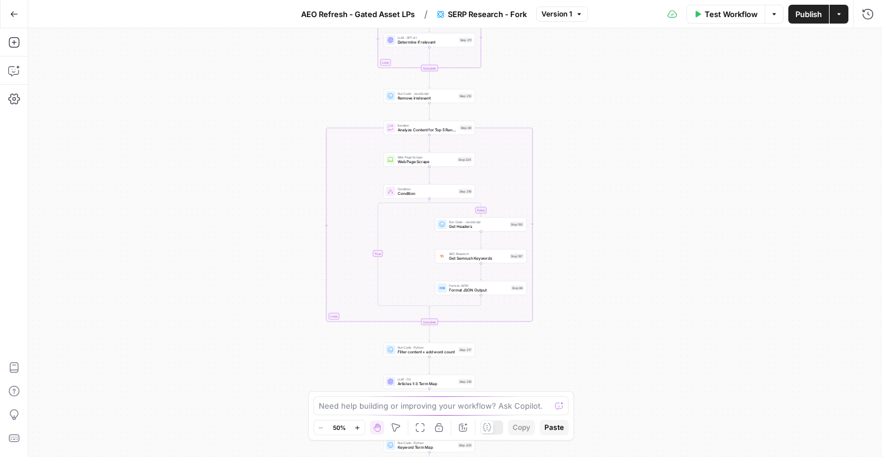
click at [7, 10] on button "Go Back" at bounding box center [14, 14] width 21 height 21
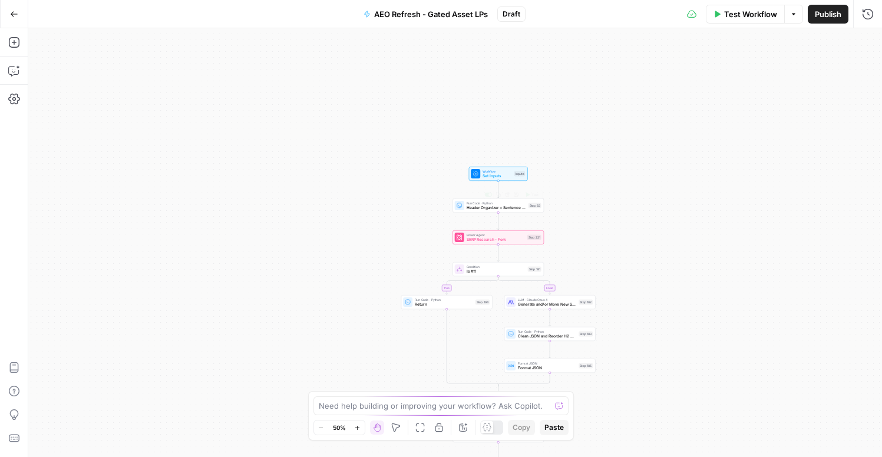
click at [482, 244] on div "true false true false true false true false true false true false true false Wo…" at bounding box center [454, 242] width 853 height 429
click at [482, 241] on span "SERP Research - Fork" at bounding box center [495, 240] width 58 height 6
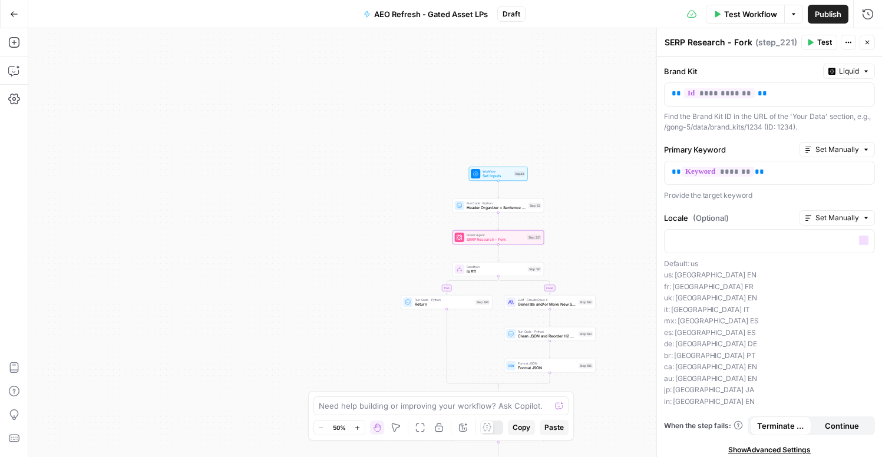
scroll to position [34, 0]
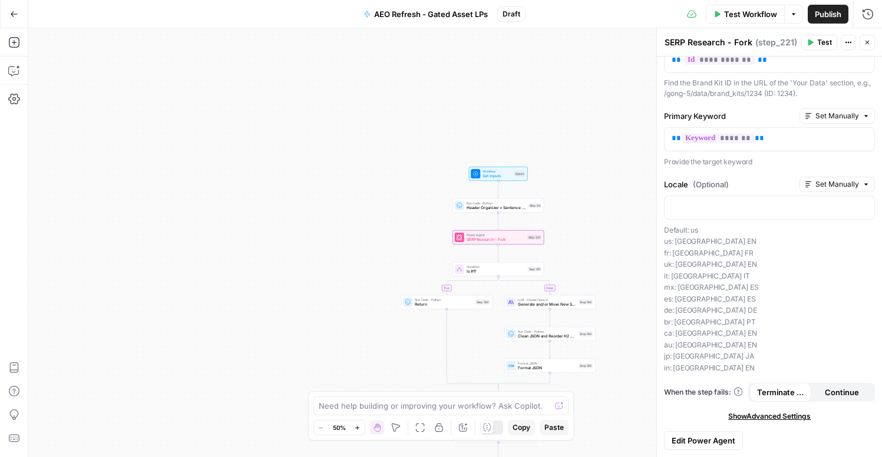
click at [706, 446] on button "Edit Power Agent" at bounding box center [703, 440] width 79 height 19
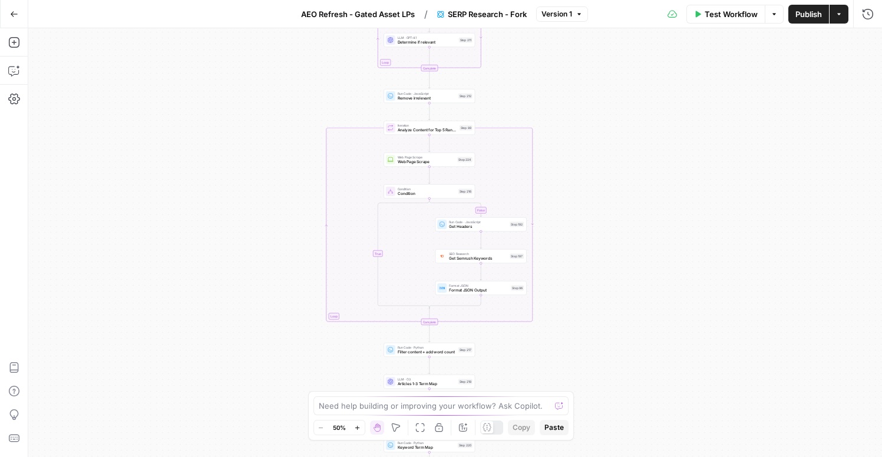
click at [515, 15] on span "SERP Research - Fork" at bounding box center [487, 14] width 79 height 12
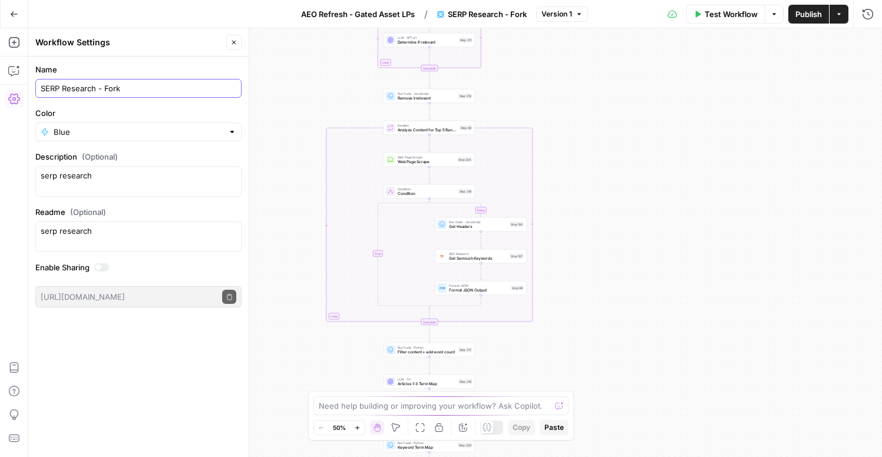
click at [135, 89] on input "SERP Research - Fork" at bounding box center [139, 88] width 196 height 12
type input "SERP Research - Fork for Gate Asset LPs"
click at [234, 44] on icon "button" at bounding box center [233, 42] width 7 height 7
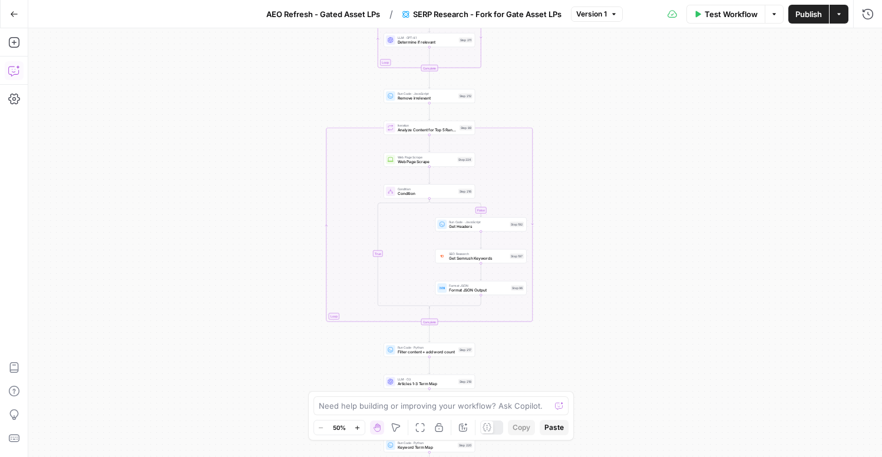
click at [12, 71] on icon "button" at bounding box center [14, 71] width 12 height 12
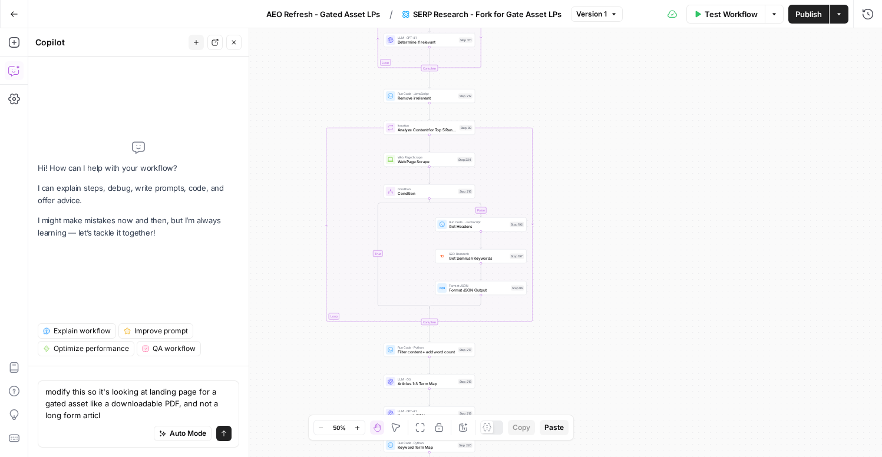
type textarea "modify this so it's looking at landing page for a gated asset like a downloadab…"
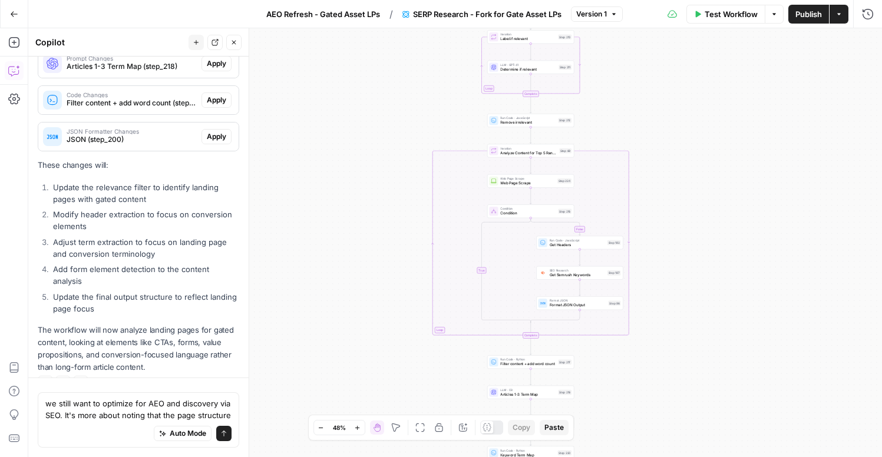
scroll to position [381, 0]
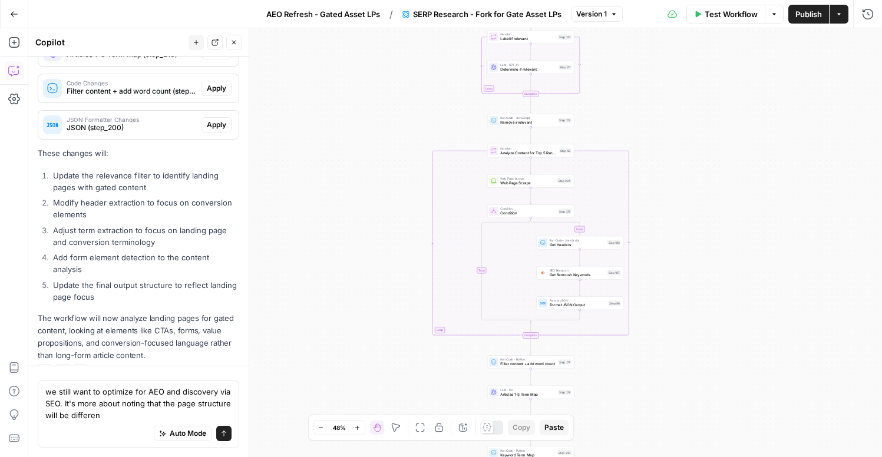
type textarea "we still want to optimize for AEO and discovery via SEO. It's more about noting…"
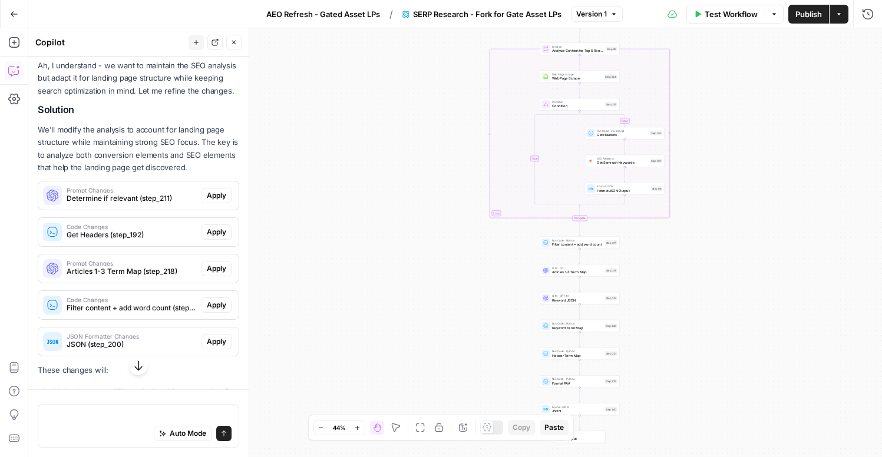
scroll to position [718, 0]
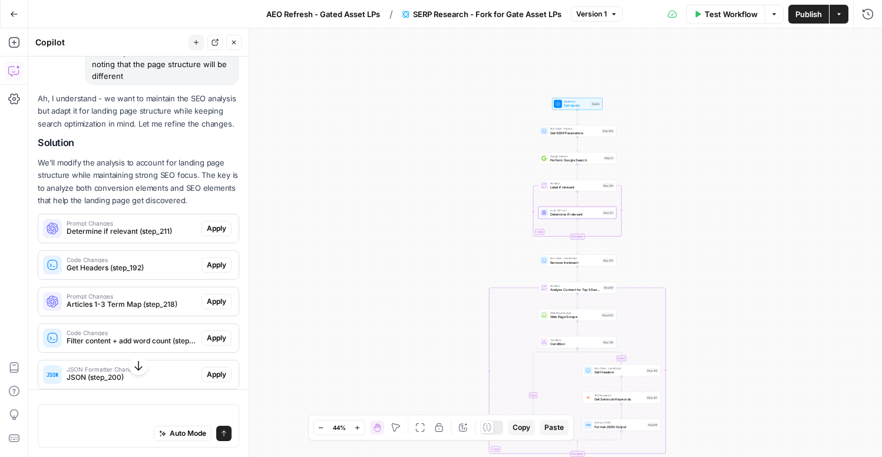
click at [225, 223] on span "Apply" at bounding box center [216, 228] width 19 height 11
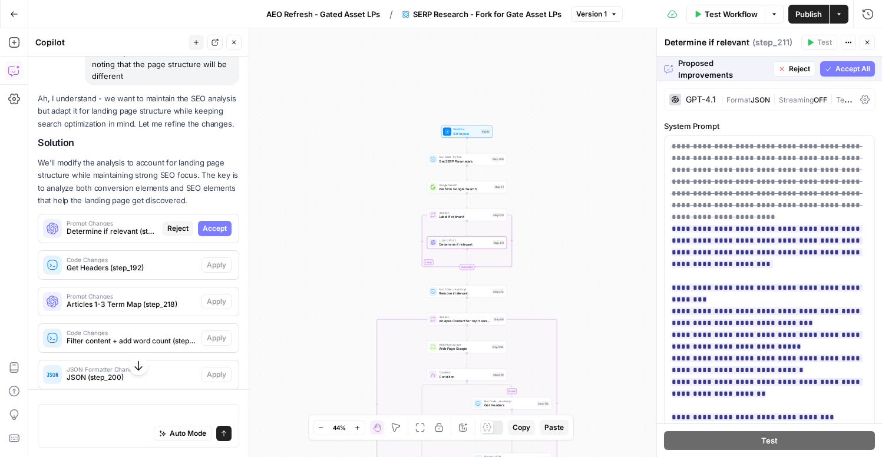
click at [221, 223] on span "Accept" at bounding box center [215, 228] width 24 height 11
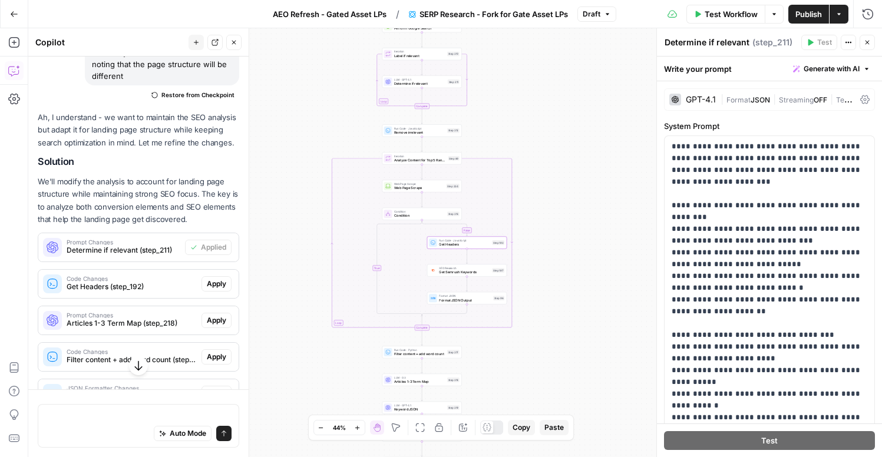
click at [216, 279] on span "Apply" at bounding box center [216, 284] width 19 height 11
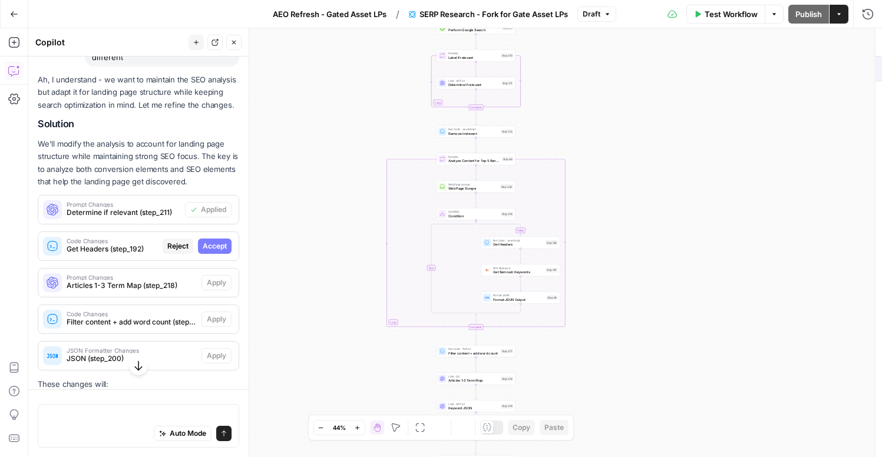
scroll to position [718, 0]
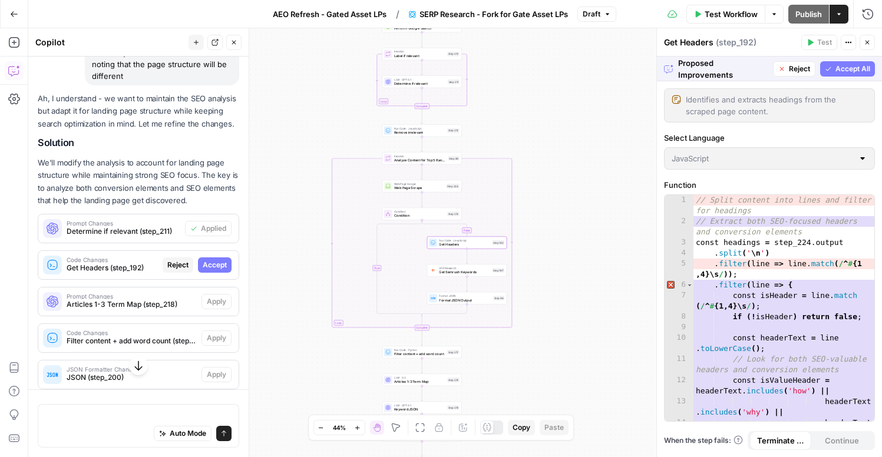
click at [221, 260] on span "Accept" at bounding box center [215, 265] width 24 height 11
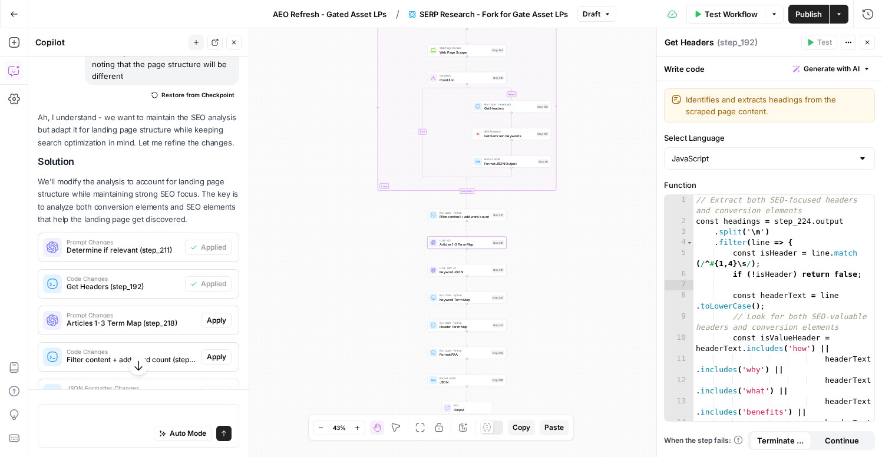
click at [212, 315] on span "Apply" at bounding box center [216, 320] width 19 height 11
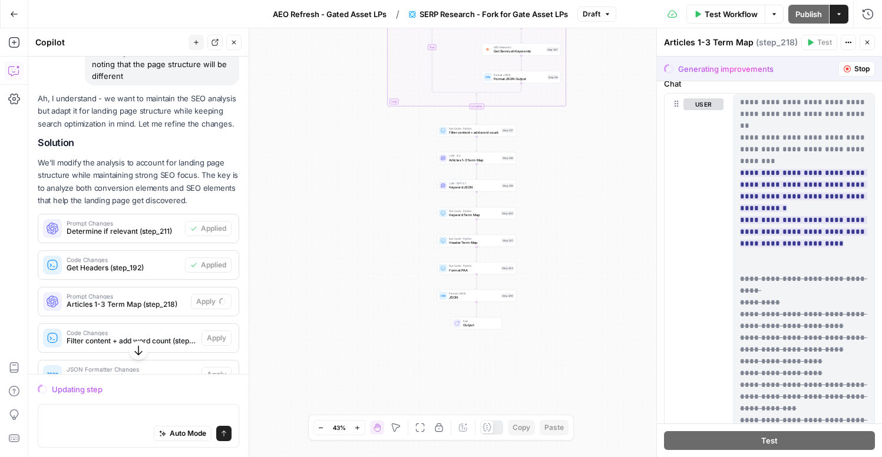
scroll to position [816, 0]
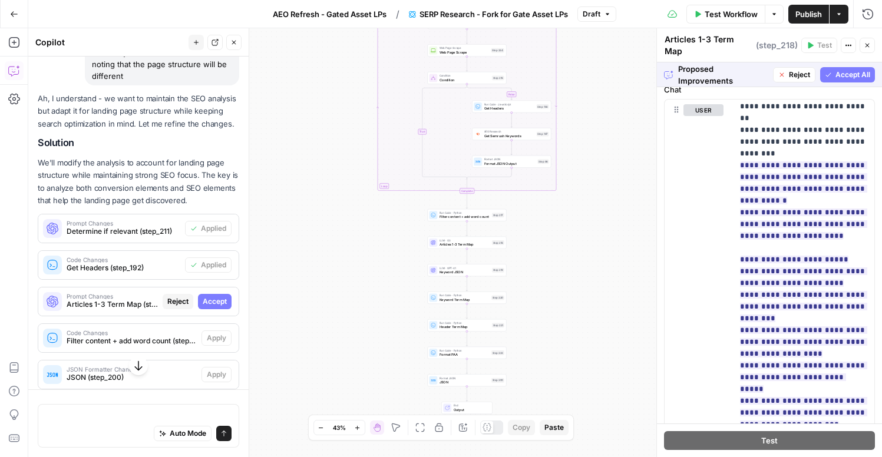
click at [845, 70] on span "Accept All" at bounding box center [852, 74] width 35 height 11
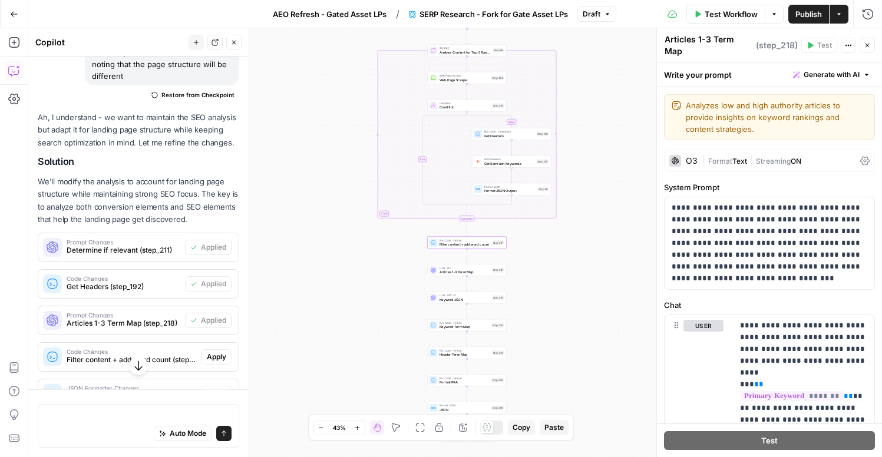
click at [215, 352] on span "Apply" at bounding box center [216, 357] width 19 height 11
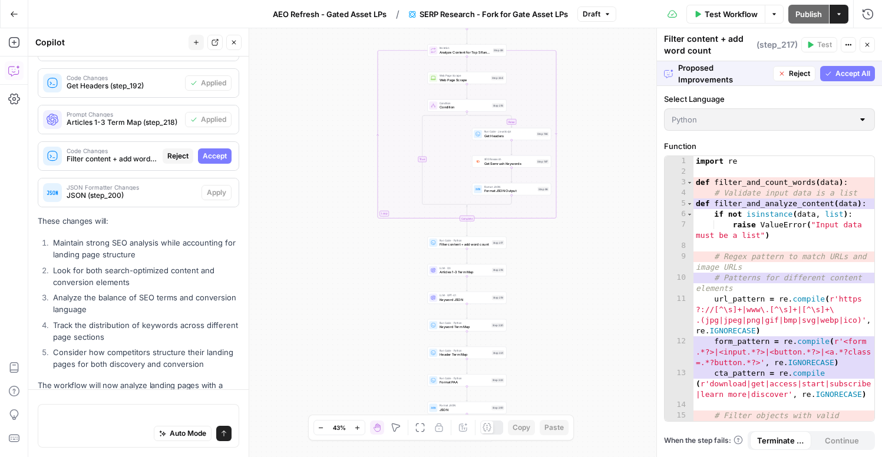
scroll to position [788, 0]
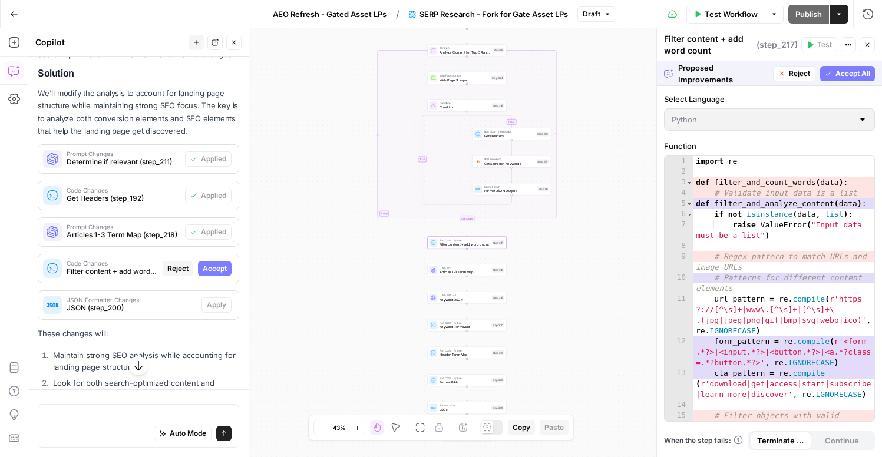
click at [221, 263] on span "Accept" at bounding box center [215, 268] width 24 height 11
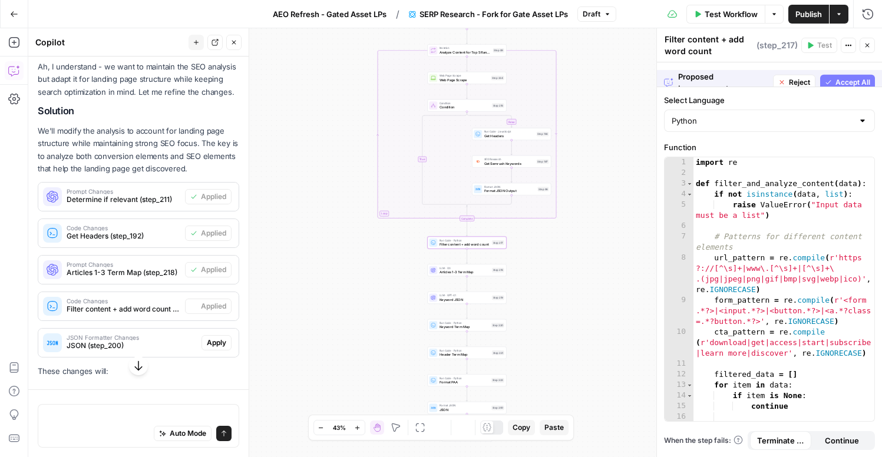
scroll to position [826, 0]
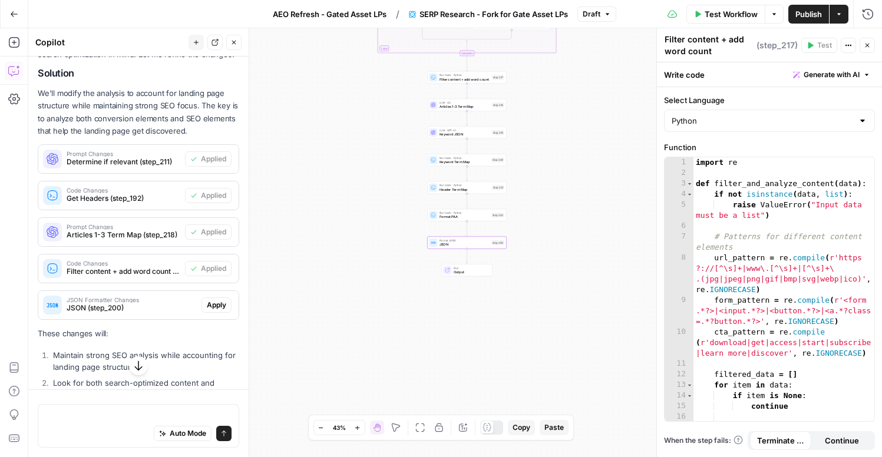
click at [218, 300] on span "Apply" at bounding box center [216, 305] width 19 height 11
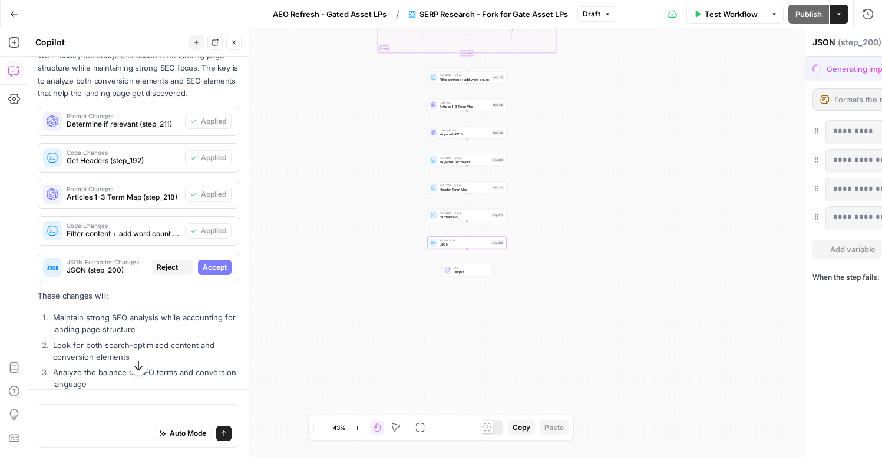
scroll to position [788, 0]
